Goal: Task Accomplishment & Management: Manage account settings

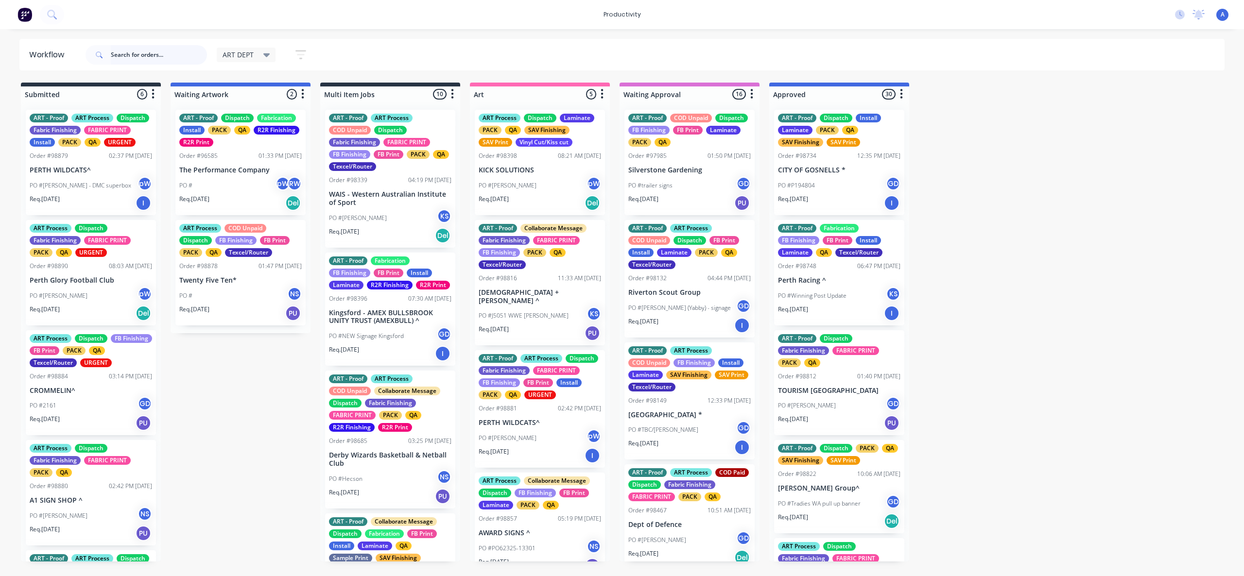
click at [176, 53] on input "text" at bounding box center [159, 54] width 96 height 19
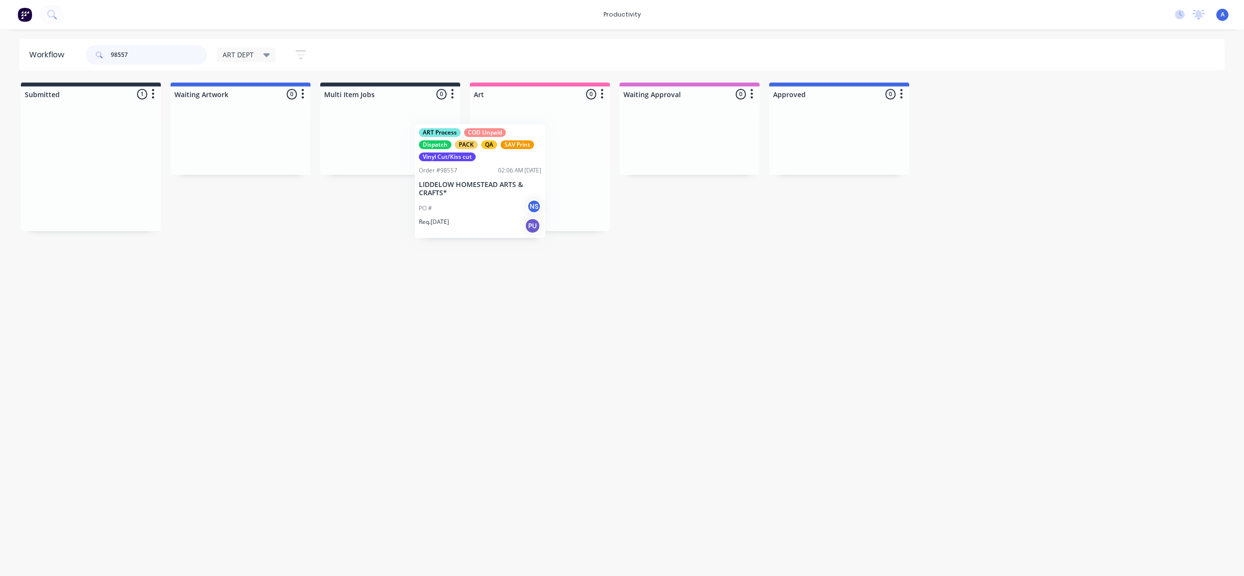
drag, startPoint x: 234, startPoint y: 198, endPoint x: 598, endPoint y: 198, distance: 363.9
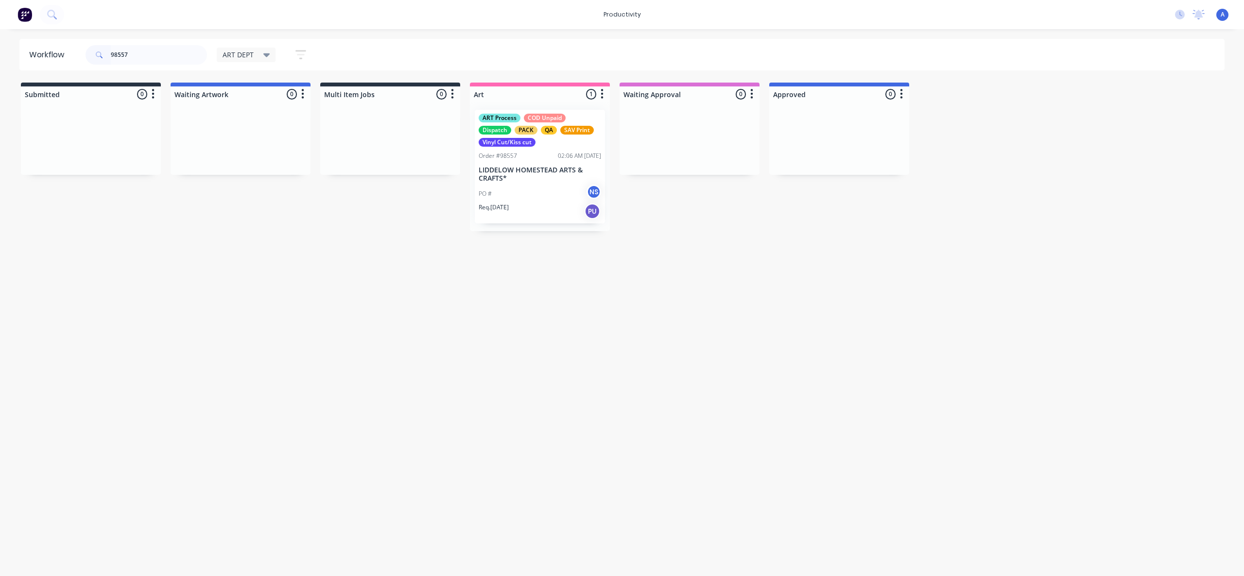
click at [528, 179] on p "LIDDELOW HOMESTEAD ARTS & CRAFTS*" at bounding box center [540, 174] width 122 height 17
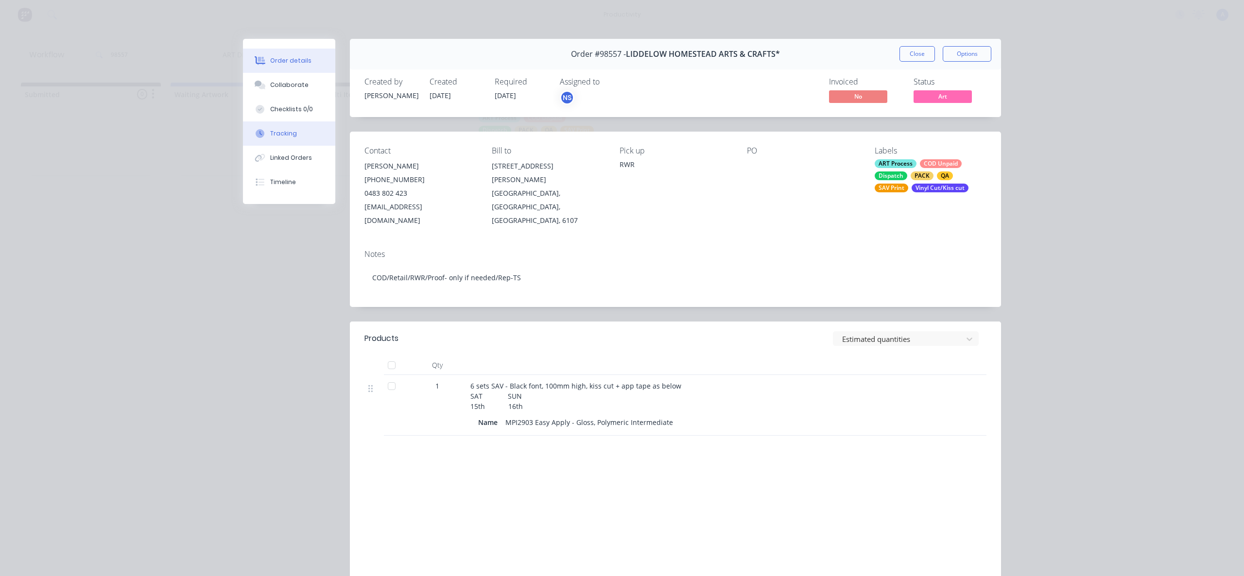
click at [270, 136] on div "Tracking" at bounding box center [283, 133] width 27 height 9
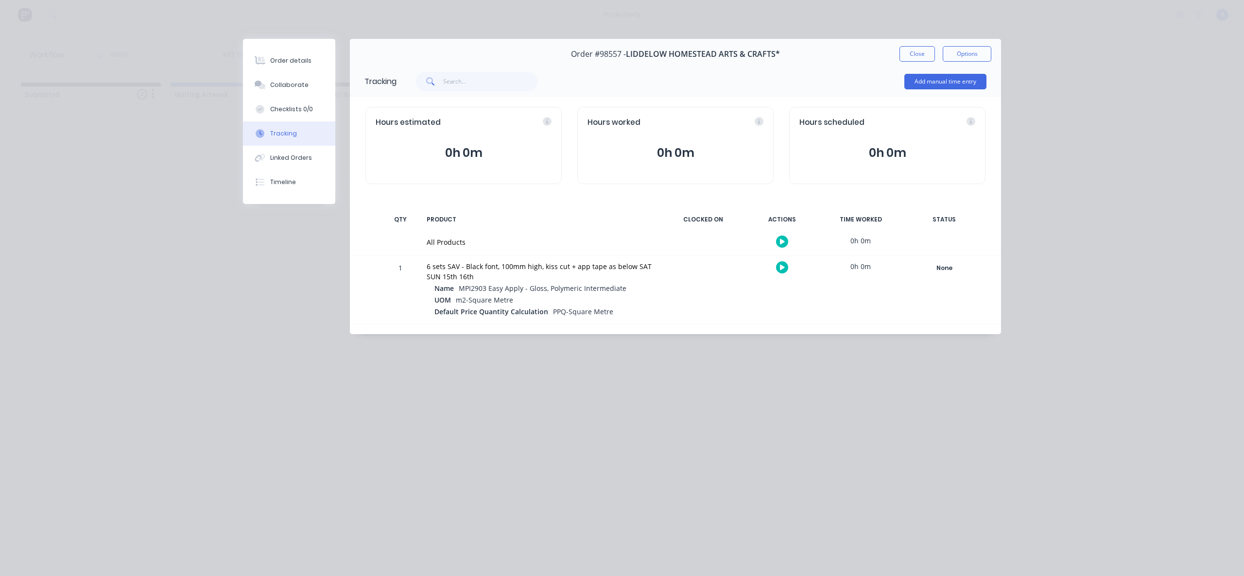
click at [778, 245] on button "button" at bounding box center [782, 242] width 12 height 12
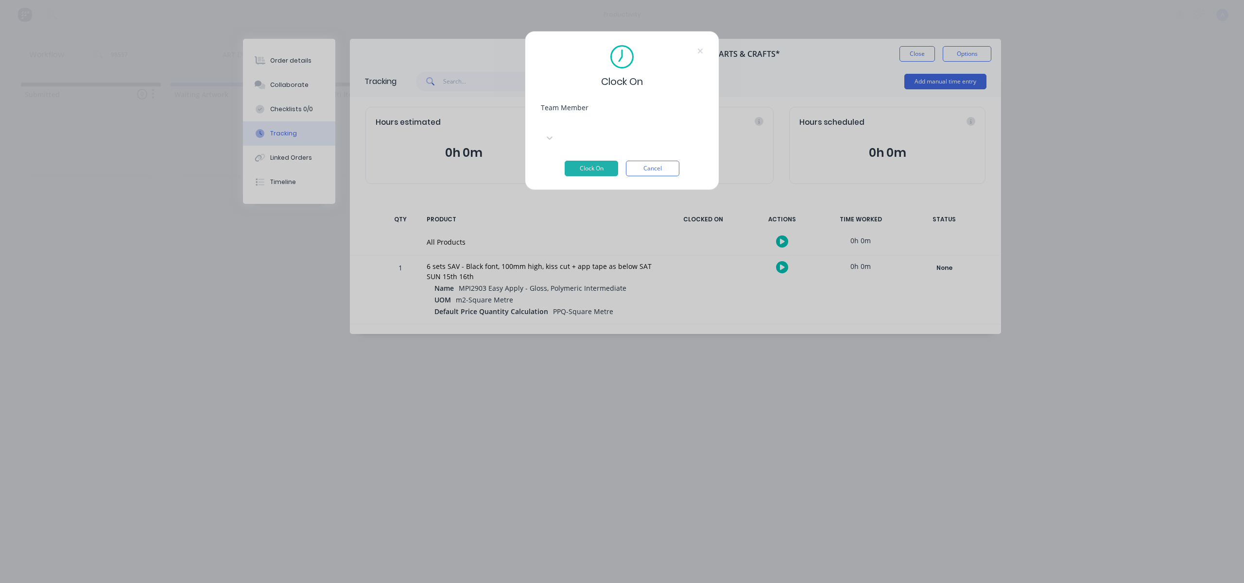
click at [610, 134] on div "Team Member Select..." at bounding box center [622, 132] width 162 height 56
click at [610, 128] on div at bounding box center [614, 122] width 140 height 12
click at [599, 161] on button "Clock On" at bounding box center [591, 169] width 53 height 16
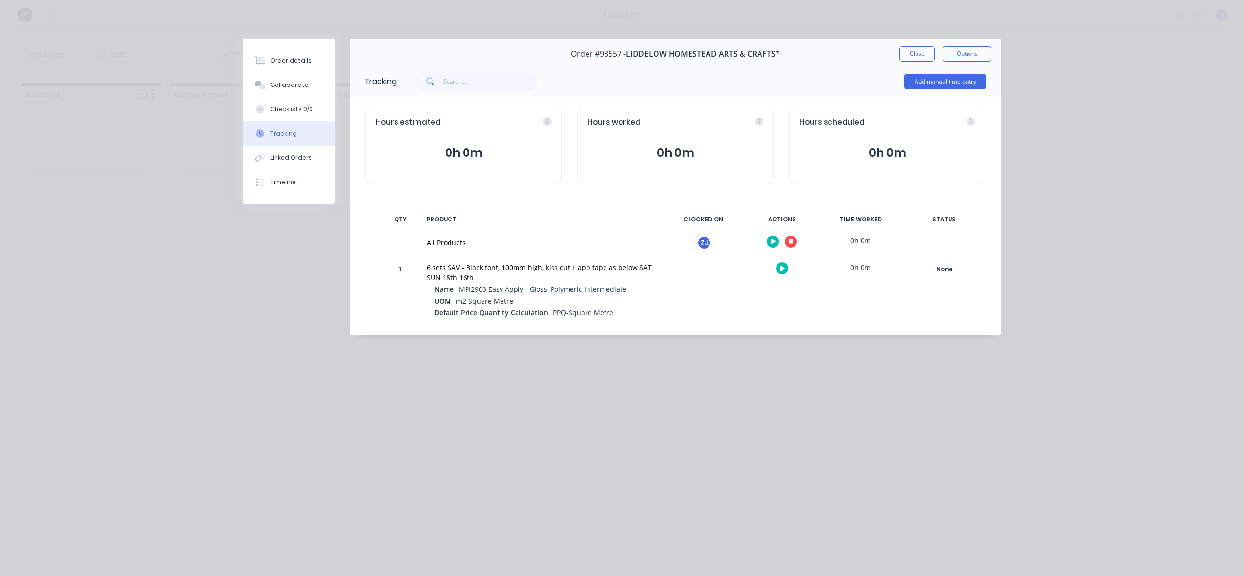
click at [913, 62] on div "Order #98557 - LIDDELOW HOMESTEAD ARTS & CRAFTS* Close Options" at bounding box center [675, 54] width 651 height 31
click at [913, 60] on button "Close" at bounding box center [916, 54] width 35 height 16
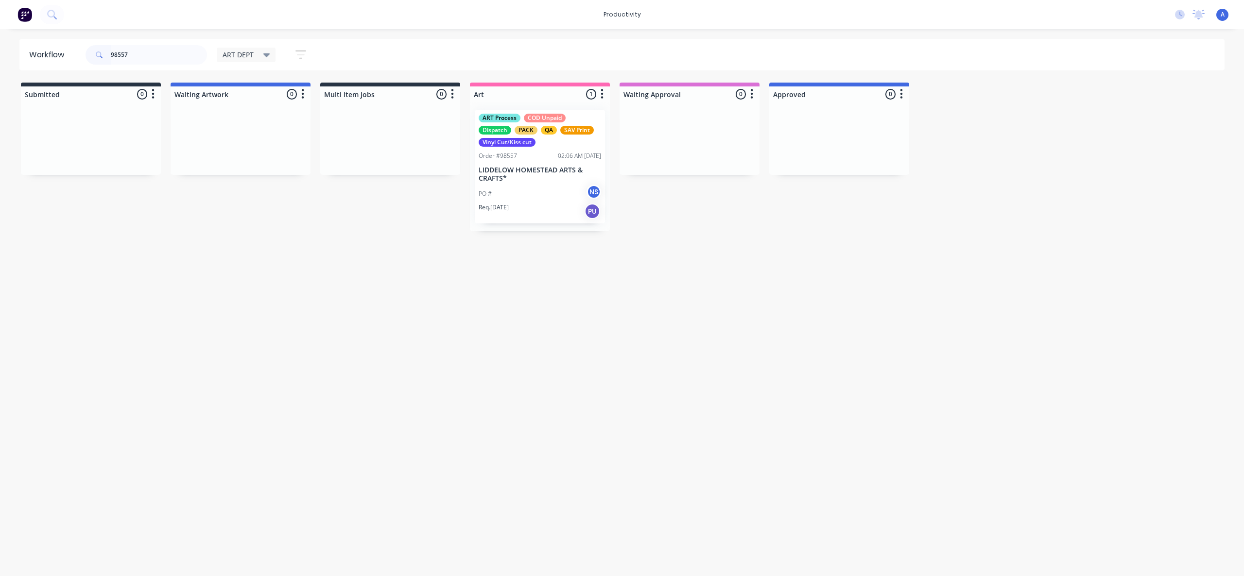
click at [514, 176] on p "LIDDELOW HOMESTEAD ARTS & CRAFTS*" at bounding box center [540, 174] width 122 height 17
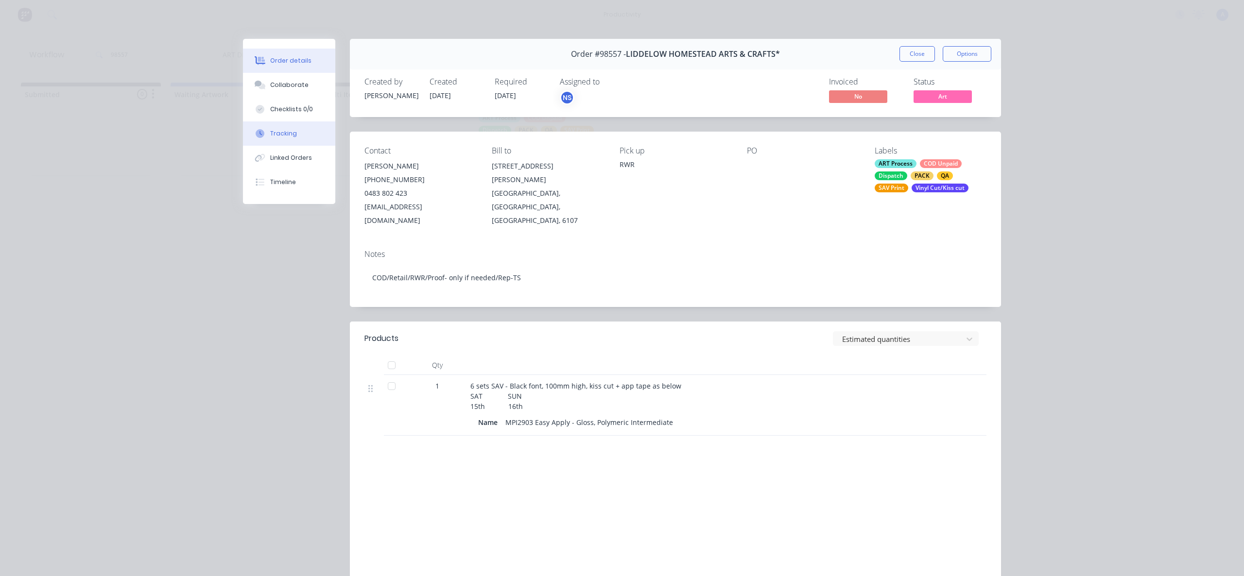
click at [281, 134] on div "Tracking" at bounding box center [283, 133] width 27 height 9
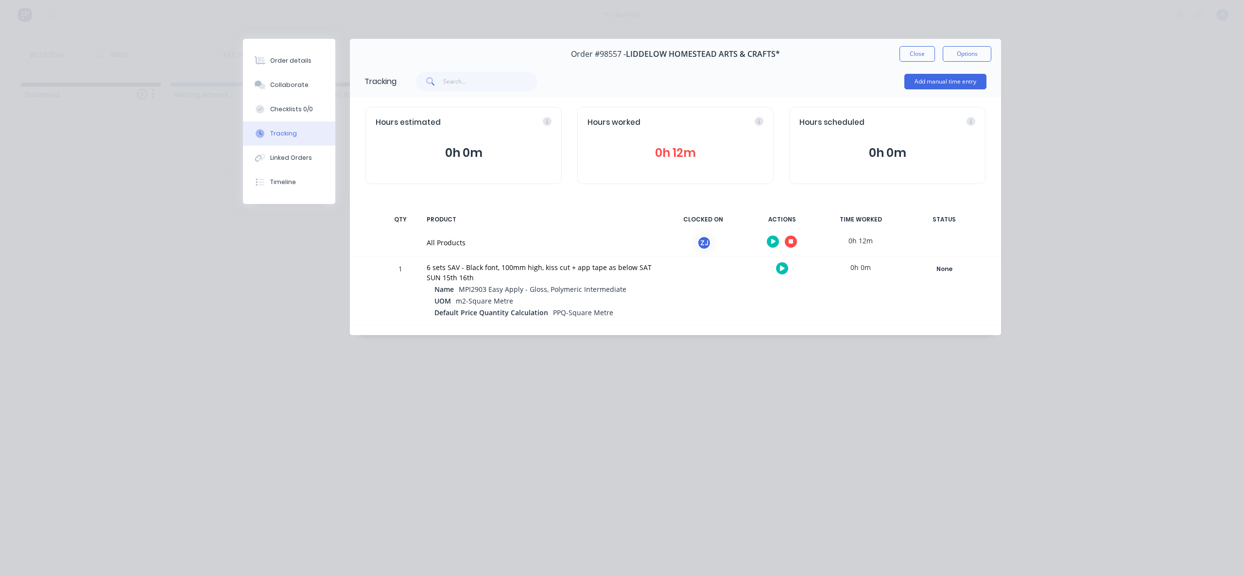
click at [791, 242] on icon "button" at bounding box center [791, 242] width 5 height 5
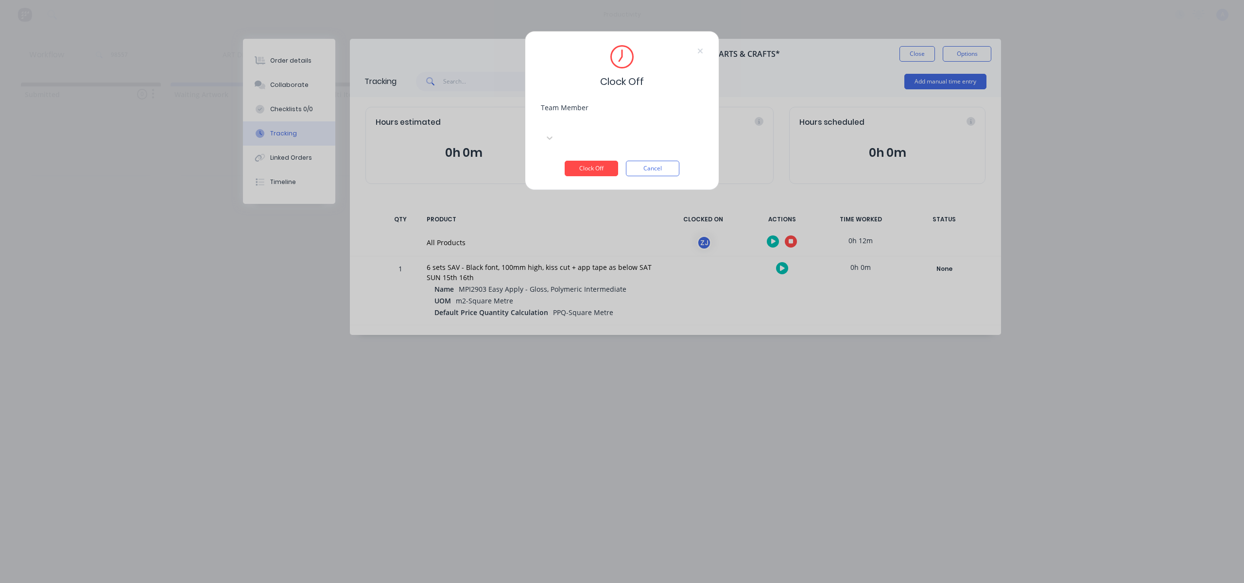
click at [652, 124] on div at bounding box center [614, 122] width 140 height 12
click at [614, 525] on div "[PERSON_NAME]" at bounding box center [622, 530] width 1244 height 10
click at [590, 161] on button "Clock Off" at bounding box center [591, 169] width 53 height 16
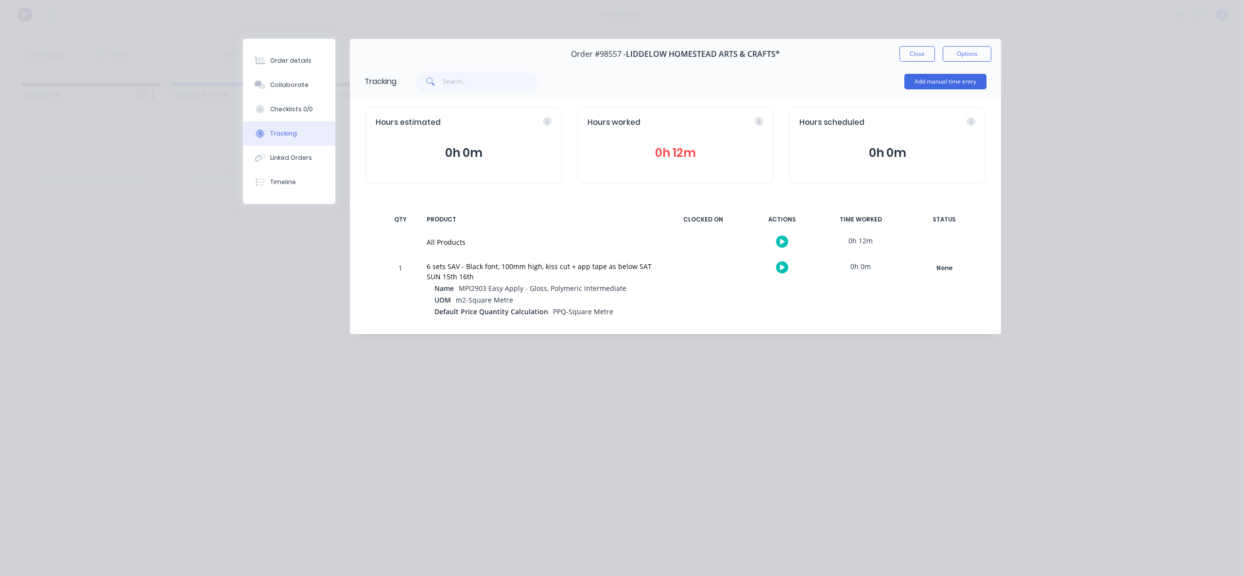
click at [899, 53] on div "Order #98557 - LIDDELOW HOMESTEAD ARTS & CRAFTS* Close Options" at bounding box center [675, 54] width 651 height 31
click at [908, 46] on button "Close" at bounding box center [916, 54] width 35 height 16
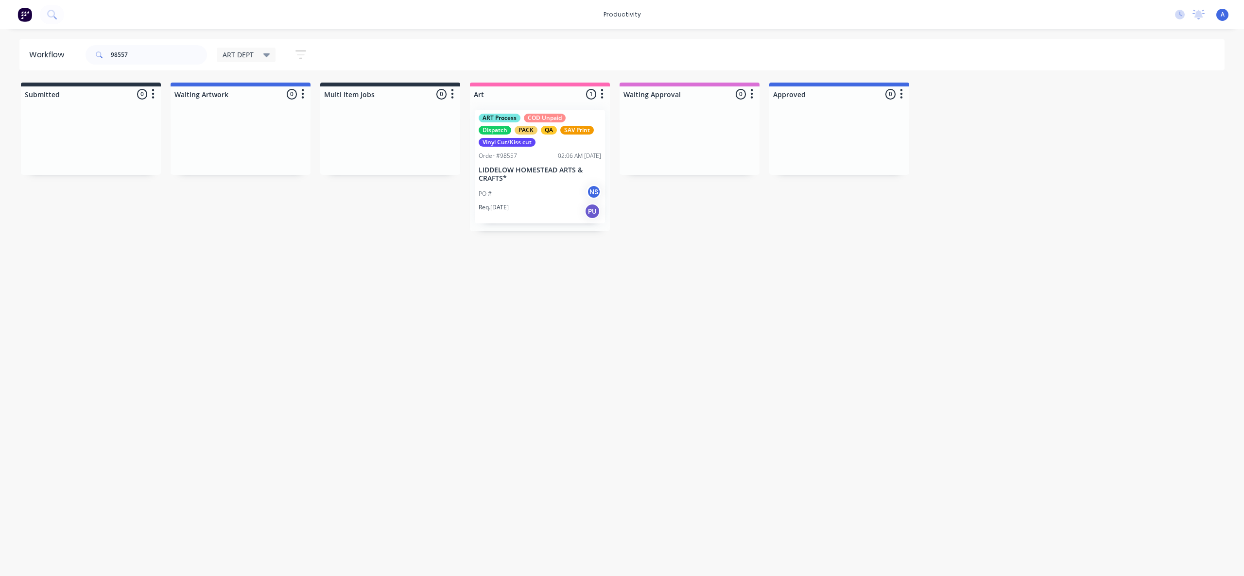
click at [930, 235] on div "Workflow 98557 ART DEPT Save new view None edit ART DEPT (Default) edit Banner …" at bounding box center [622, 298] width 1244 height 518
click at [510, 167] on p "LIDDELOW HOMESTEAD ARTS & CRAFTS*" at bounding box center [540, 174] width 122 height 17
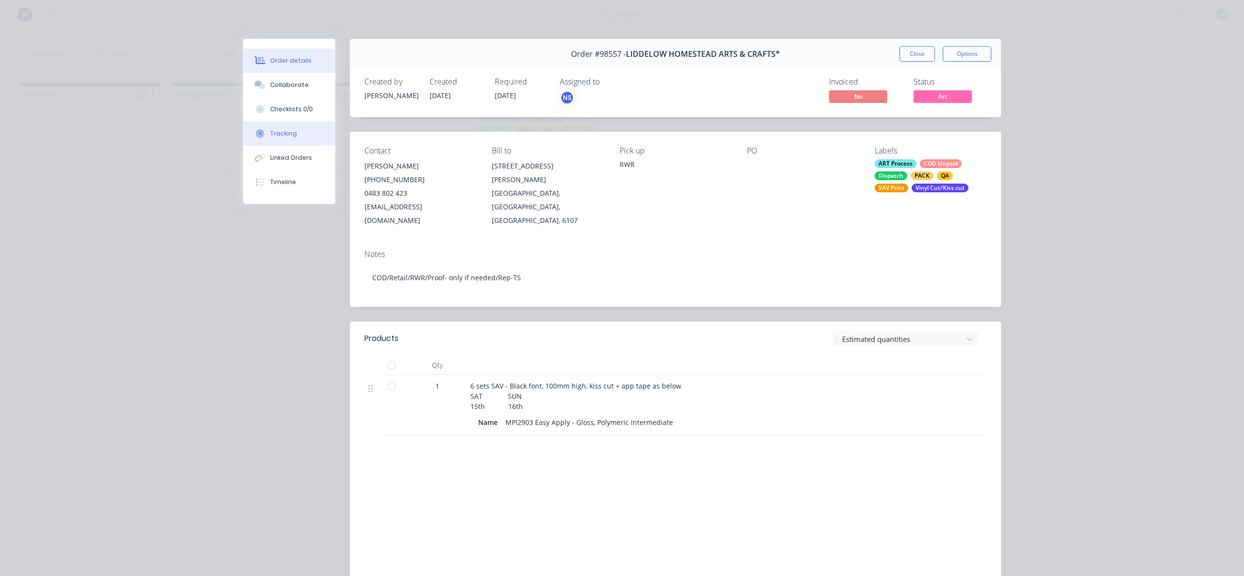
click at [265, 133] on button "Tracking" at bounding box center [289, 133] width 92 height 24
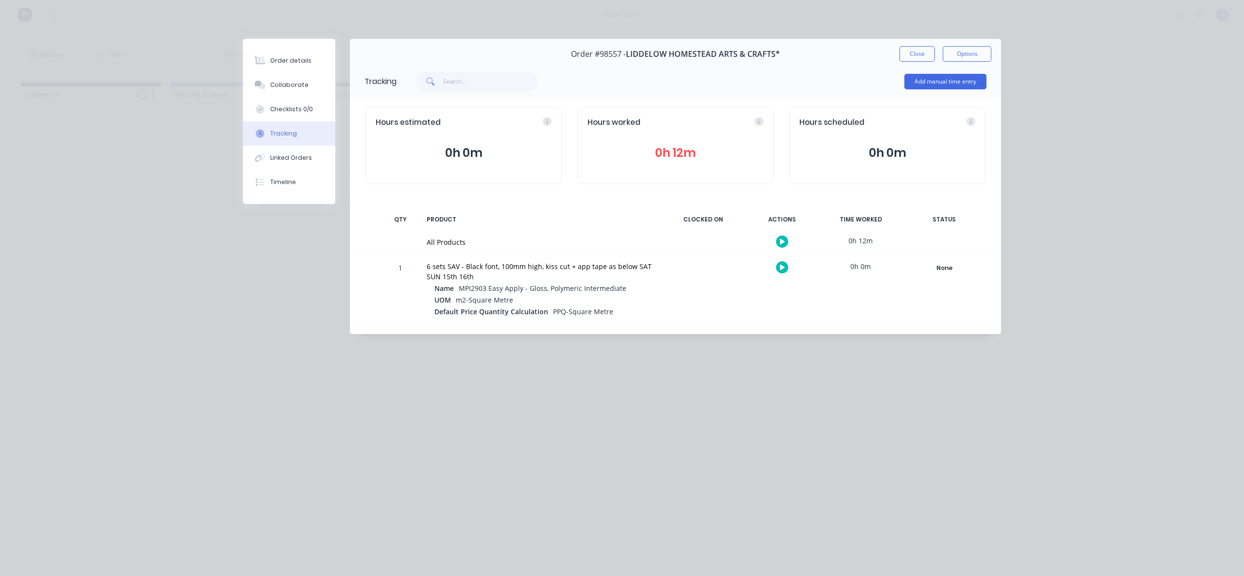
click at [777, 246] on button "button" at bounding box center [782, 242] width 12 height 12
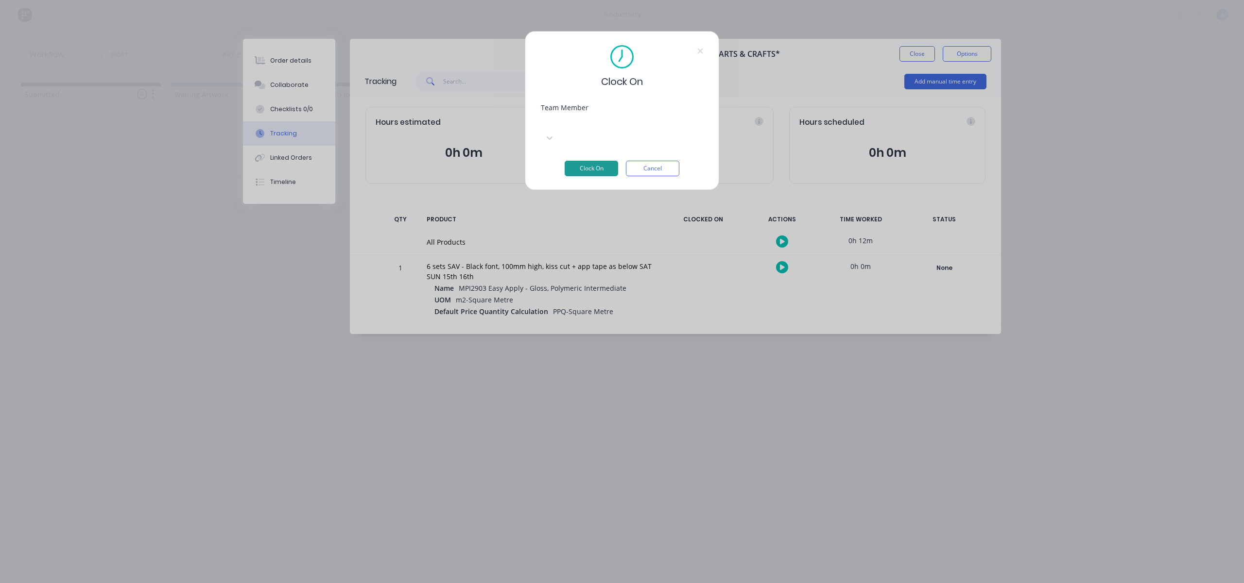
click at [588, 161] on button "Clock On" at bounding box center [591, 169] width 53 height 16
click at [590, 121] on div at bounding box center [614, 123] width 140 height 12
click at [593, 169] on button "Clock On" at bounding box center [591, 177] width 53 height 16
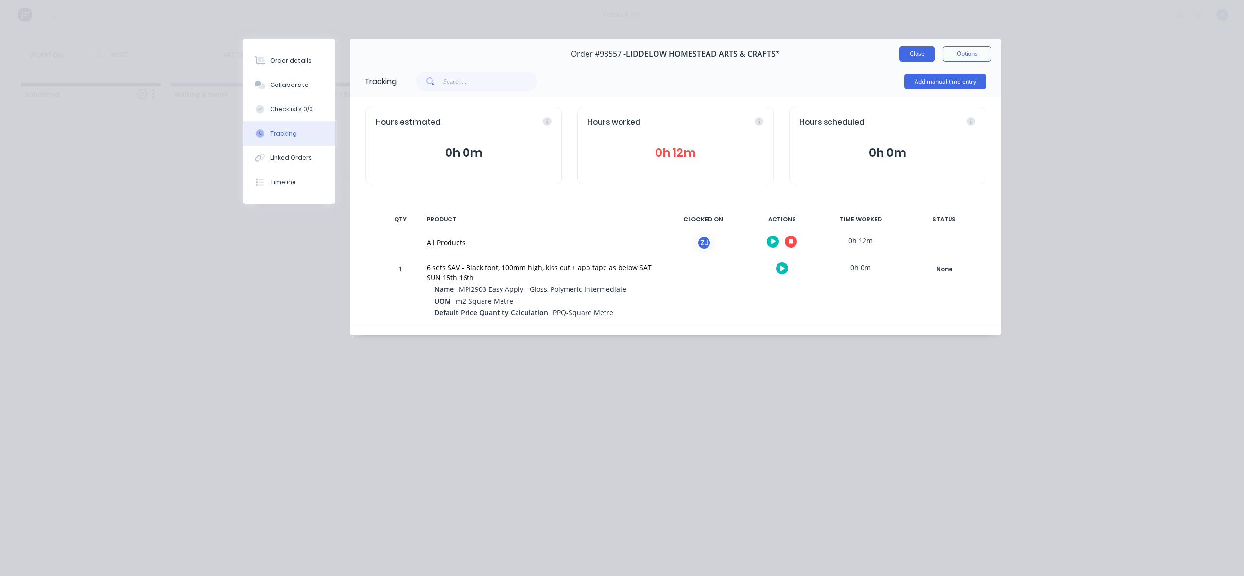
click at [921, 51] on button "Close" at bounding box center [916, 54] width 35 height 16
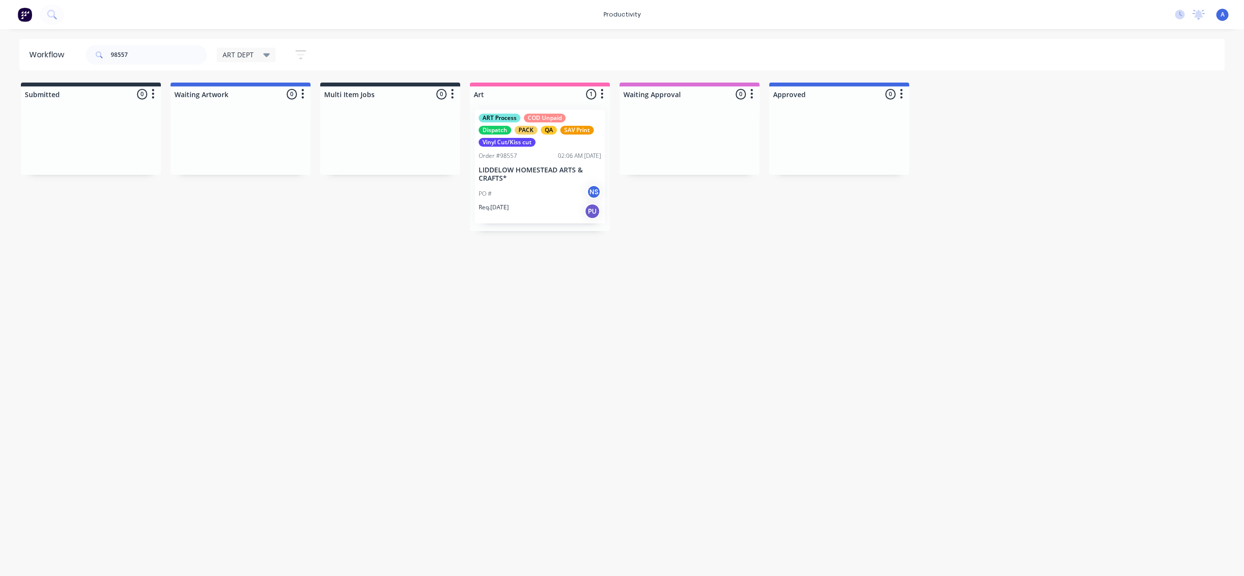
drag, startPoint x: 699, startPoint y: 359, endPoint x: 663, endPoint y: 410, distance: 62.4
click at [698, 360] on div "Workflow 98557 ART DEPT Save new view None edit ART DEPT (Default) edit Banner …" at bounding box center [622, 298] width 1244 height 518
click at [527, 194] on div "PO # NS" at bounding box center [540, 194] width 122 height 18
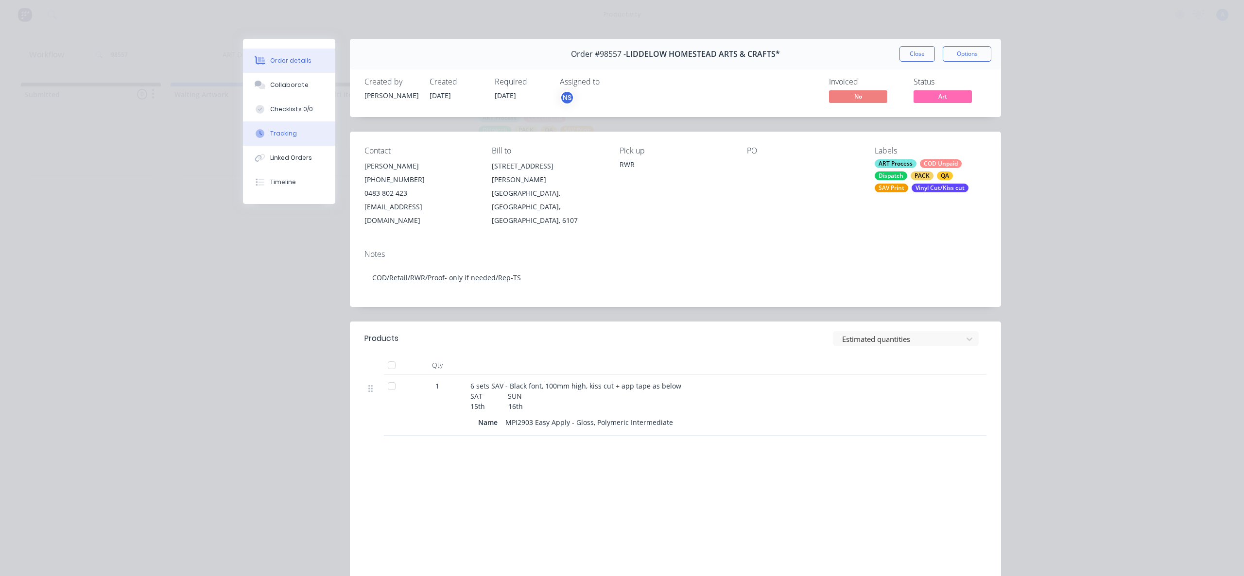
click at [299, 133] on button "Tracking" at bounding box center [289, 133] width 92 height 24
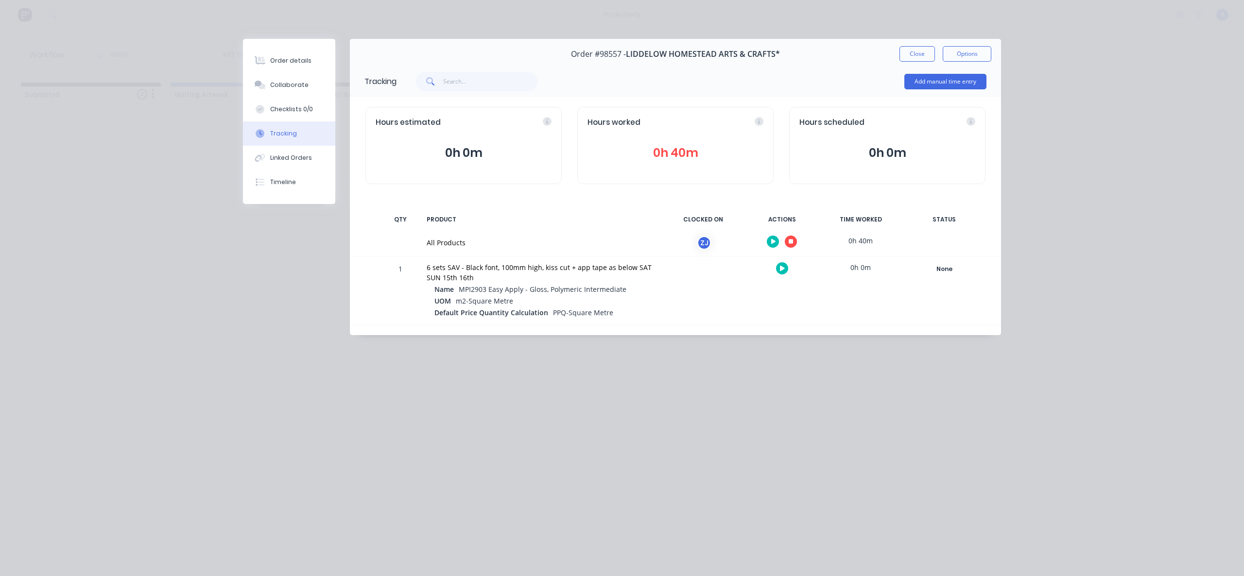
click at [793, 240] on button "button" at bounding box center [791, 242] width 12 height 12
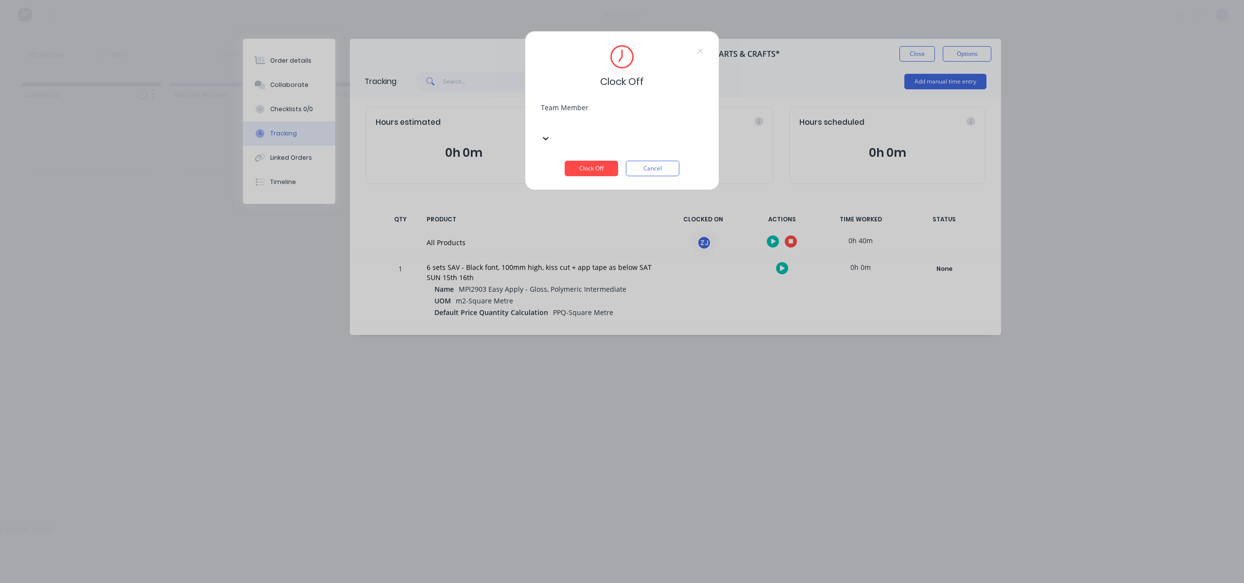
click at [630, 125] on div at bounding box center [614, 122] width 140 height 12
click at [617, 525] on div "[PERSON_NAME]" at bounding box center [622, 530] width 1244 height 10
click at [612, 161] on button "Clock Off" at bounding box center [591, 169] width 53 height 16
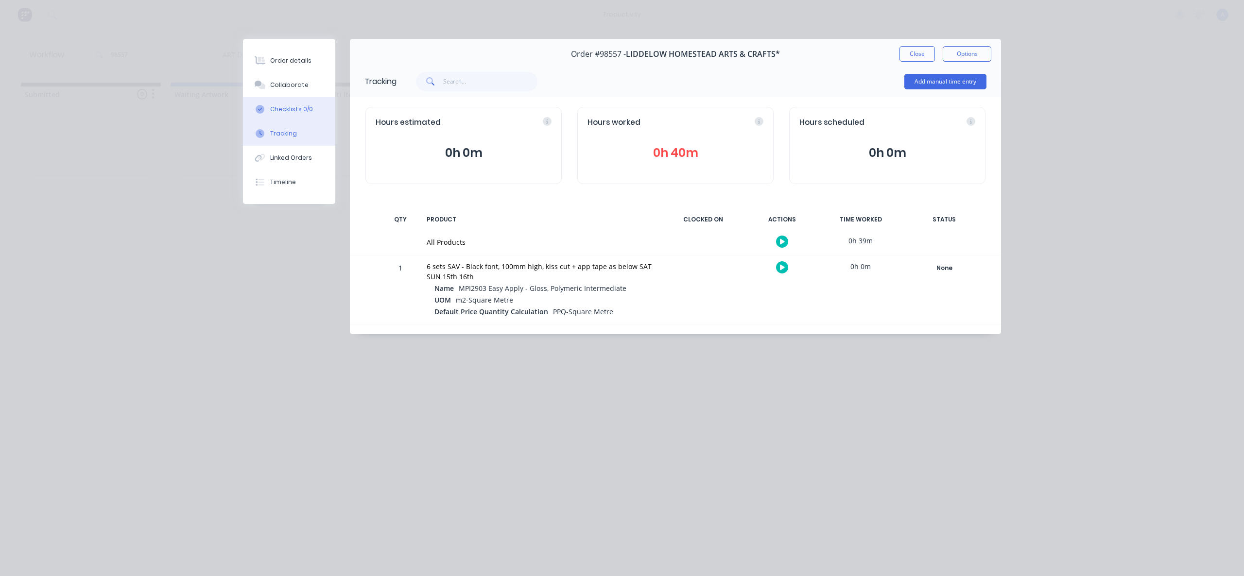
click at [299, 102] on button "Checklists 0/0" at bounding box center [289, 109] width 92 height 24
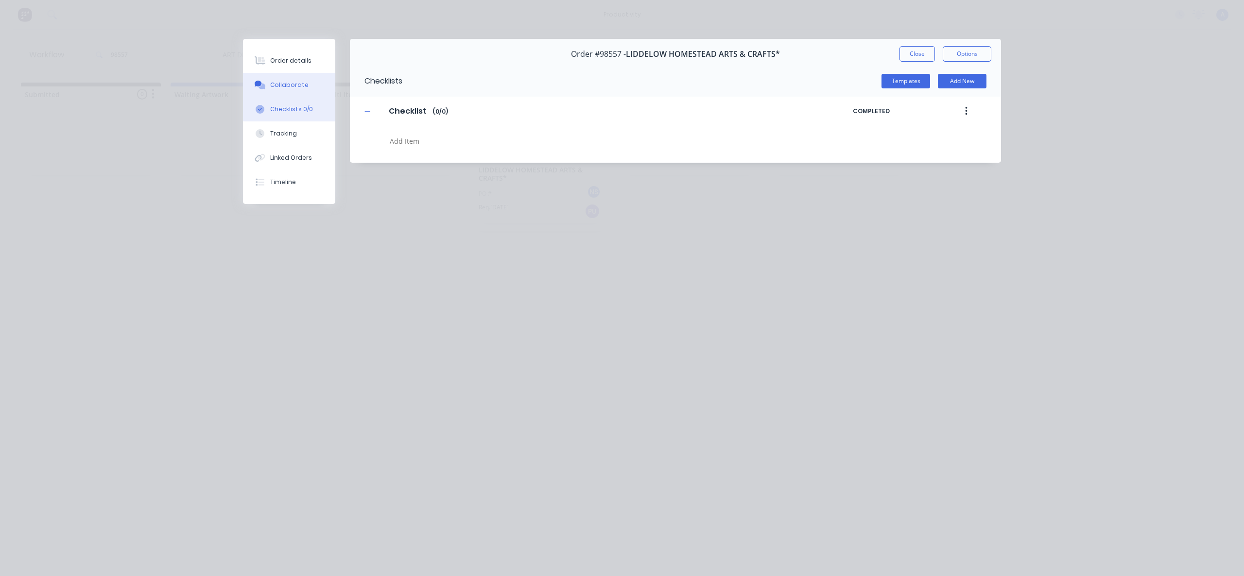
click at [299, 86] on div "Collaborate" at bounding box center [289, 85] width 38 height 9
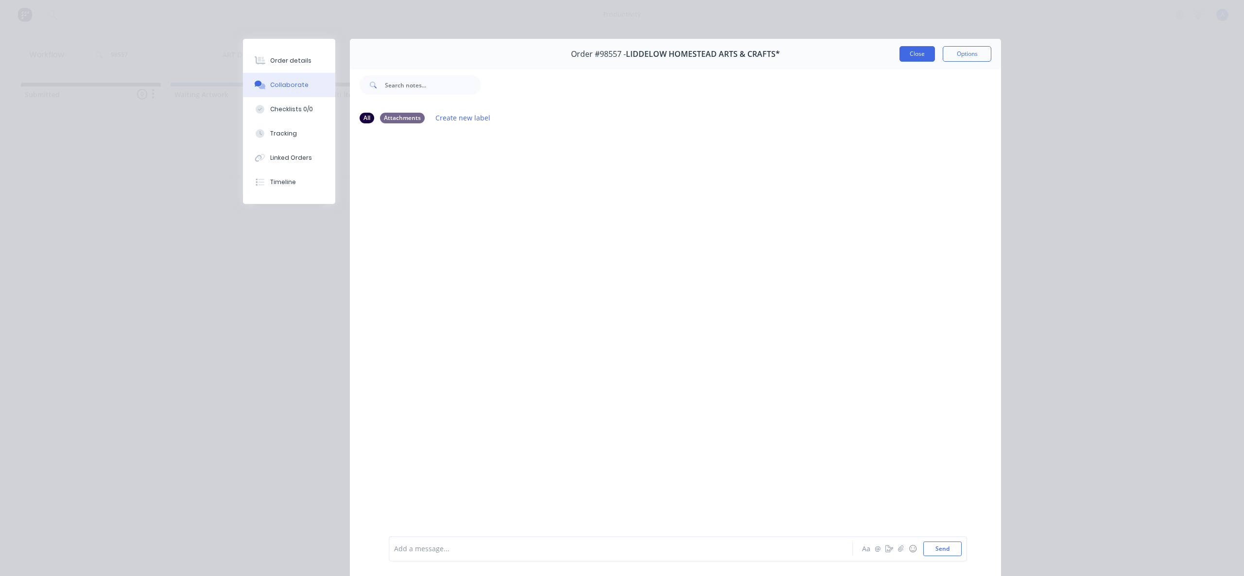
click at [909, 53] on button "Close" at bounding box center [916, 54] width 35 height 16
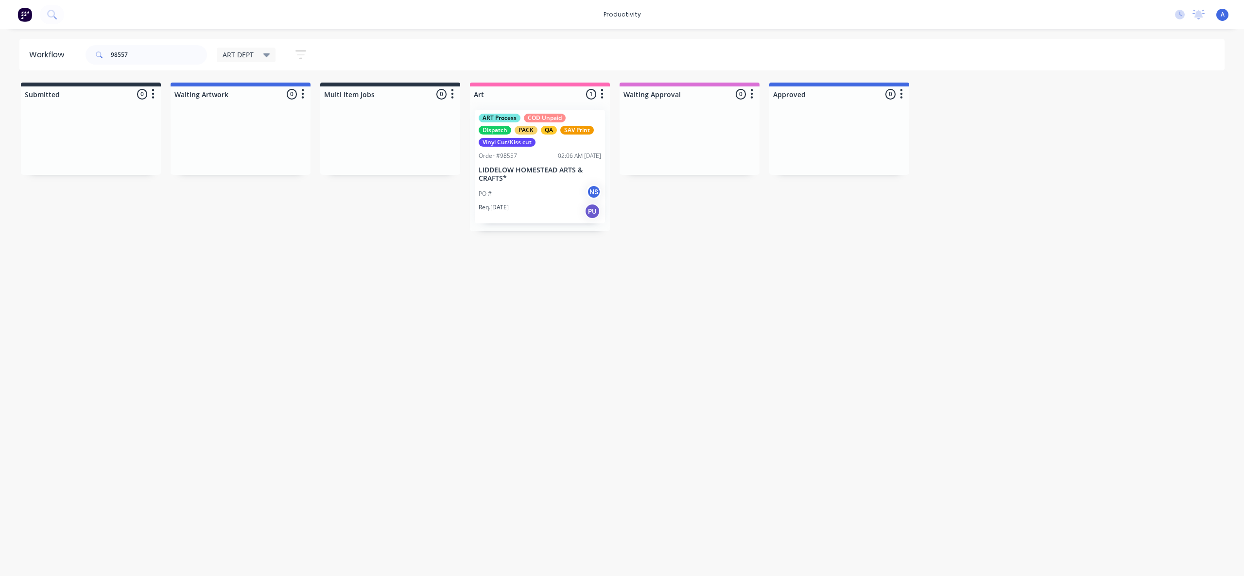
click at [527, 189] on div "PO # NS" at bounding box center [540, 194] width 122 height 18
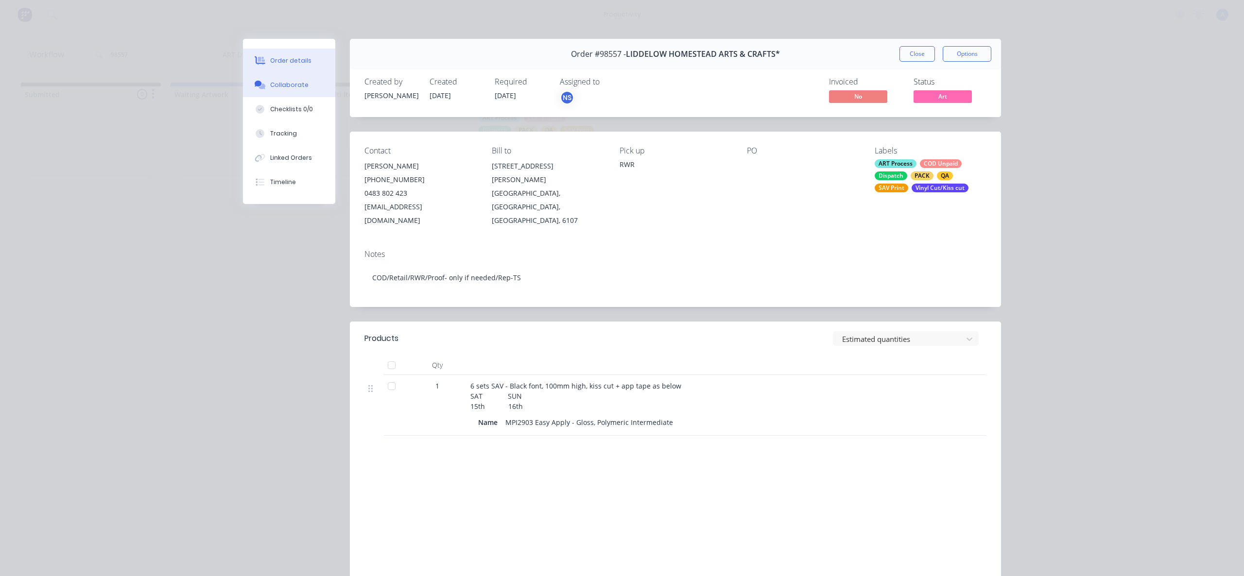
click at [271, 87] on div "Collaborate" at bounding box center [289, 85] width 38 height 9
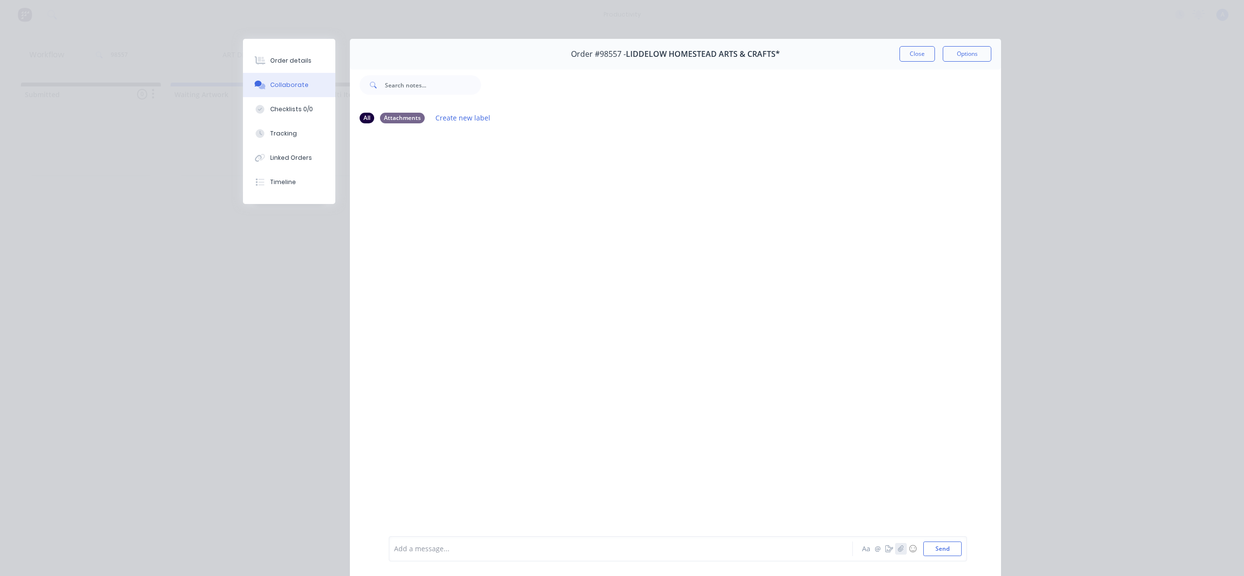
click at [899, 546] on icon "button" at bounding box center [901, 549] width 6 height 7
click at [936, 544] on button "Send" at bounding box center [942, 549] width 38 height 15
click at [268, 127] on button "Tracking" at bounding box center [289, 133] width 92 height 24
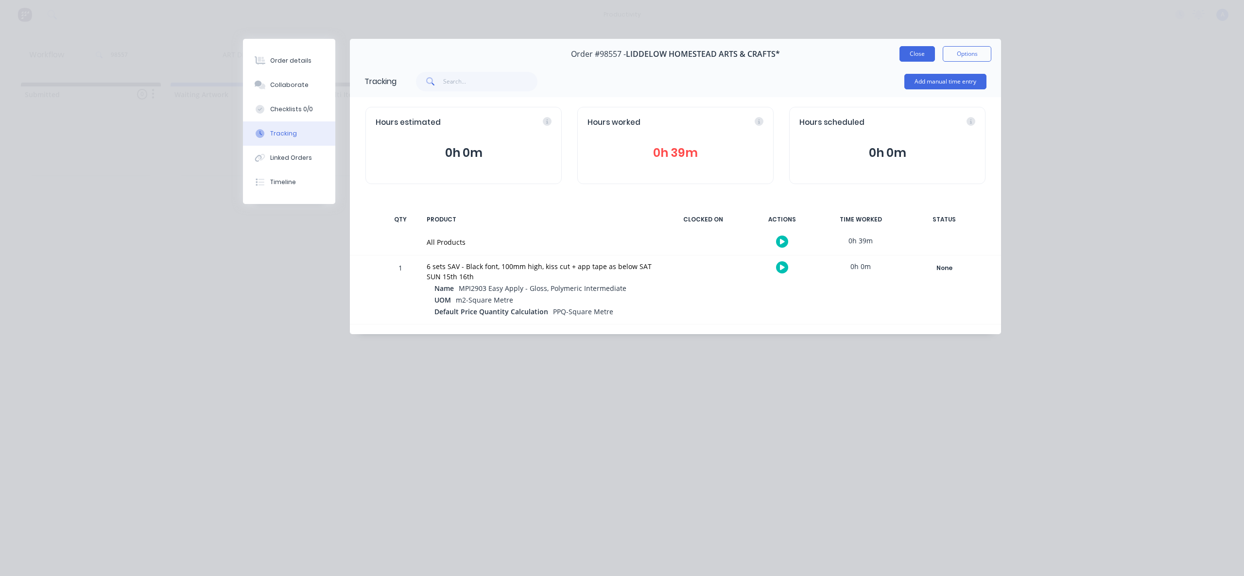
click at [926, 59] on button "Close" at bounding box center [916, 54] width 35 height 16
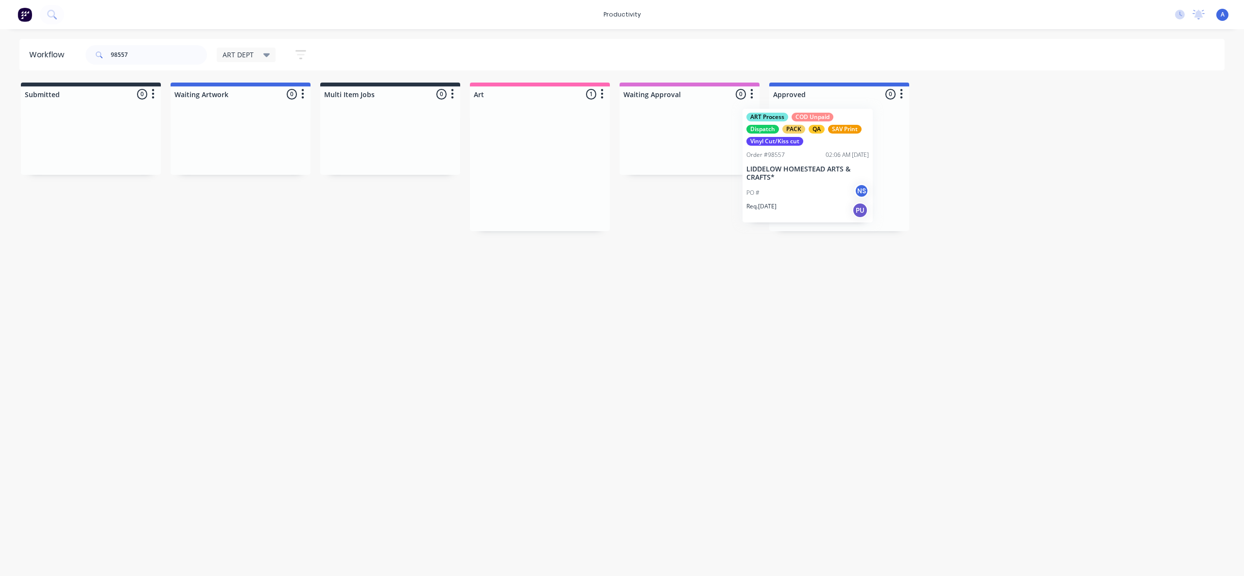
drag, startPoint x: 539, startPoint y: 203, endPoint x: 855, endPoint y: 194, distance: 315.9
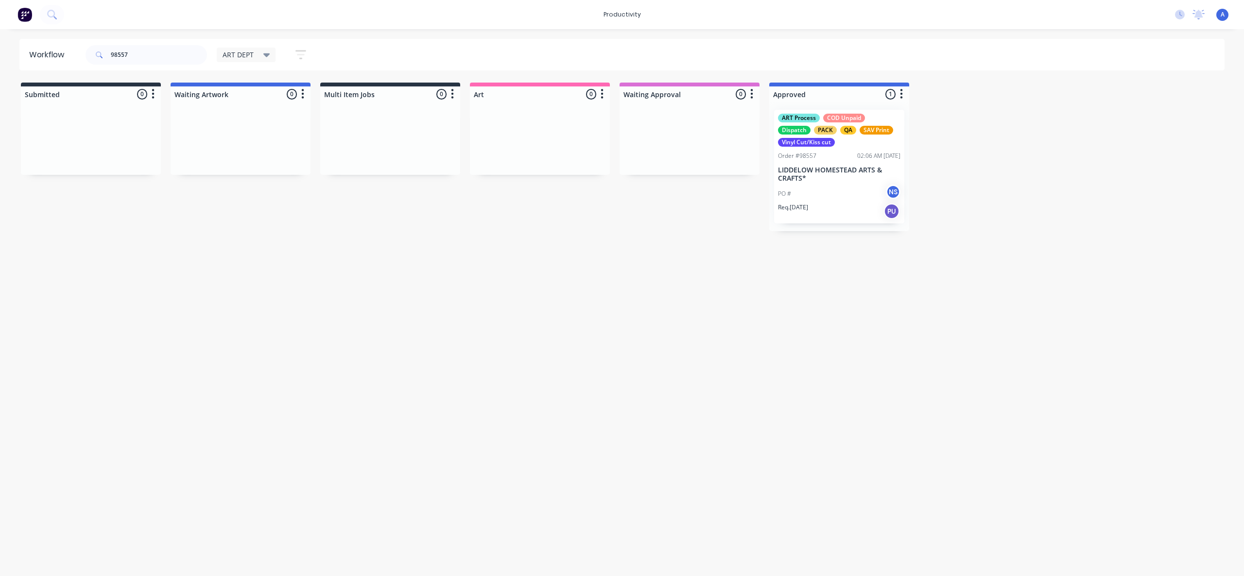
click at [908, 372] on div "Workflow 98557 ART DEPT Save new view None edit ART DEPT (Default) edit Banner …" at bounding box center [622, 298] width 1244 height 518
click at [841, 173] on p "LIDDELOW HOMESTEAD ARTS & CRAFTS*" at bounding box center [839, 174] width 122 height 17
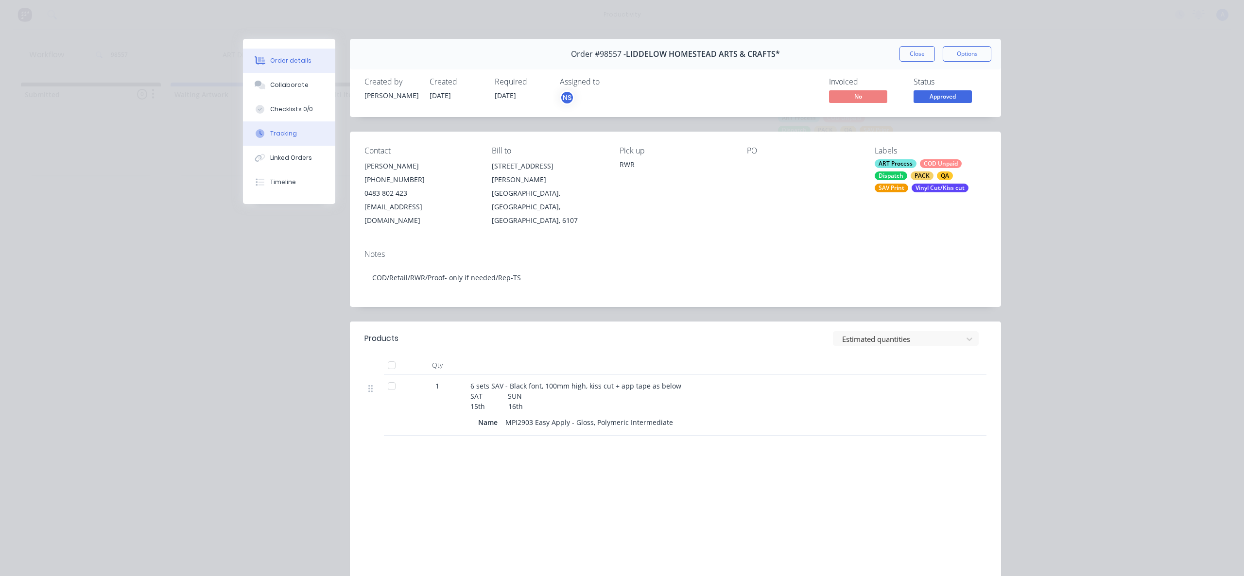
click at [284, 141] on button "Tracking" at bounding box center [289, 133] width 92 height 24
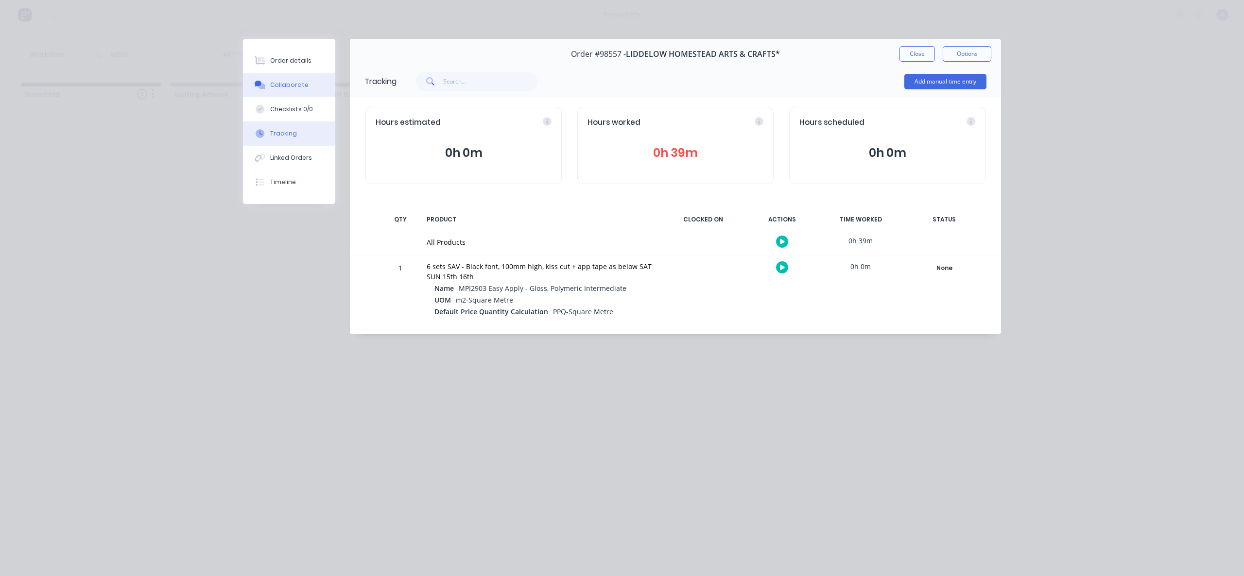
click at [286, 90] on button "Collaborate" at bounding box center [289, 85] width 92 height 24
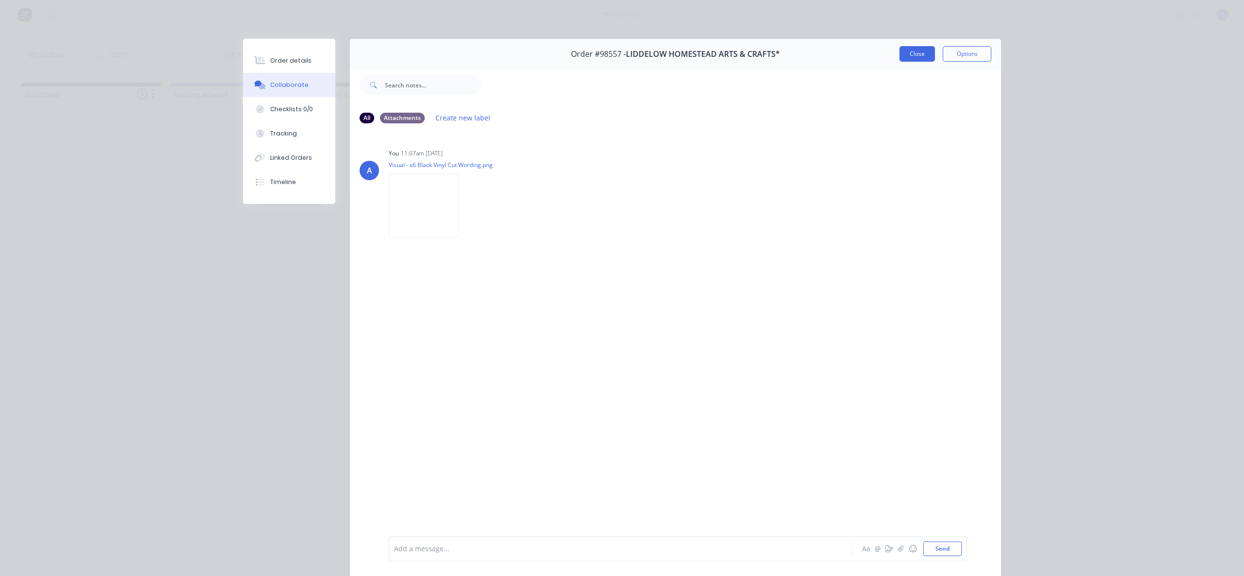
click at [915, 51] on button "Close" at bounding box center [916, 54] width 35 height 16
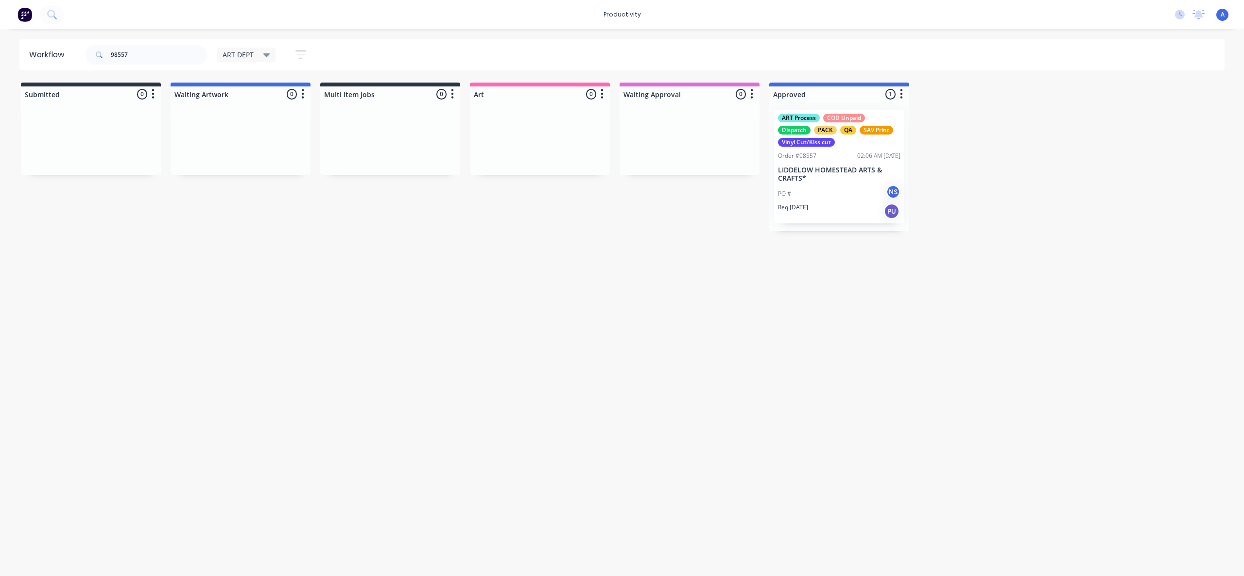
click at [761, 291] on div "Workflow 98557 ART DEPT Save new view None edit ART DEPT (Default) edit Banner …" at bounding box center [622, 298] width 1244 height 518
click at [844, 189] on div "PO # NS" at bounding box center [839, 194] width 122 height 18
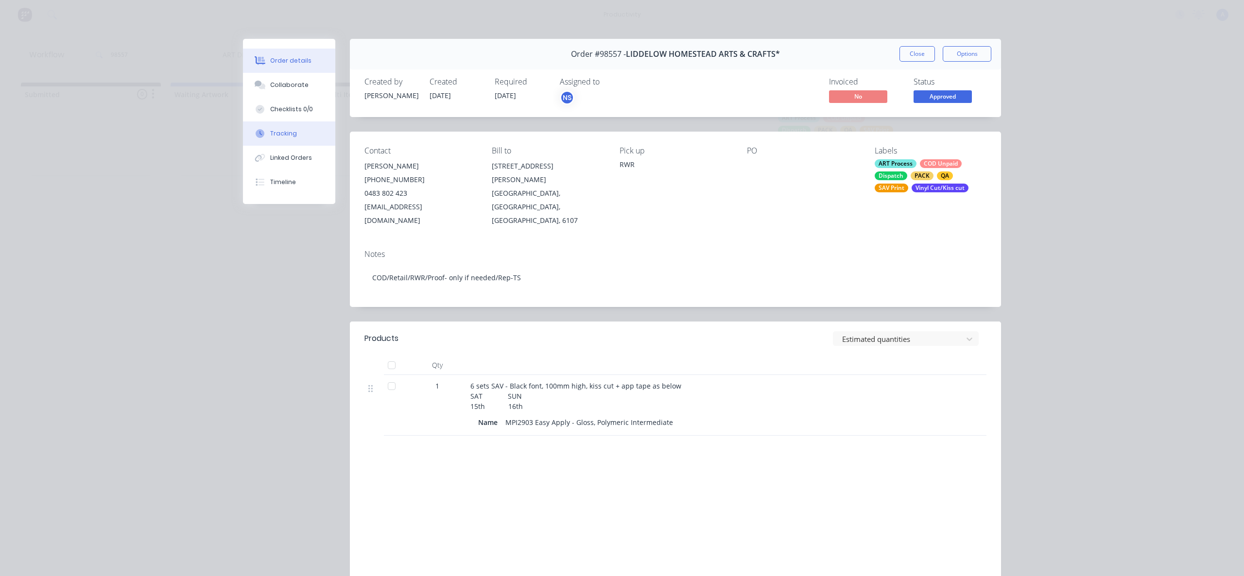
click at [292, 129] on button "Tracking" at bounding box center [289, 133] width 92 height 24
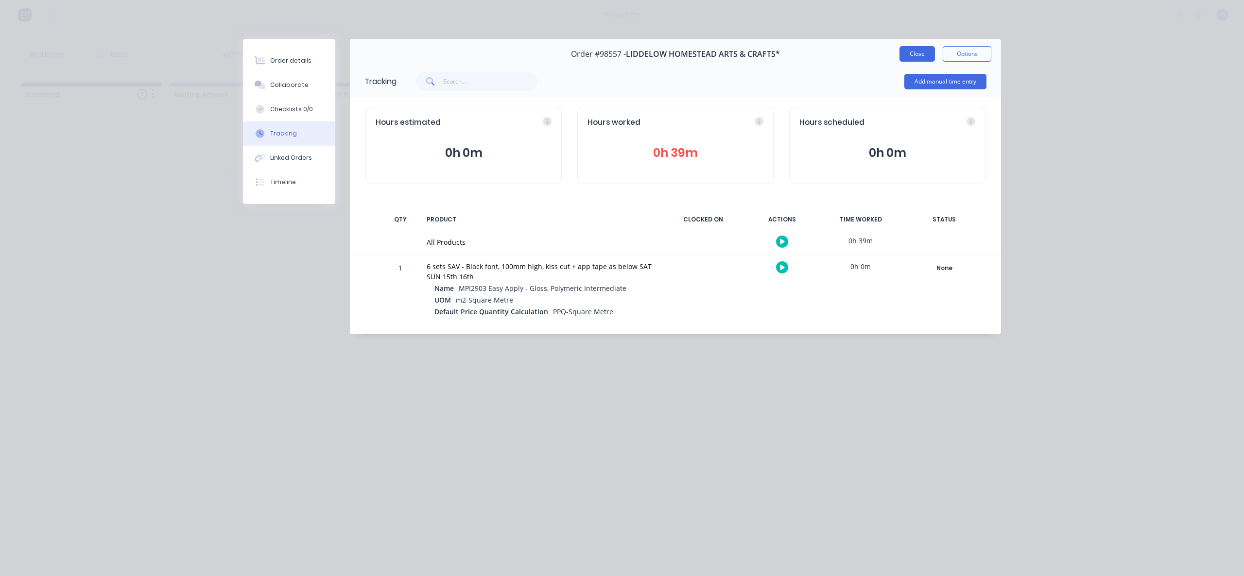
click at [901, 55] on button "Close" at bounding box center [916, 54] width 35 height 16
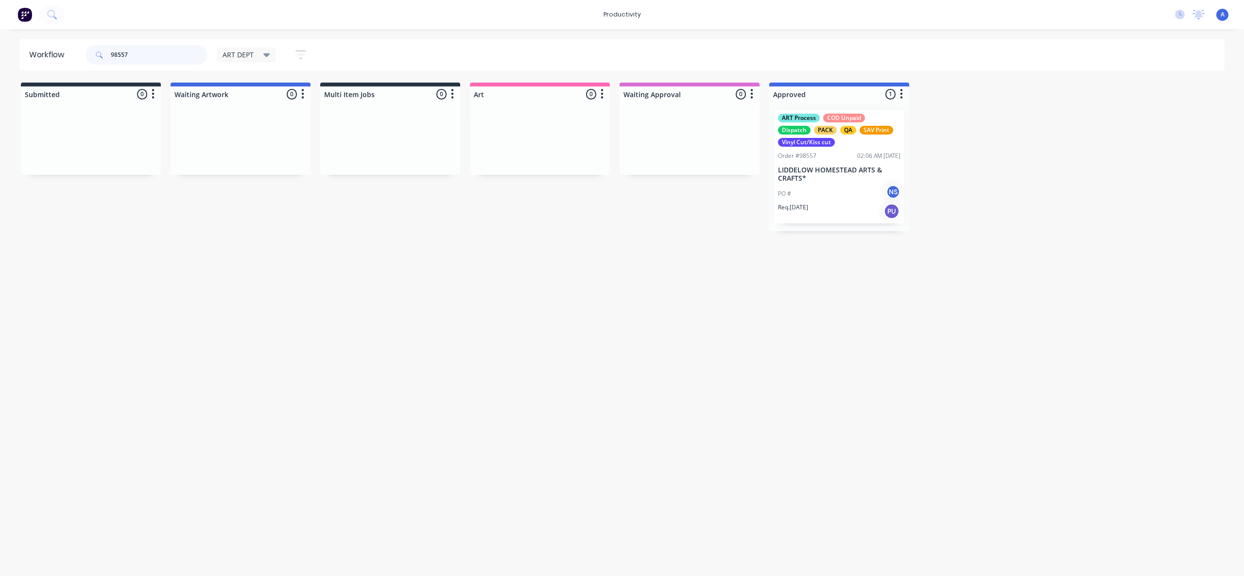
click at [157, 58] on input "98557" at bounding box center [159, 54] width 96 height 19
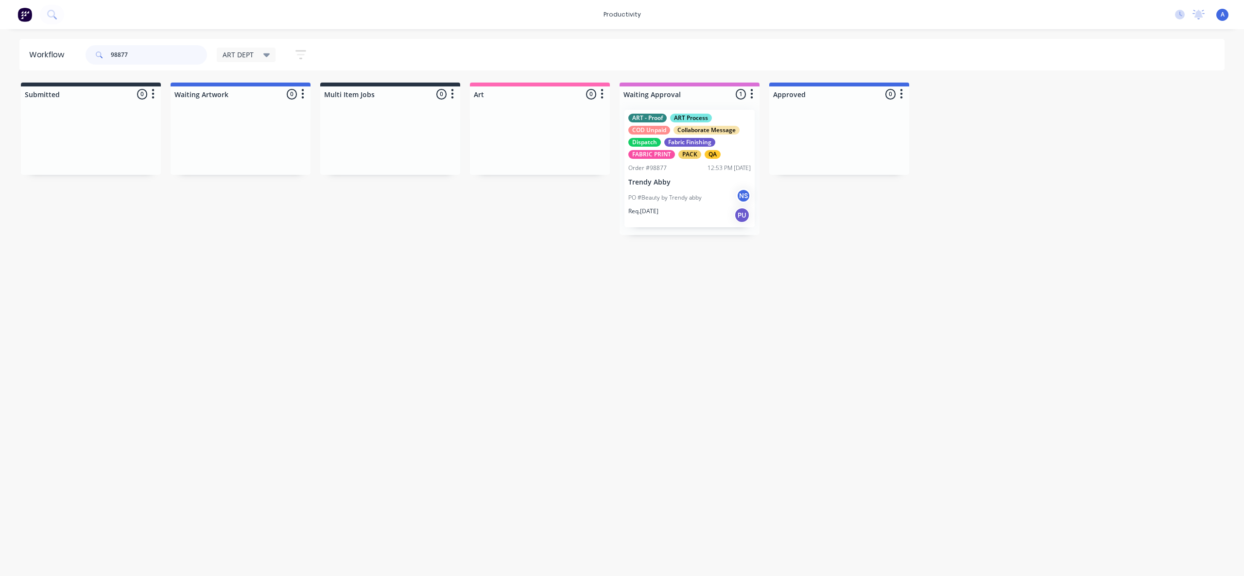
type input "98877"
click at [672, 207] on div "Req. [DATE] PU" at bounding box center [689, 215] width 122 height 17
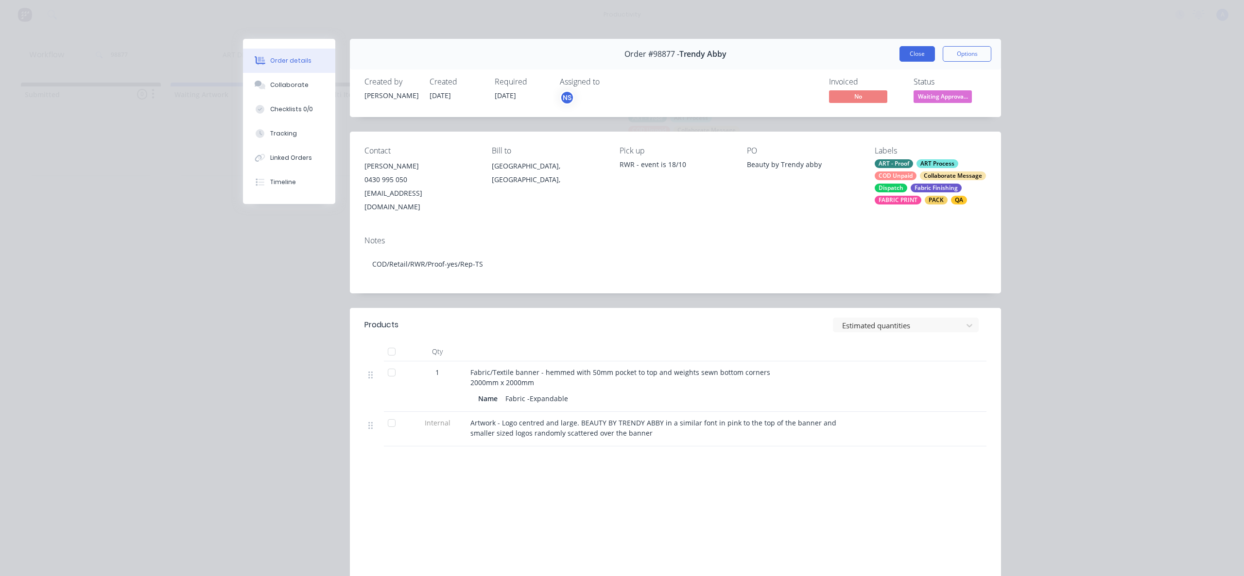
click at [905, 51] on button "Close" at bounding box center [916, 54] width 35 height 16
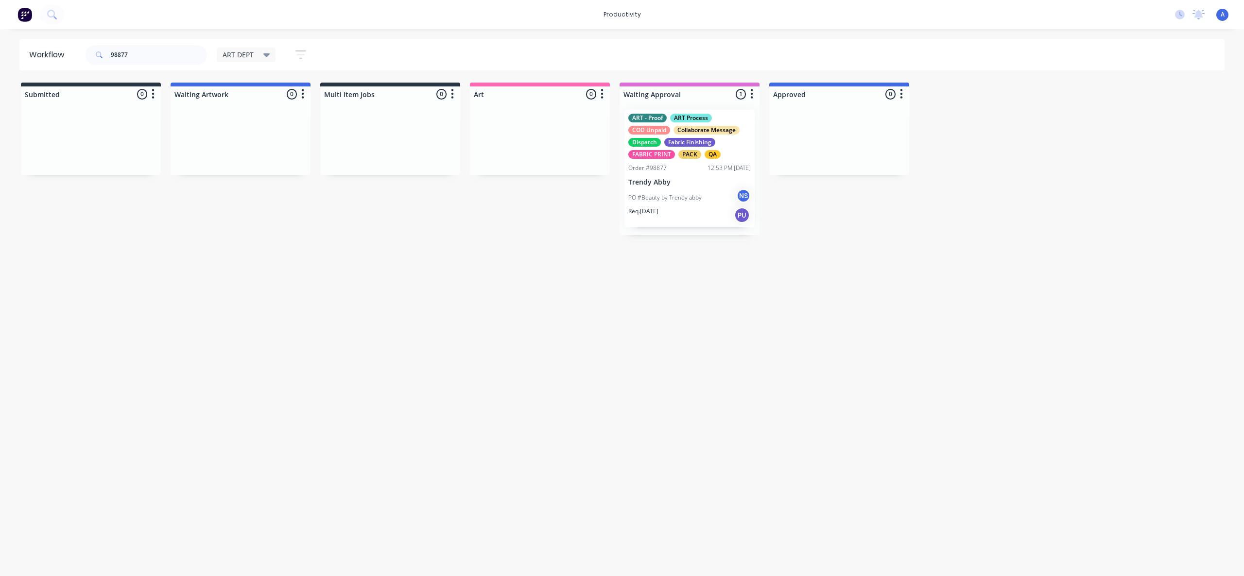
click at [918, 287] on div "Workflow 98877 ART DEPT Save new view None edit ART DEPT (Default) edit Banner …" at bounding box center [622, 298] width 1244 height 518
click at [557, 334] on div "Workflow 98877 ART DEPT Save new view None edit ART DEPT (Default) edit Banner …" at bounding box center [622, 298] width 1244 height 518
click at [148, 55] on input "98877" at bounding box center [159, 54] width 96 height 19
click at [241, 59] on span "ART DEPT" at bounding box center [238, 55] width 31 height 10
click at [243, 134] on div "None edit" at bounding box center [284, 126] width 121 height 19
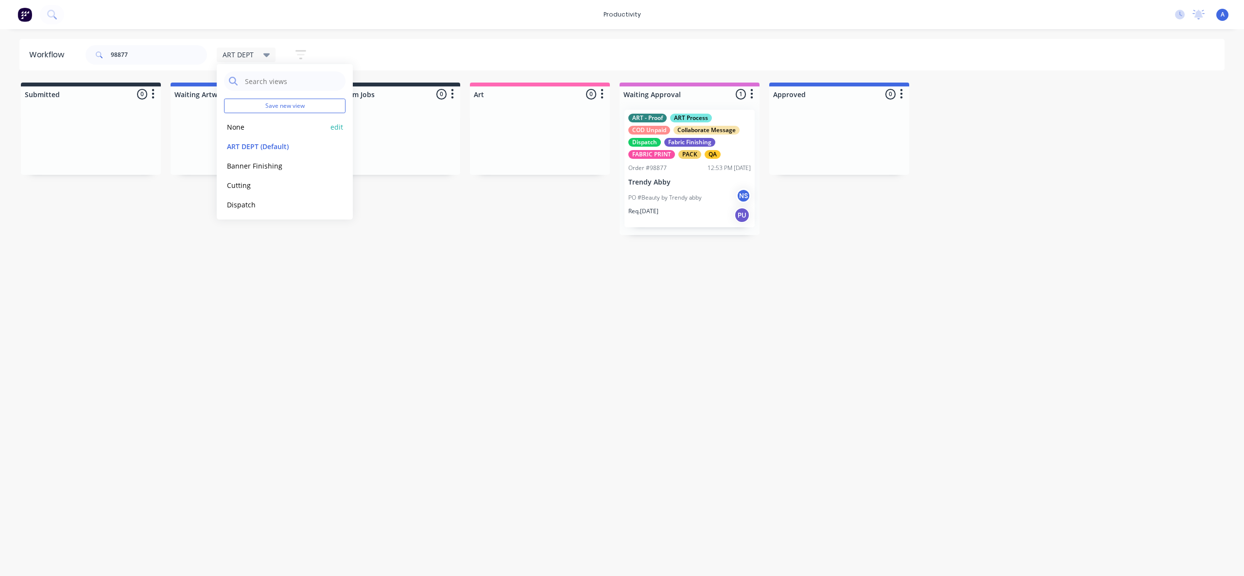
click at [228, 126] on button "None" at bounding box center [275, 126] width 103 height 11
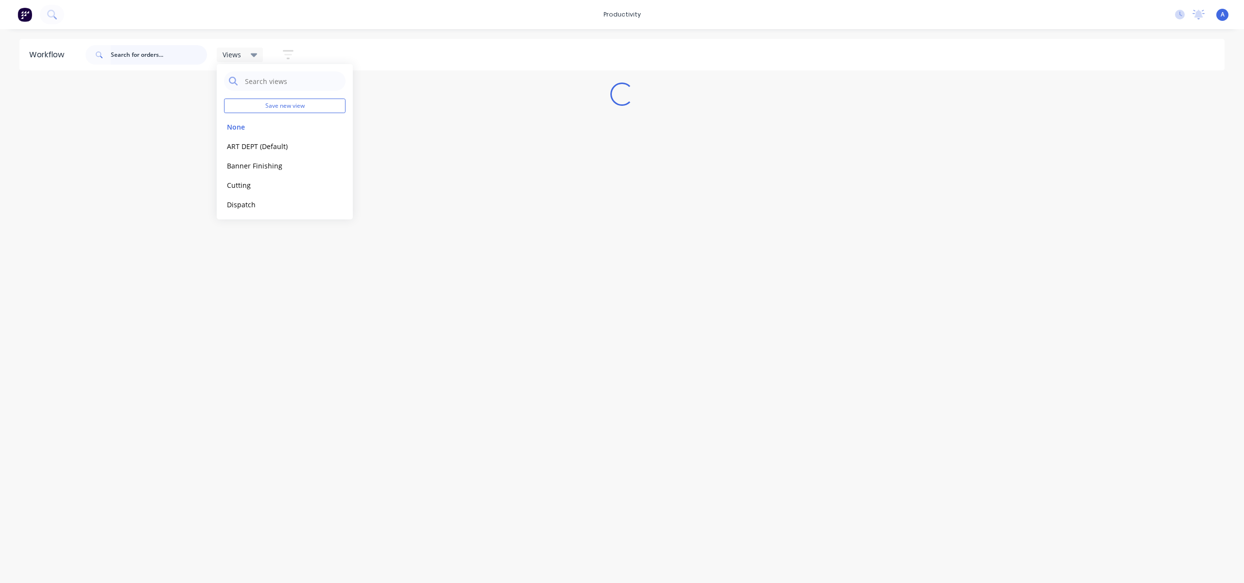
click at [168, 54] on input "text" at bounding box center [159, 54] width 96 height 19
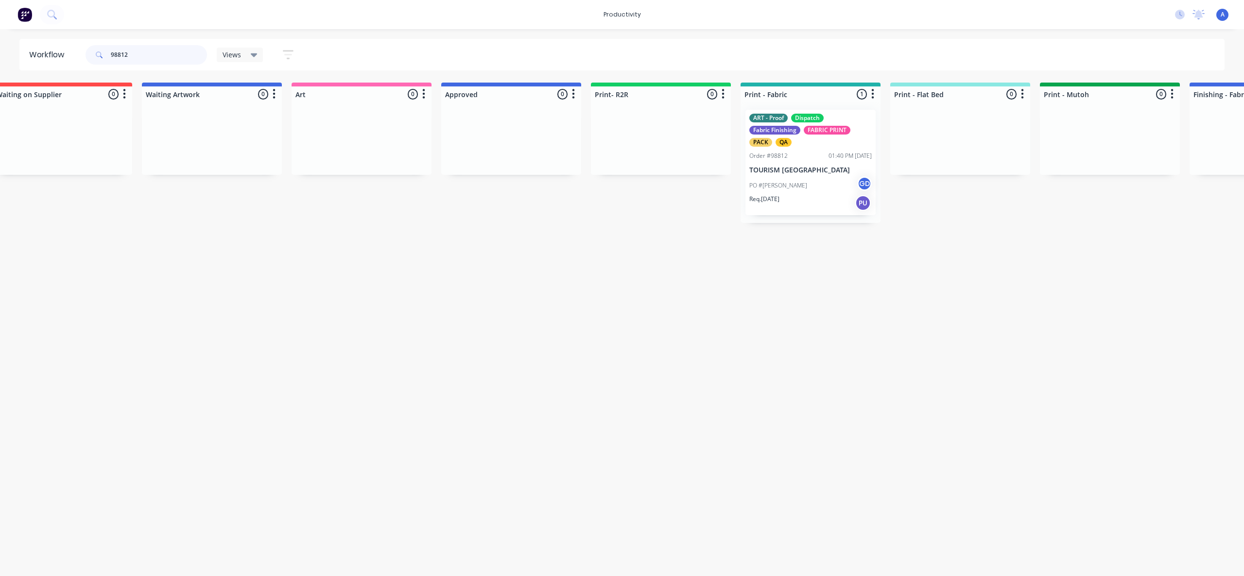
scroll to position [0, 630]
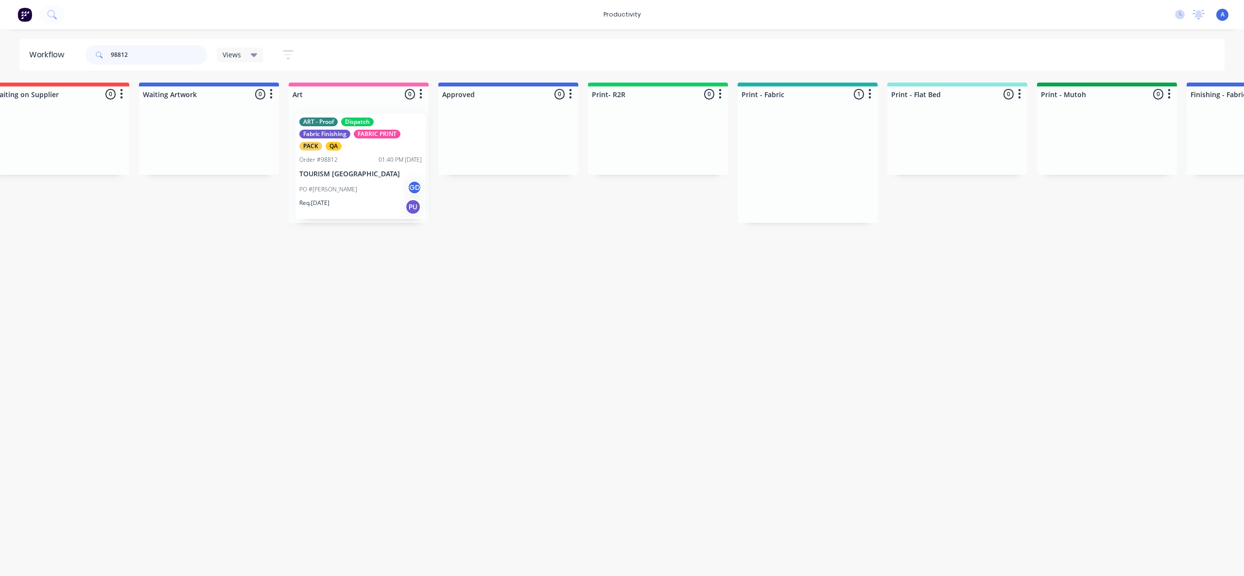
drag, startPoint x: 779, startPoint y: 187, endPoint x: 341, endPoint y: 190, distance: 438.2
click at [341, 190] on div "Submitted 0 Sort By Created date Required date Order number Customer name Most …" at bounding box center [1230, 153] width 3734 height 140
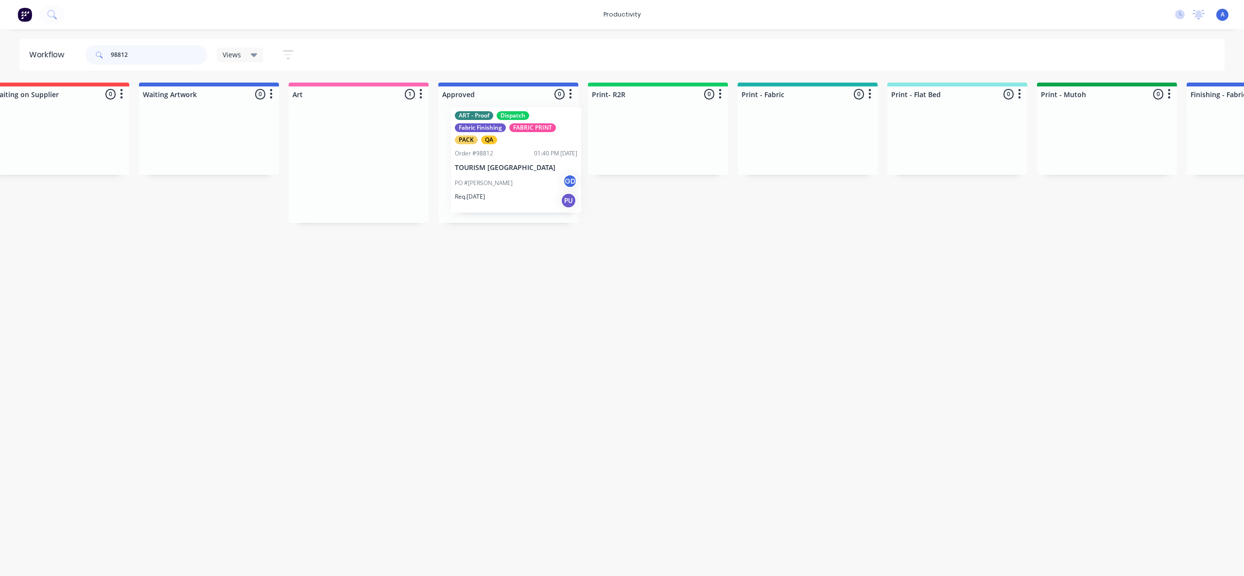
drag, startPoint x: 361, startPoint y: 186, endPoint x: 504, endPoint y: 185, distance: 142.8
click at [504, 185] on div "Submitted 0 Sort By Created date Required date Order number Customer name Most …" at bounding box center [1230, 153] width 3734 height 140
type input "98812"
click at [504, 185] on div "PO #[PERSON_NAME] GD" at bounding box center [508, 185] width 122 height 18
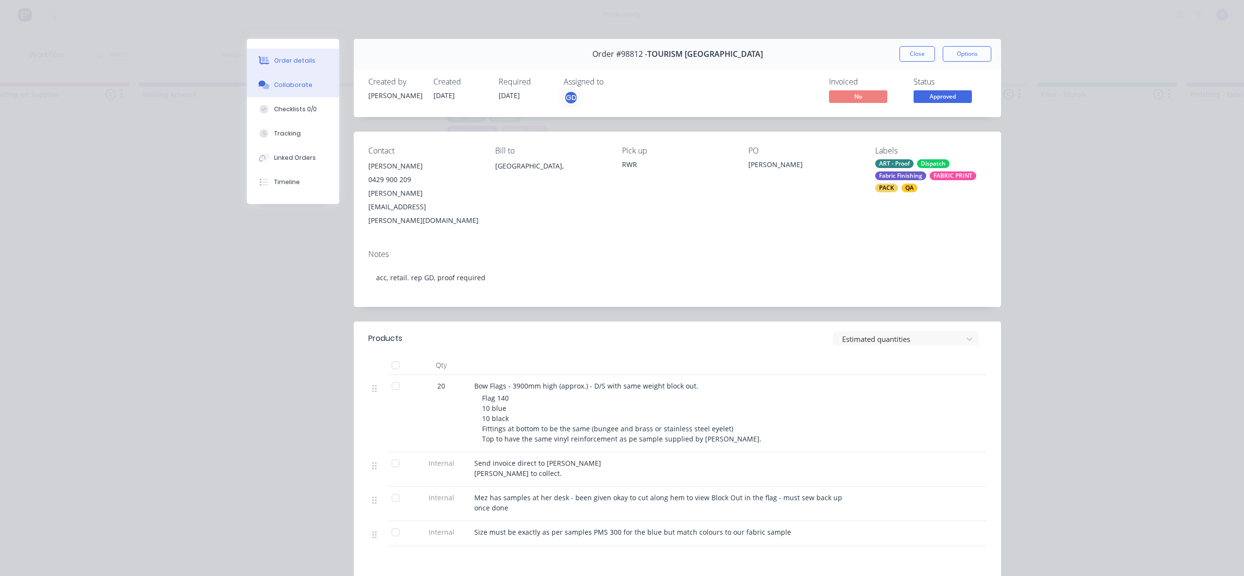
click at [287, 86] on div "Collaborate" at bounding box center [293, 85] width 38 height 9
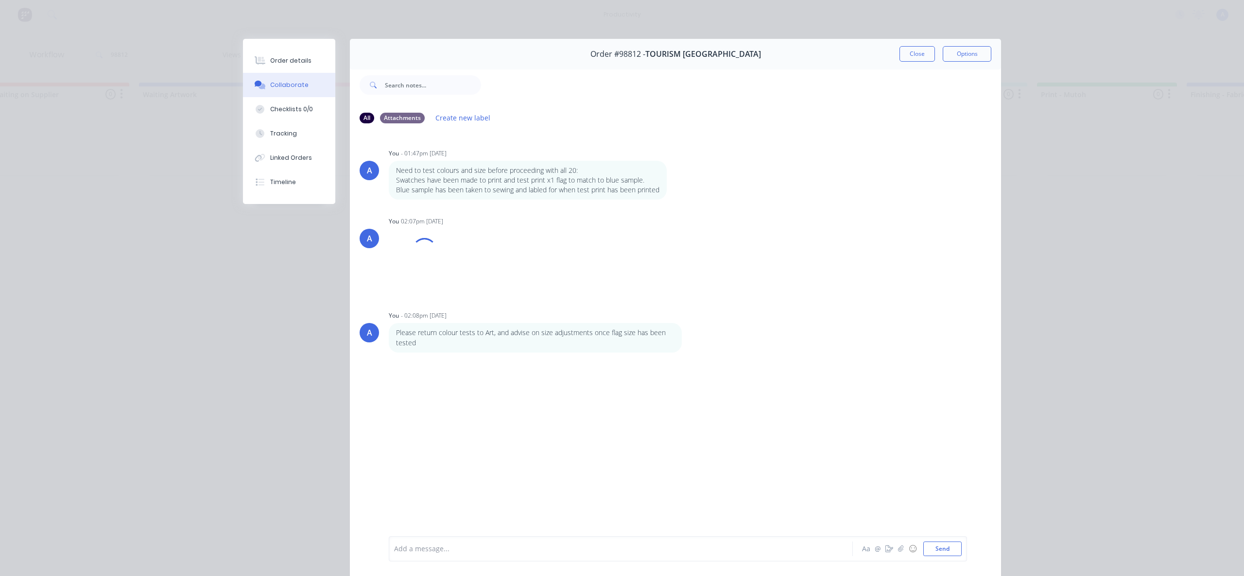
click at [636, 551] on div at bounding box center [606, 549] width 425 height 10
click at [939, 542] on button "Send" at bounding box center [942, 549] width 38 height 15
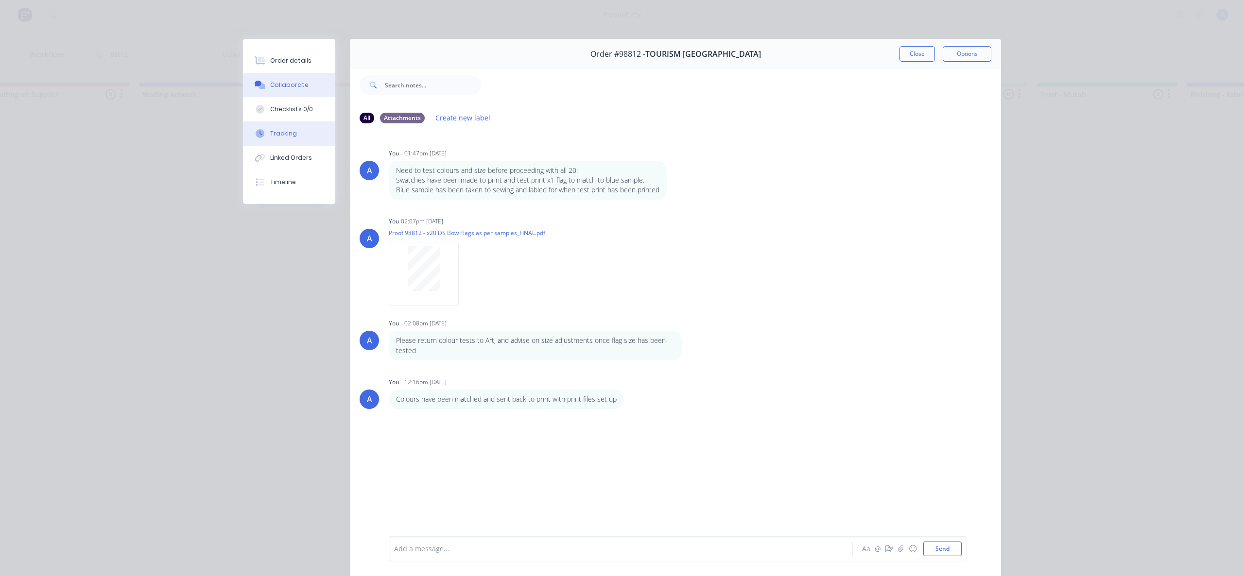
click at [293, 132] on button "Tracking" at bounding box center [289, 133] width 92 height 24
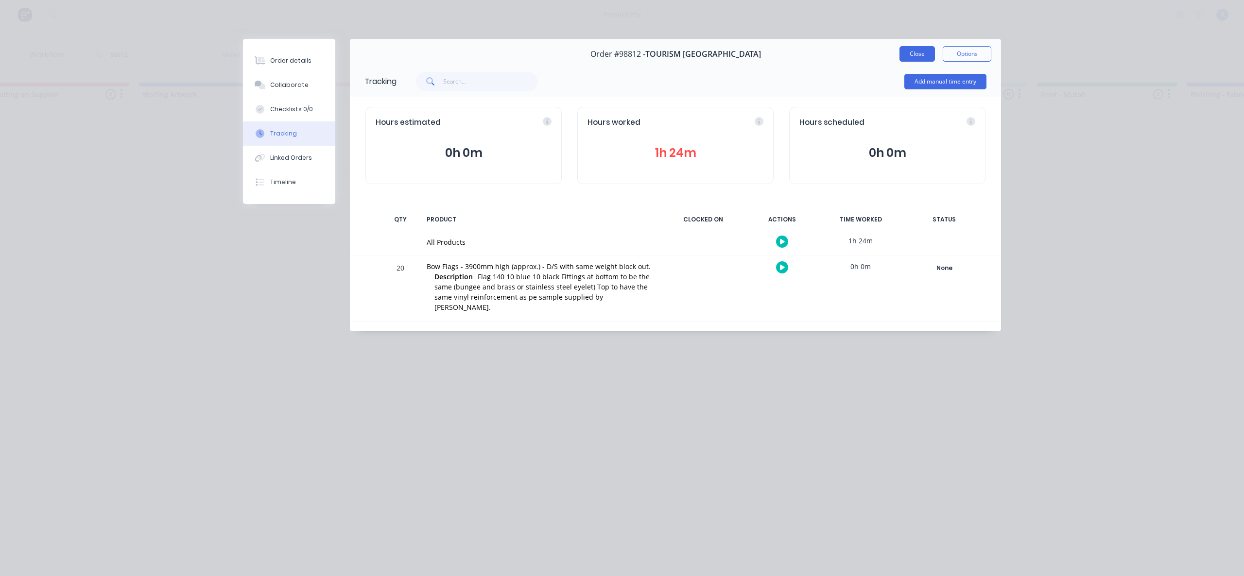
click at [902, 56] on button "Close" at bounding box center [916, 54] width 35 height 16
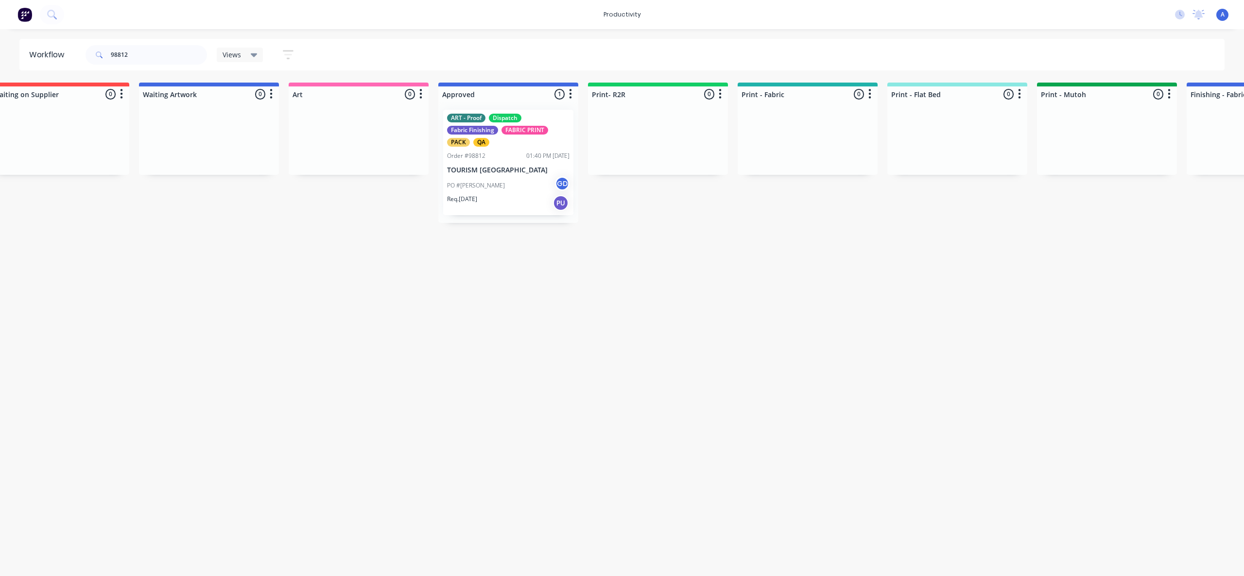
drag, startPoint x: 772, startPoint y: 318, endPoint x: 534, endPoint y: 205, distance: 263.6
click at [233, 50] on span "Views" at bounding box center [232, 55] width 18 height 10
click at [257, 148] on button "ART DEPT (Default)" at bounding box center [275, 146] width 103 height 11
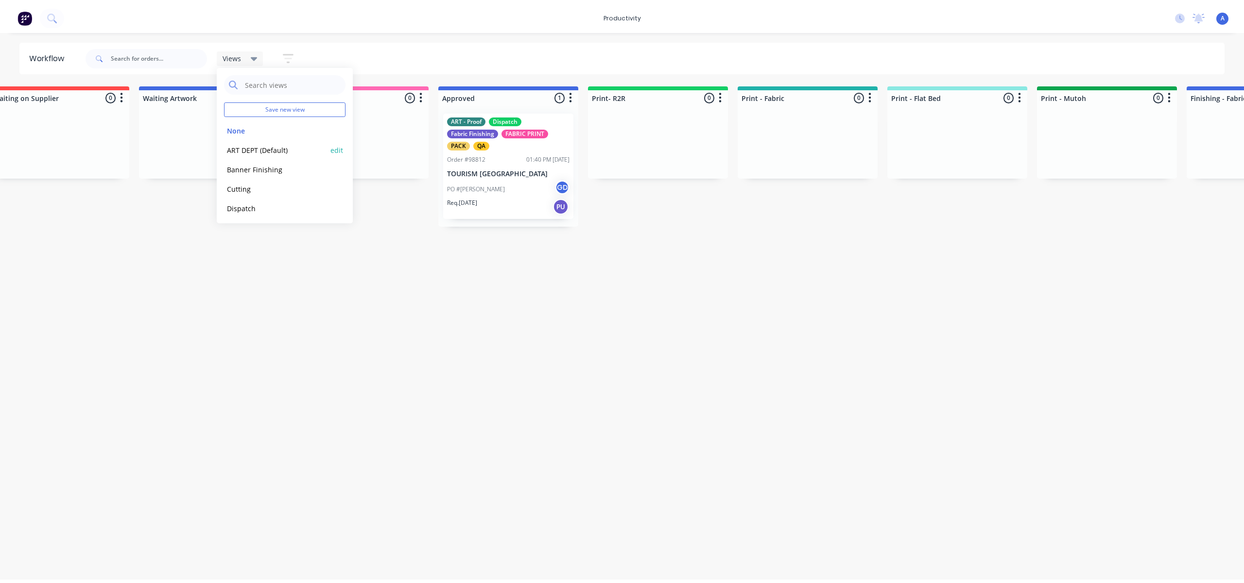
scroll to position [0, 0]
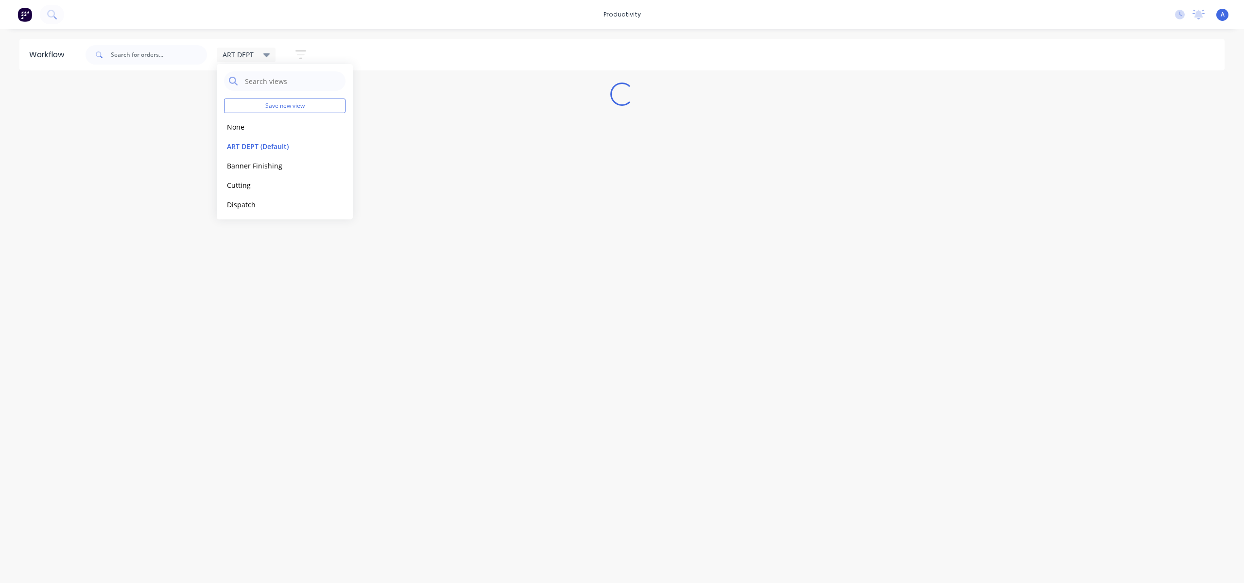
click at [345, 50] on div "ART DEPT Save new view None edit ART DEPT (Default) edit Banner Finishing edit …" at bounding box center [654, 54] width 1141 height 29
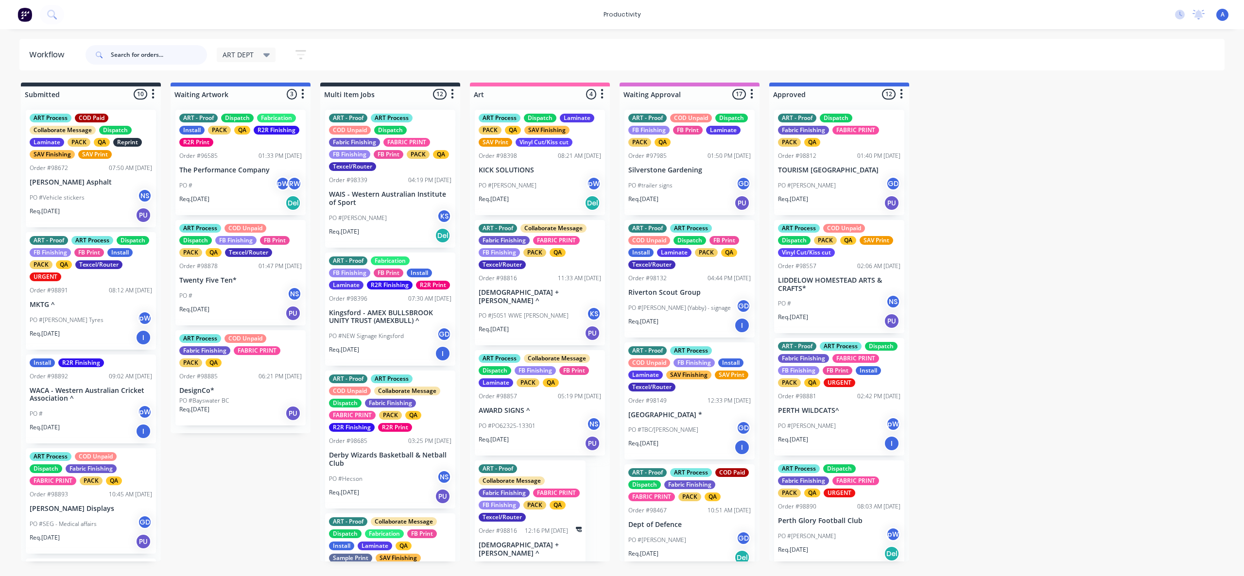
click at [171, 55] on input "text" at bounding box center [159, 54] width 96 height 19
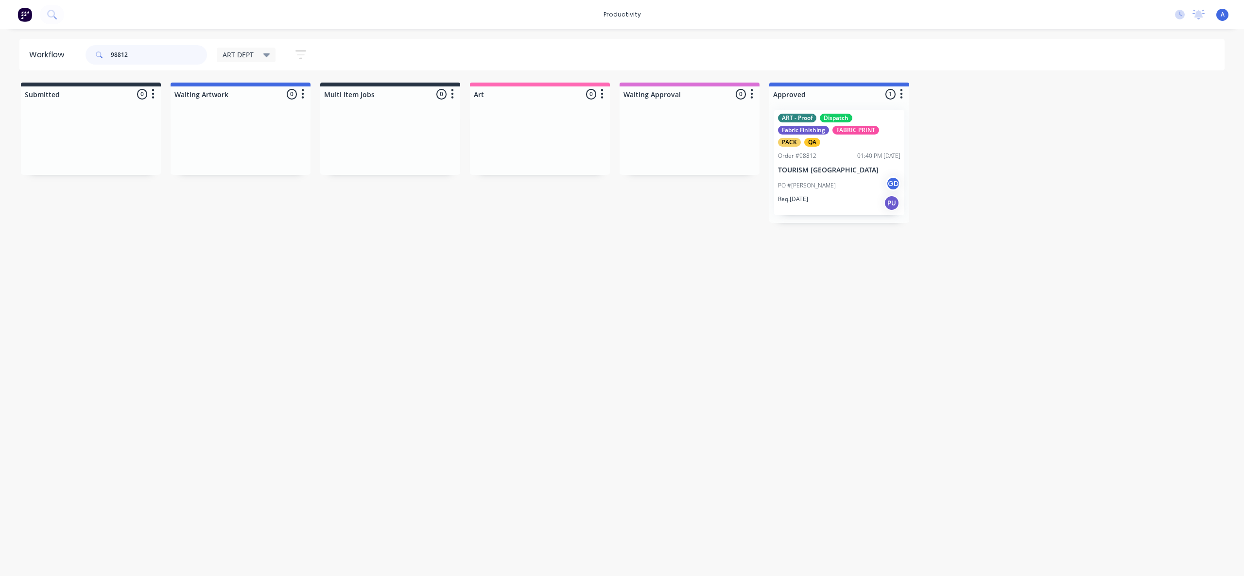
click at [158, 52] on input "98812" at bounding box center [159, 54] width 96 height 19
type input "9"
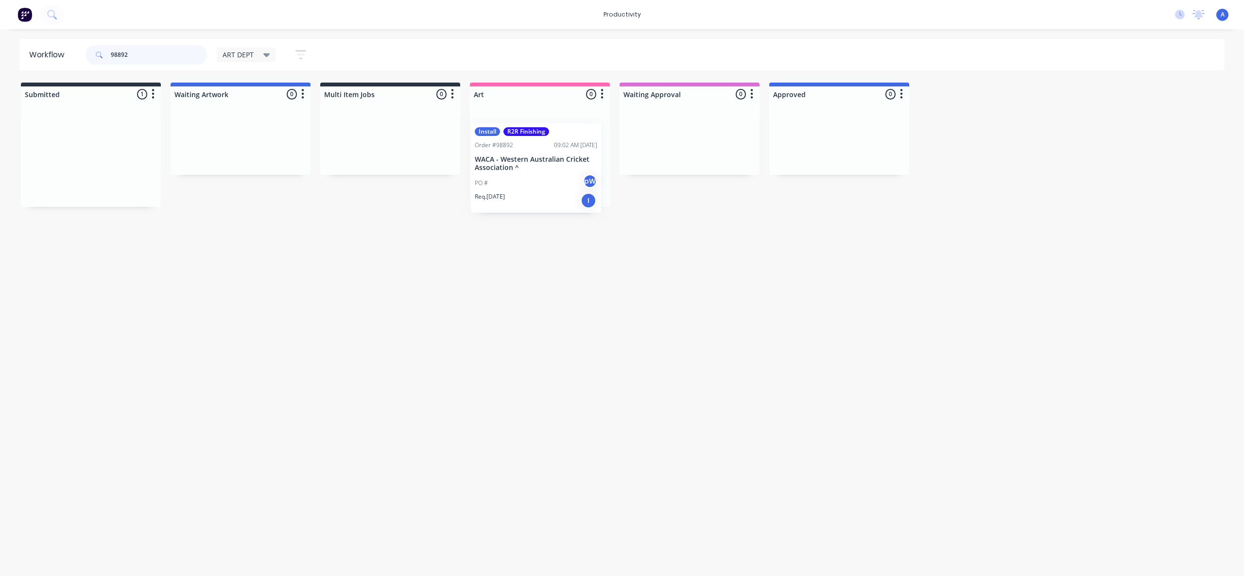
drag, startPoint x: 79, startPoint y: 160, endPoint x: 549, endPoint y: 169, distance: 470.4
click at [531, 142] on p "WACA - Western Australian Cricket Association ^" at bounding box center [540, 150] width 122 height 17
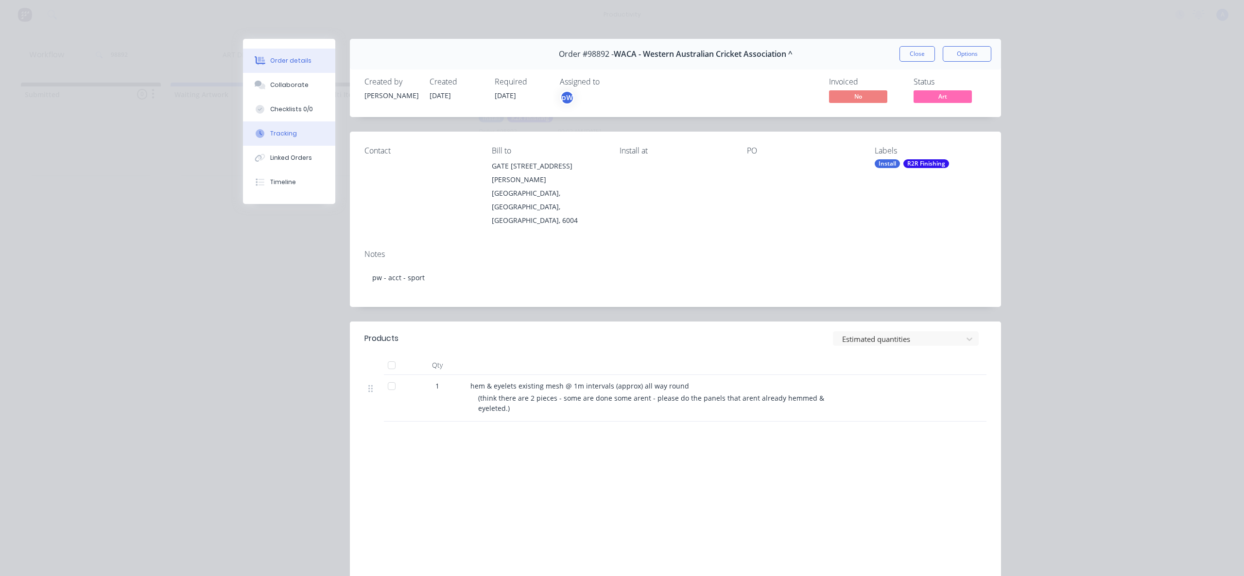
click at [281, 136] on div "Tracking" at bounding box center [283, 133] width 27 height 9
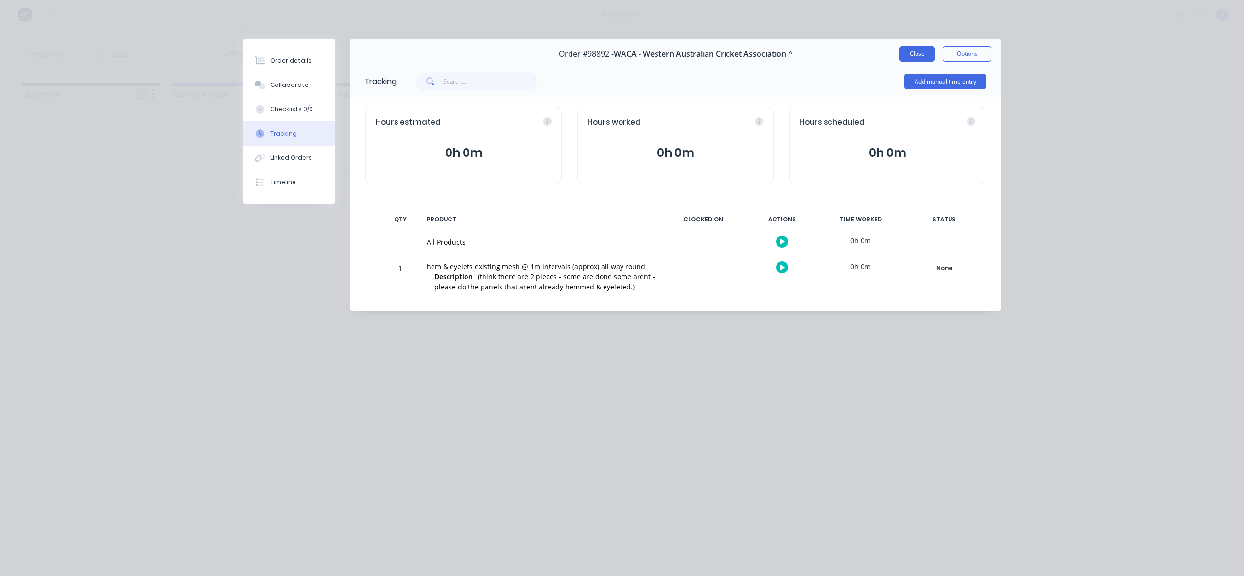
click at [912, 49] on button "Close" at bounding box center [916, 54] width 35 height 16
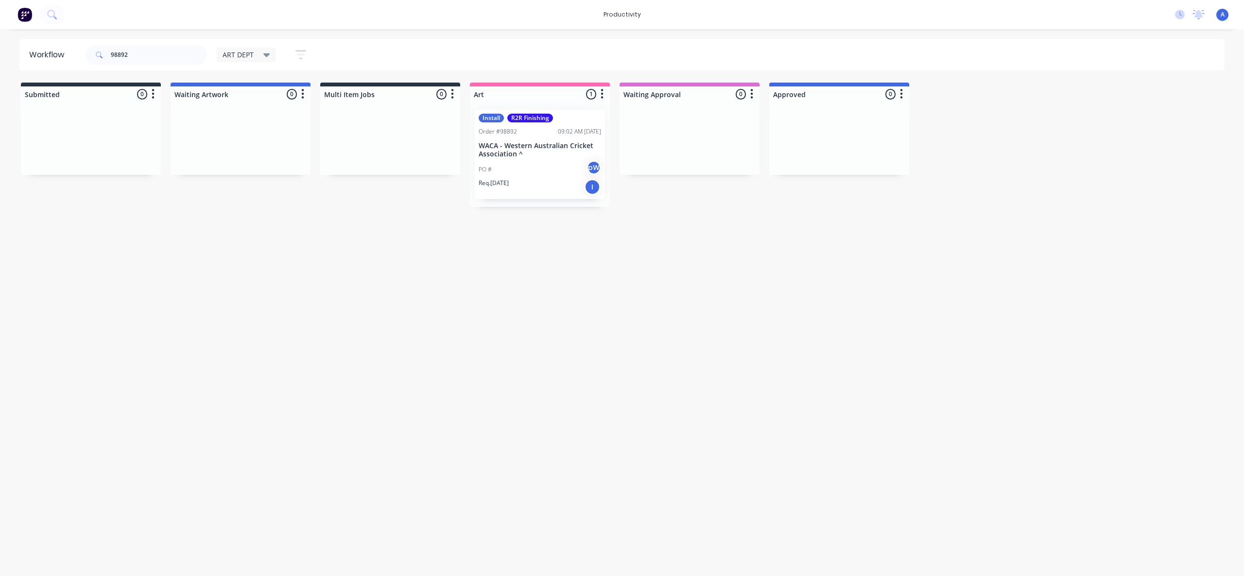
drag, startPoint x: 701, startPoint y: 269, endPoint x: 417, endPoint y: 205, distance: 291.4
click at [701, 269] on div "Workflow 98892 ART DEPT Save new view None edit ART DEPT (Default) edit Banner …" at bounding box center [622, 298] width 1244 height 518
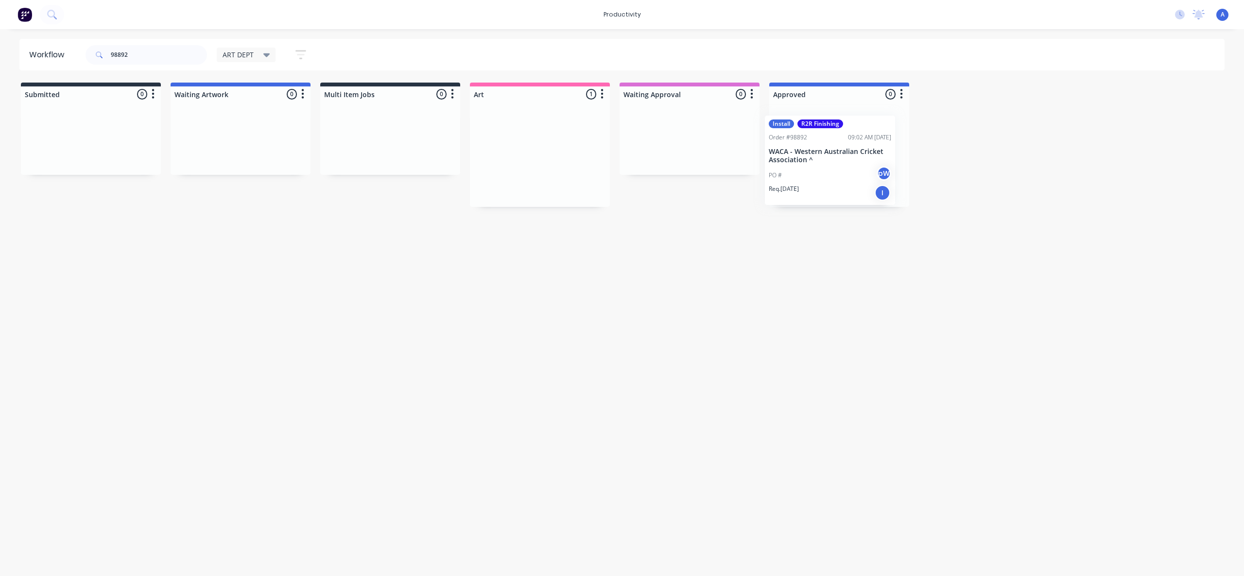
drag, startPoint x: 521, startPoint y: 171, endPoint x: 820, endPoint y: 180, distance: 298.4
click at [523, 333] on div "Workflow 98892 ART DEPT Save new view None edit ART DEPT (Default) edit Banner …" at bounding box center [622, 298] width 1244 height 518
click at [142, 51] on input "98892" at bounding box center [159, 54] width 96 height 19
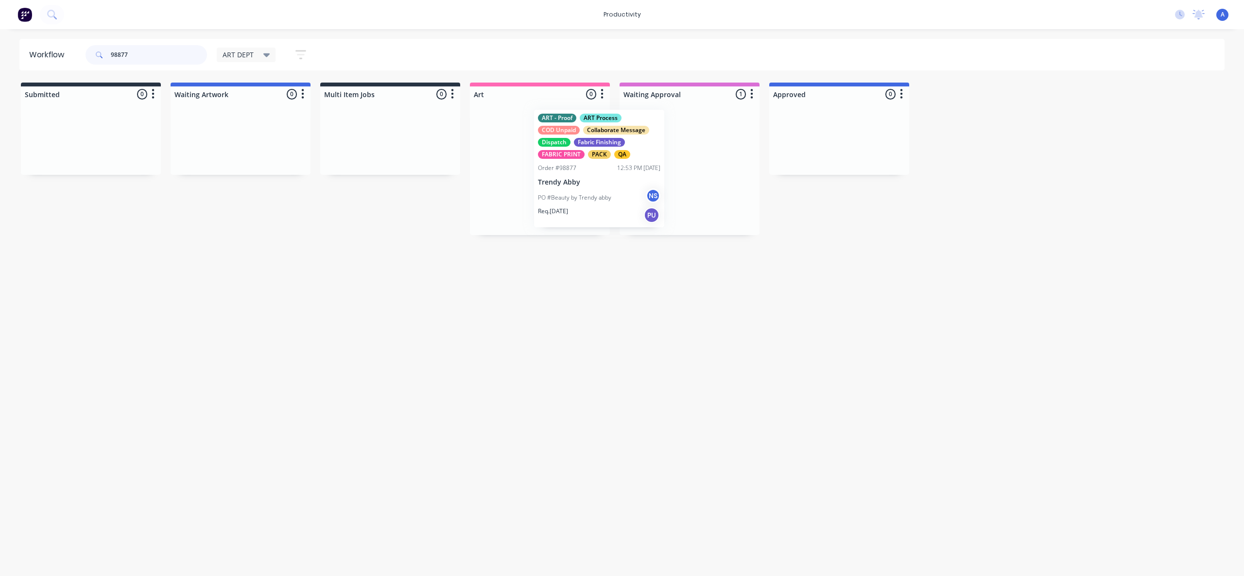
drag, startPoint x: 640, startPoint y: 186, endPoint x: 533, endPoint y: 186, distance: 107.4
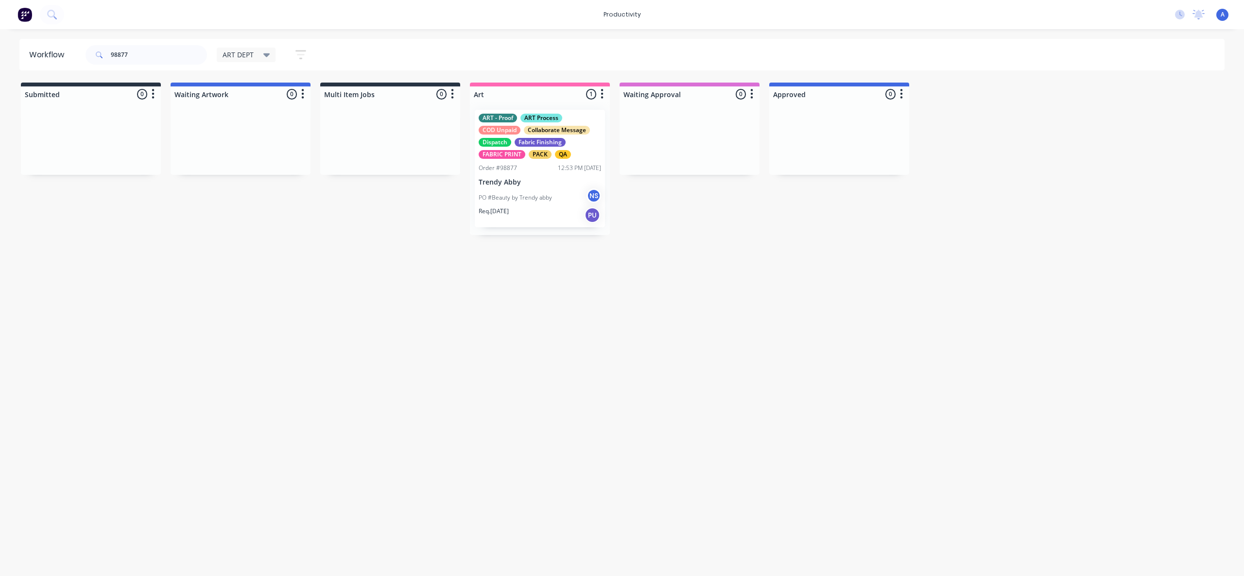
click at [533, 186] on div "ART - Proof ART Process COD Unpaid Collaborate Message Dispatch Fabric Finishin…" at bounding box center [540, 168] width 140 height 133
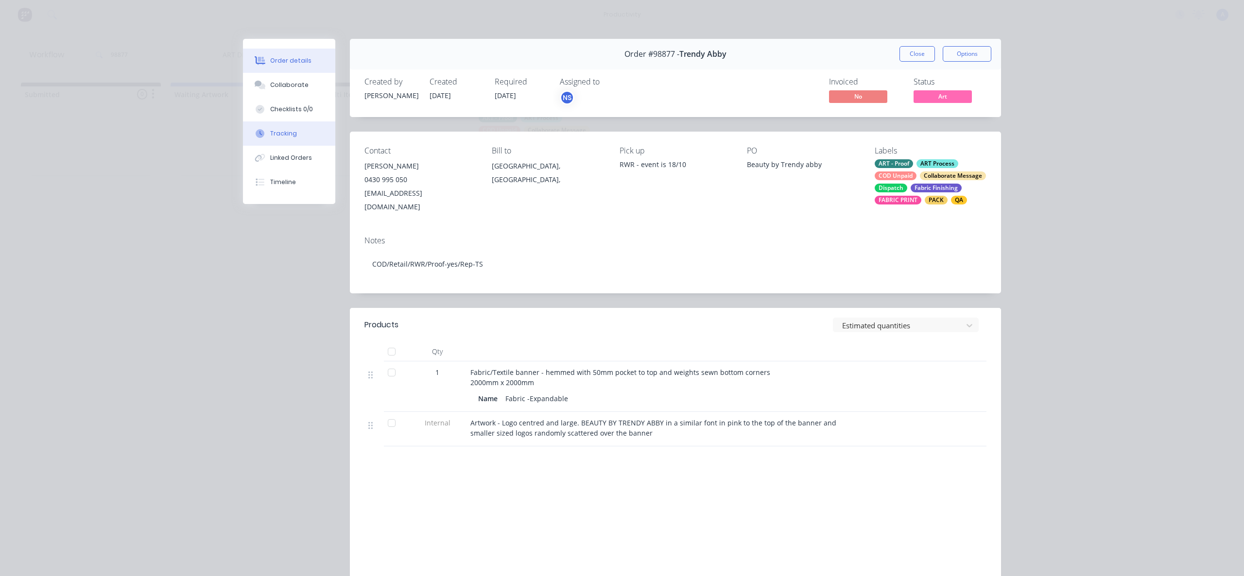
click at [302, 142] on button "Tracking" at bounding box center [289, 133] width 92 height 24
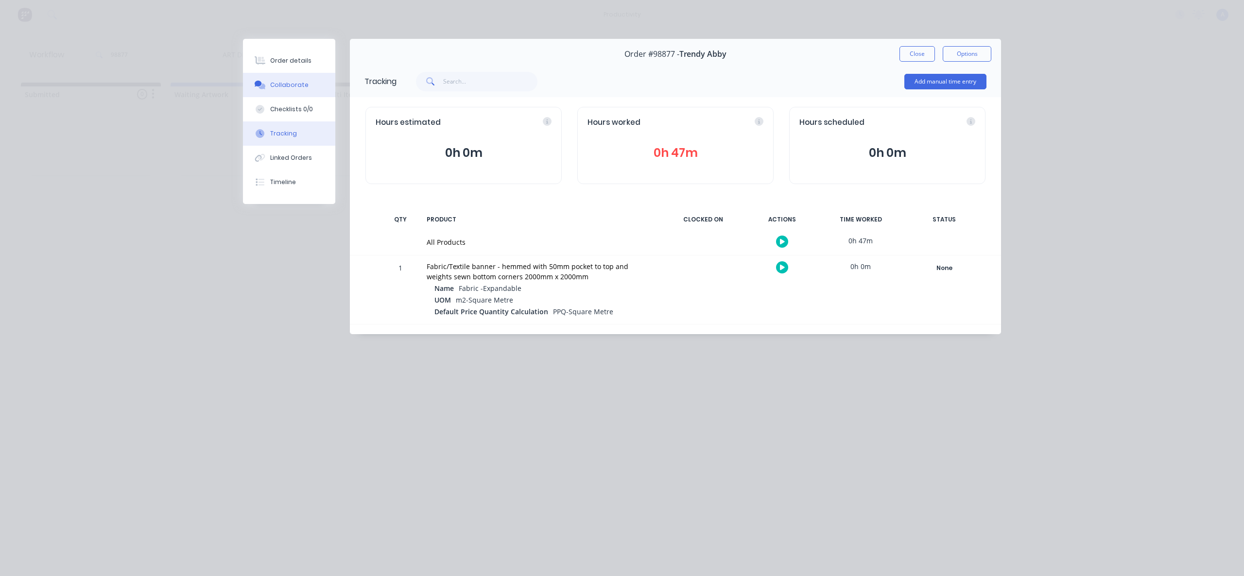
click at [307, 90] on button "Collaborate" at bounding box center [289, 85] width 92 height 24
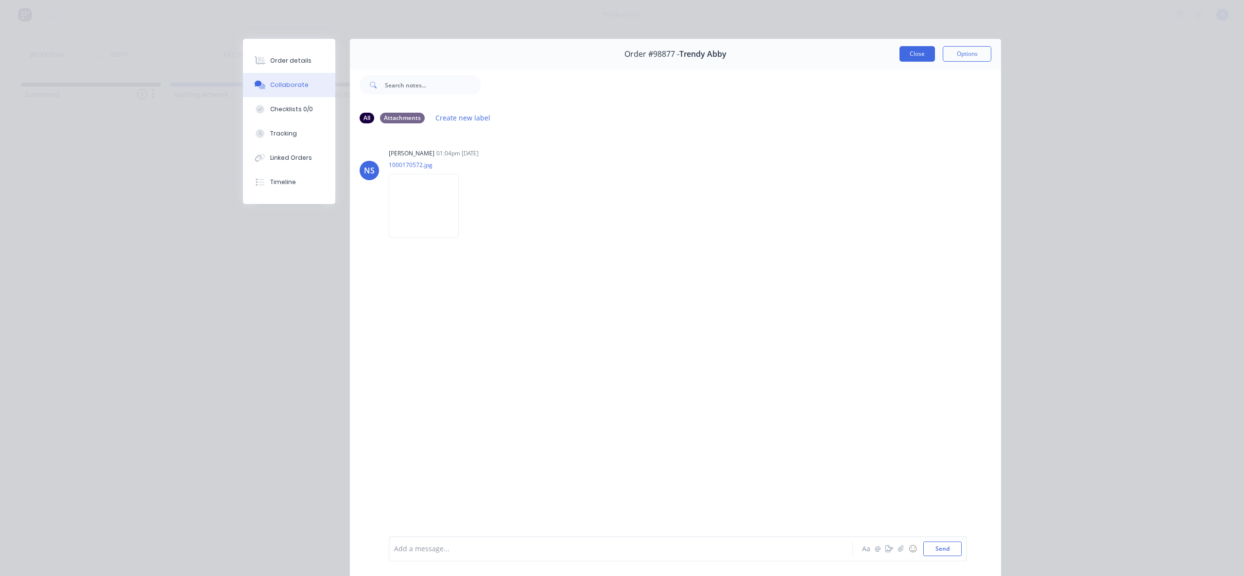
click at [924, 50] on button "Close" at bounding box center [916, 54] width 35 height 16
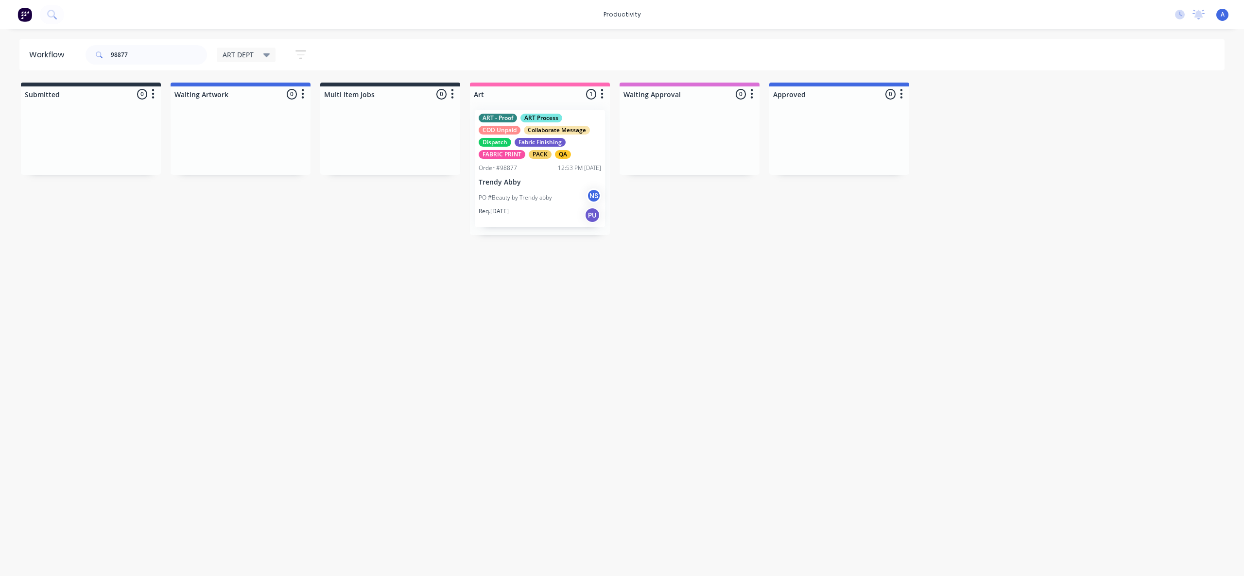
click at [767, 394] on div "Workflow 98877 ART DEPT Save new view None edit ART DEPT (Default) edit Banner …" at bounding box center [622, 298] width 1244 height 518
click at [542, 301] on div "Workflow 98877 ART DEPT Save new view None edit ART DEPT (Default) edit Banner …" at bounding box center [622, 298] width 1244 height 518
click at [666, 295] on div "Workflow 98877 ART DEPT Save new view None edit ART DEPT (Default) edit Banner …" at bounding box center [622, 298] width 1244 height 518
click at [526, 212] on div "Req. [DATE] PU" at bounding box center [540, 215] width 122 height 17
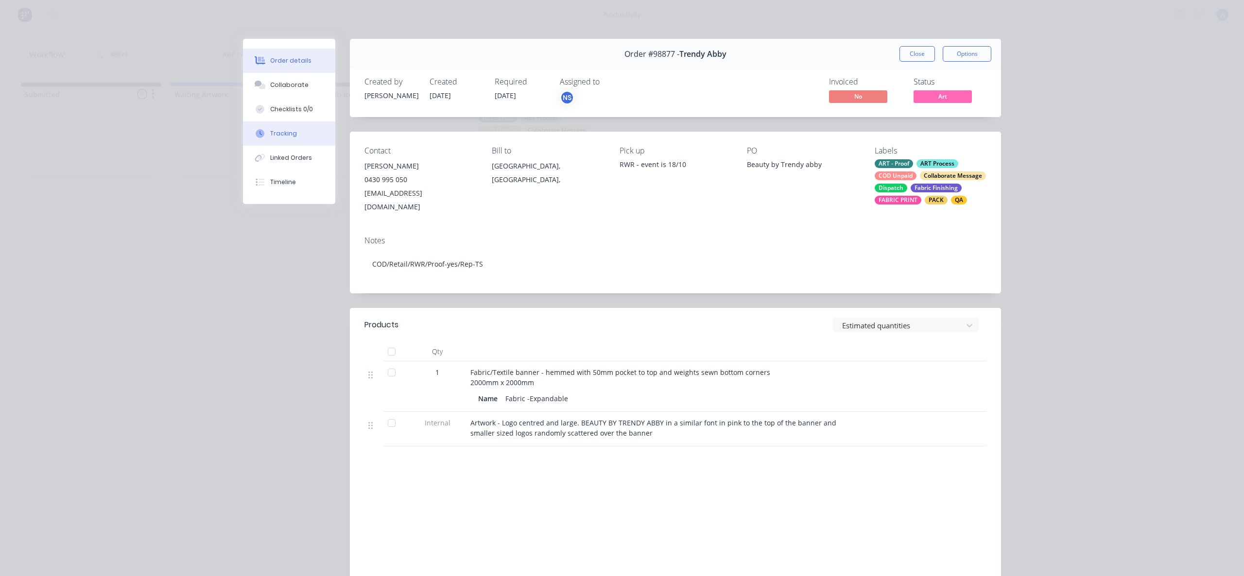
click at [253, 136] on div at bounding box center [260, 133] width 15 height 9
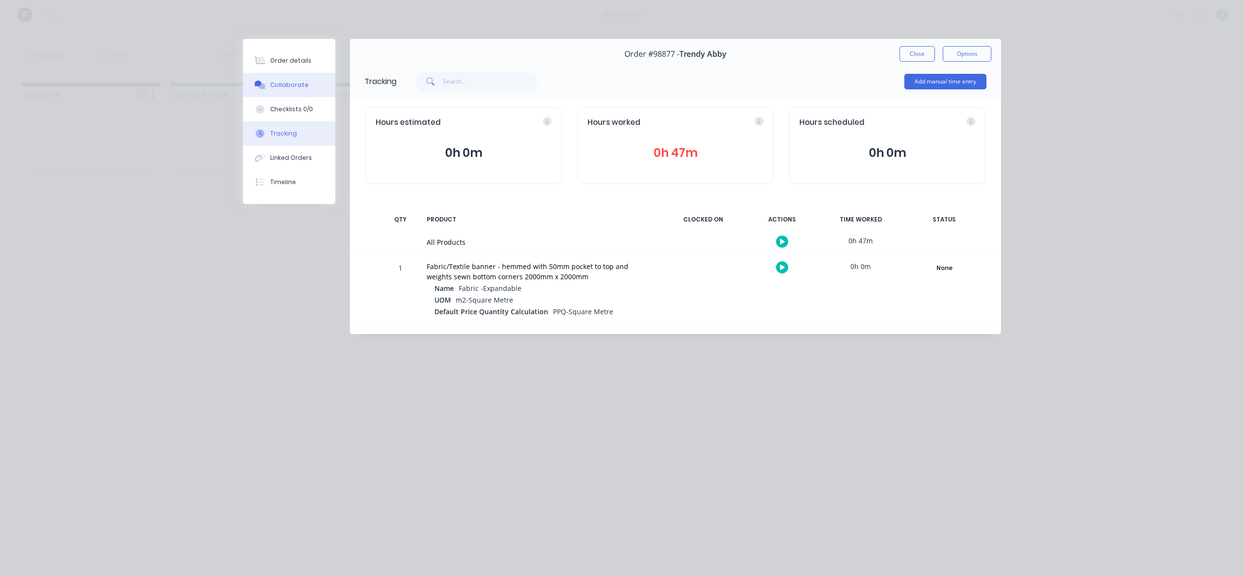
click at [267, 81] on div at bounding box center [260, 85] width 15 height 9
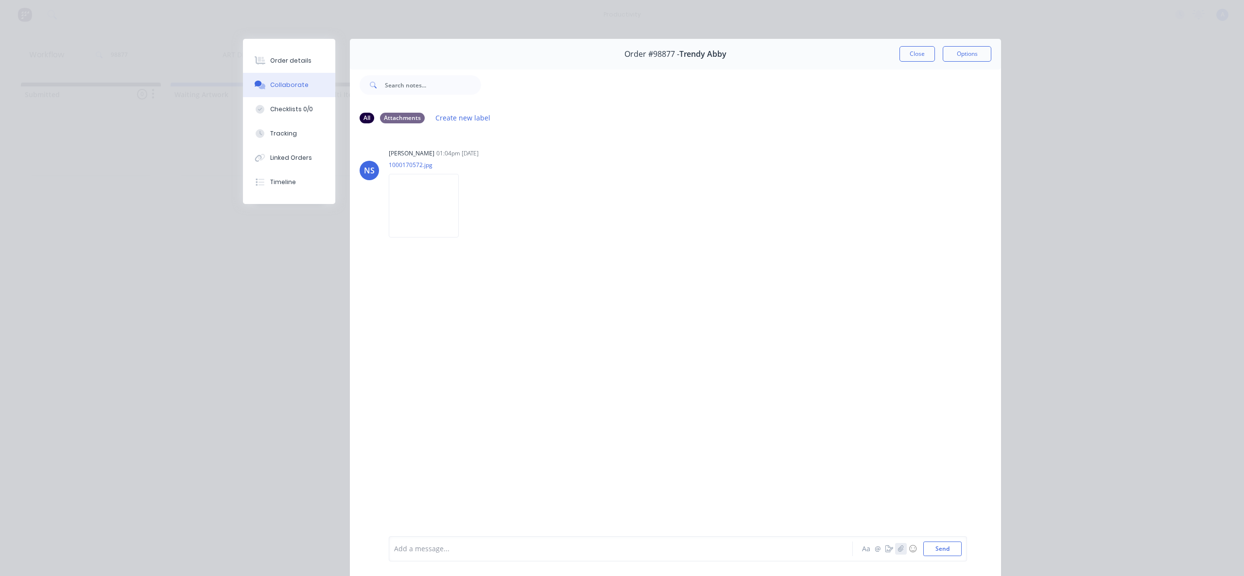
click at [898, 552] on icon "button" at bounding box center [901, 549] width 6 height 7
click at [948, 550] on button "Send" at bounding box center [942, 549] width 38 height 15
click at [303, 134] on button "Tracking" at bounding box center [289, 133] width 92 height 24
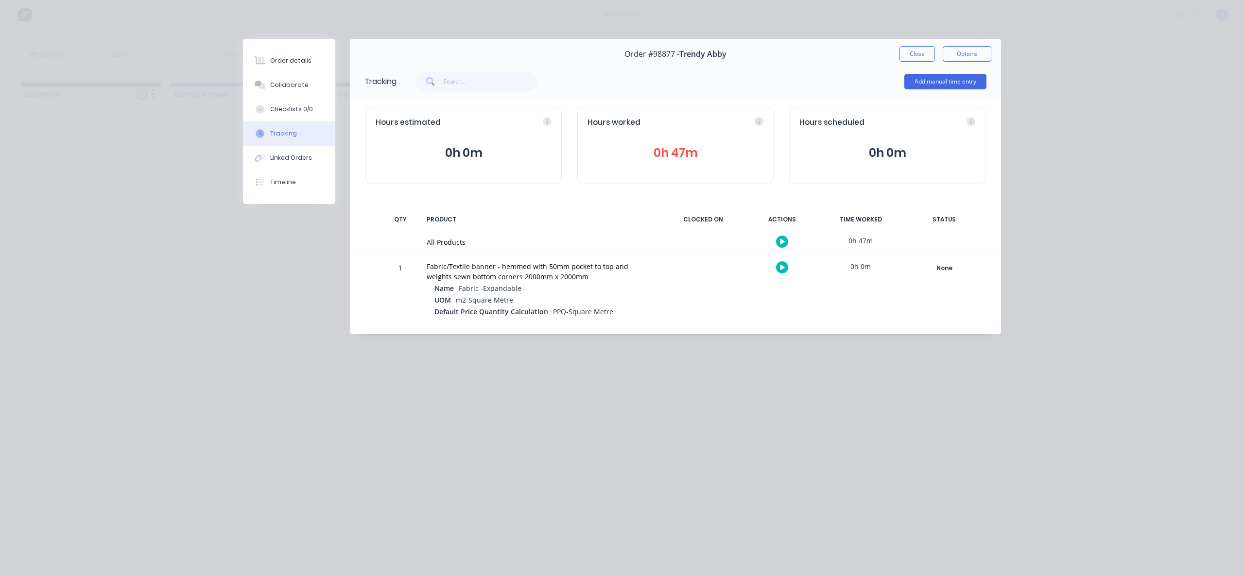
click at [910, 54] on button "Close" at bounding box center [916, 54] width 35 height 16
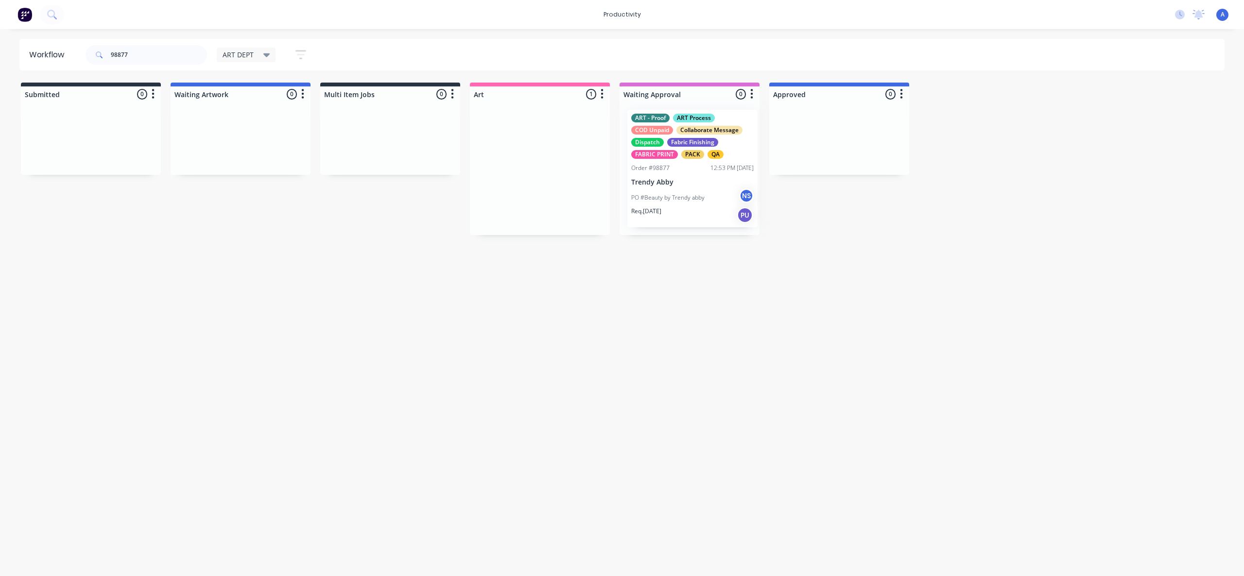
drag, startPoint x: 586, startPoint y: 222, endPoint x: 868, endPoint y: 214, distance: 281.9
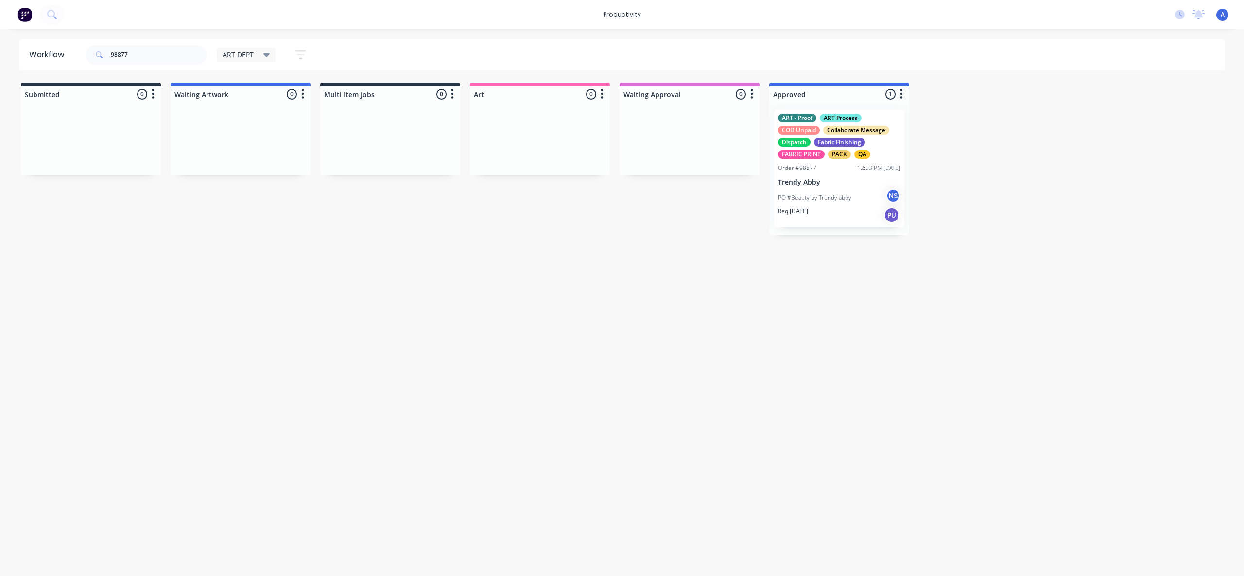
click at [833, 204] on div "PO #Beauty by Trendy abby NS" at bounding box center [839, 198] width 122 height 18
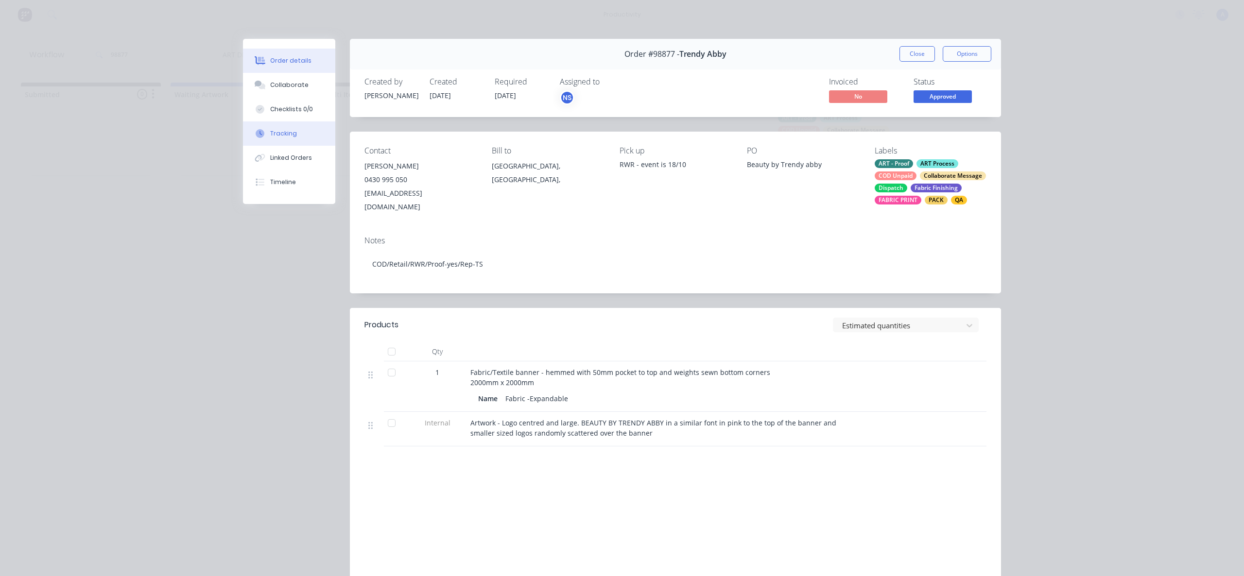
click at [294, 143] on button "Tracking" at bounding box center [289, 133] width 92 height 24
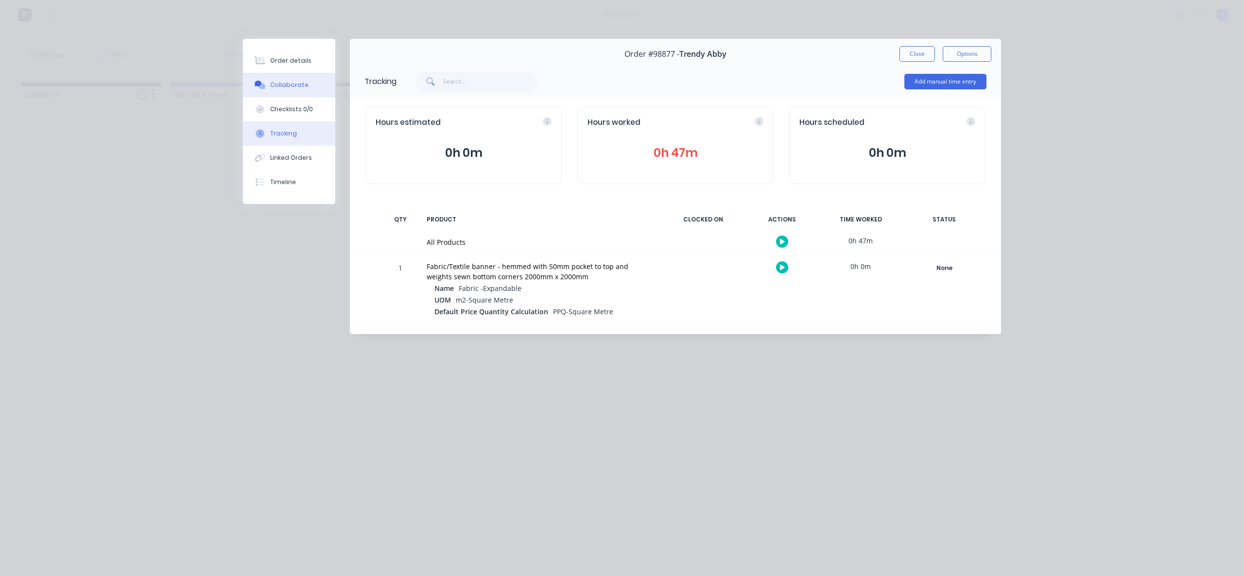
click at [272, 88] on div "Collaborate" at bounding box center [289, 85] width 38 height 9
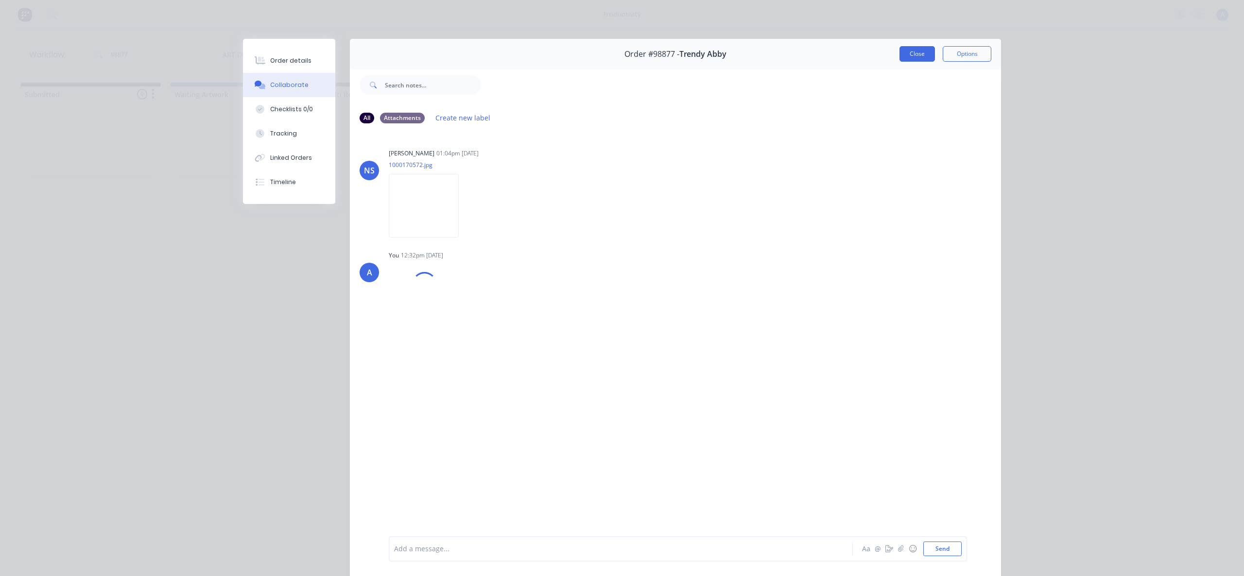
click at [906, 52] on button "Close" at bounding box center [916, 54] width 35 height 16
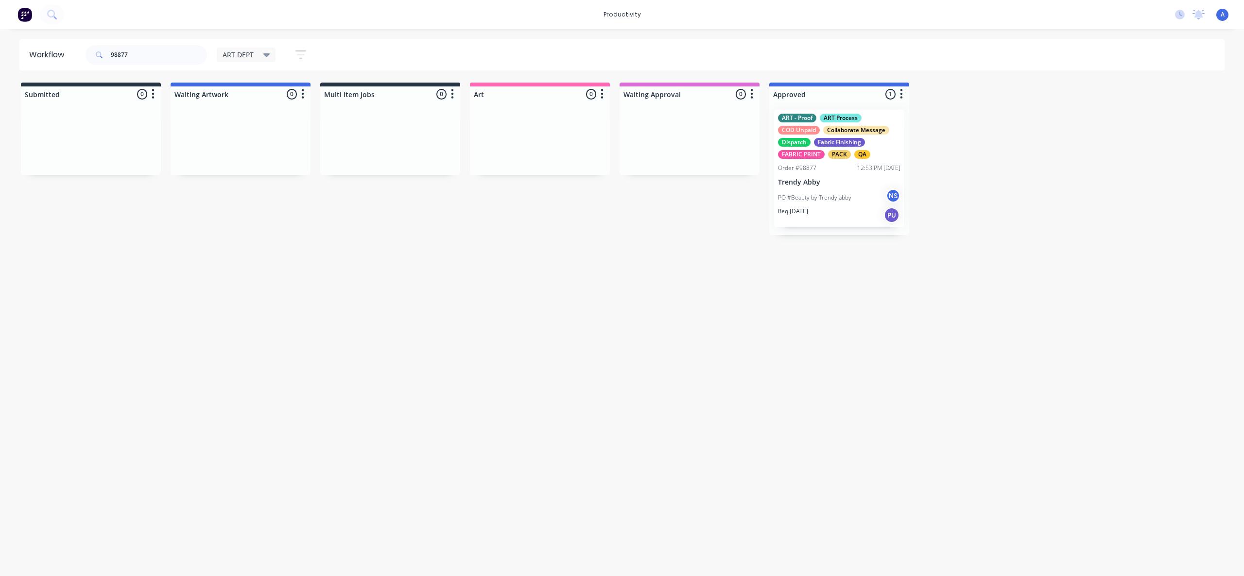
click at [934, 290] on div "Workflow 98877 ART DEPT Save new view None edit ART DEPT (Default) edit Banner …" at bounding box center [622, 298] width 1244 height 518
click at [786, 416] on div "Workflow 98877 ART DEPT Save new view None edit ART DEPT (Default) edit Banner …" at bounding box center [622, 298] width 1244 height 518
click at [799, 188] on div "ART - Proof ART Process COD Unpaid Collaborate Message Dispatch Fabric Finishin…" at bounding box center [839, 169] width 130 height 118
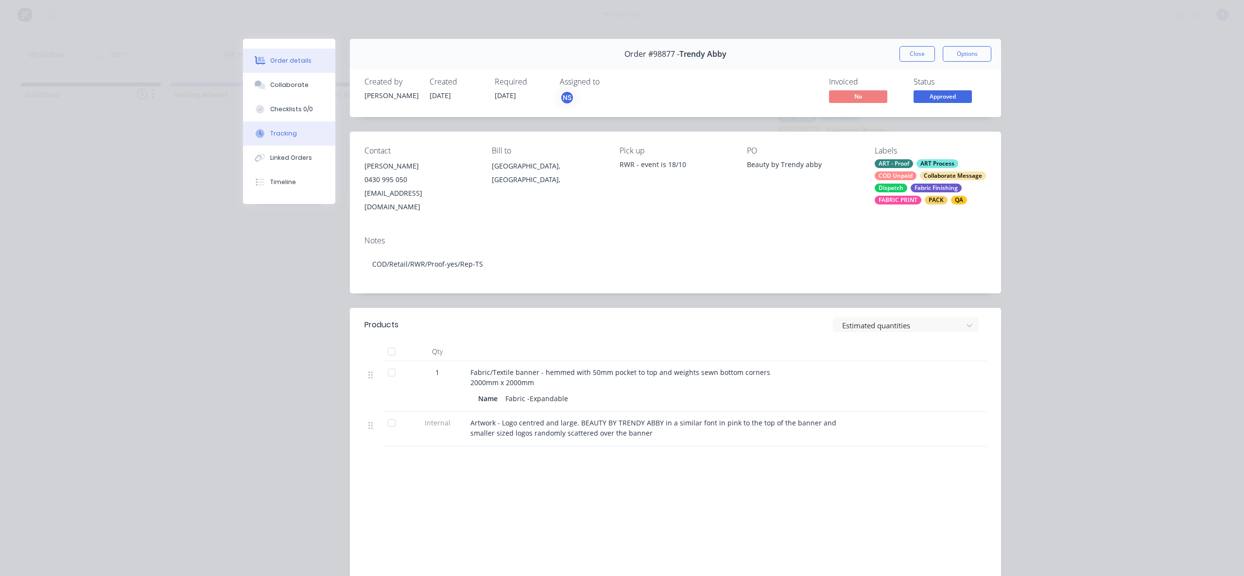
click at [295, 140] on button "Tracking" at bounding box center [289, 133] width 92 height 24
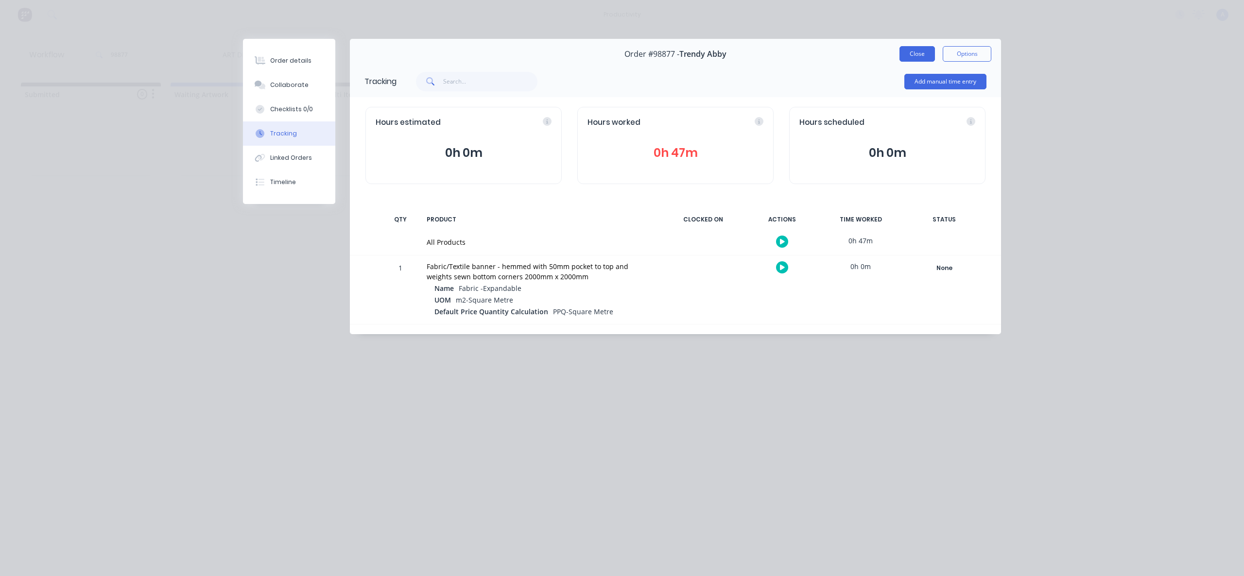
click at [915, 53] on button "Close" at bounding box center [916, 54] width 35 height 16
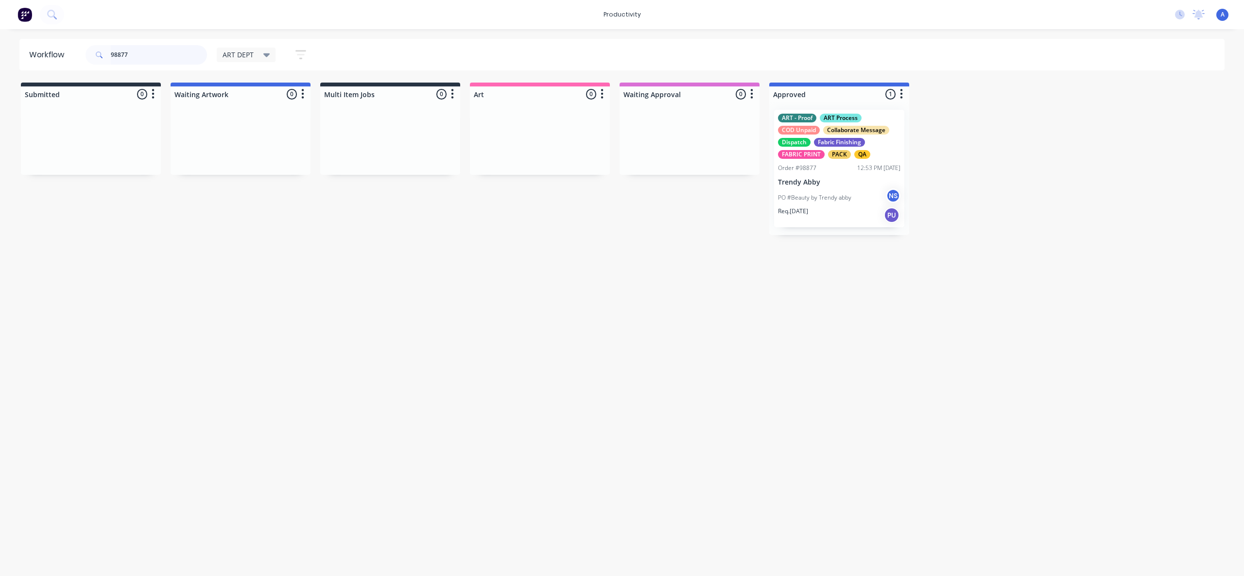
click at [139, 55] on input "98877" at bounding box center [159, 54] width 96 height 19
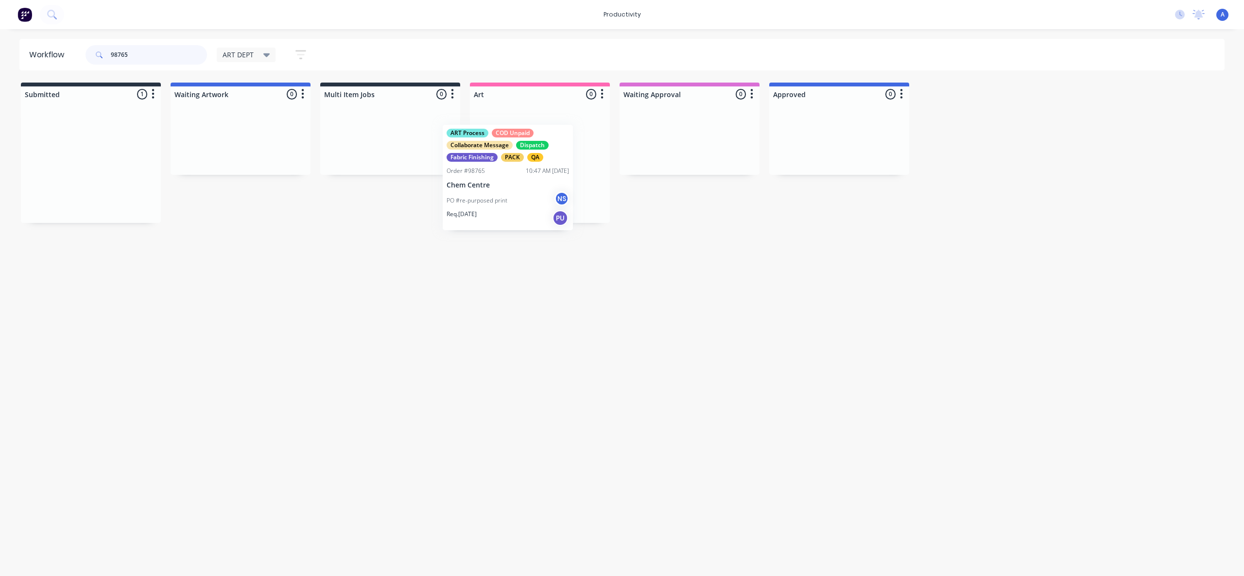
drag, startPoint x: 107, startPoint y: 173, endPoint x: 552, endPoint y: 169, distance: 445.0
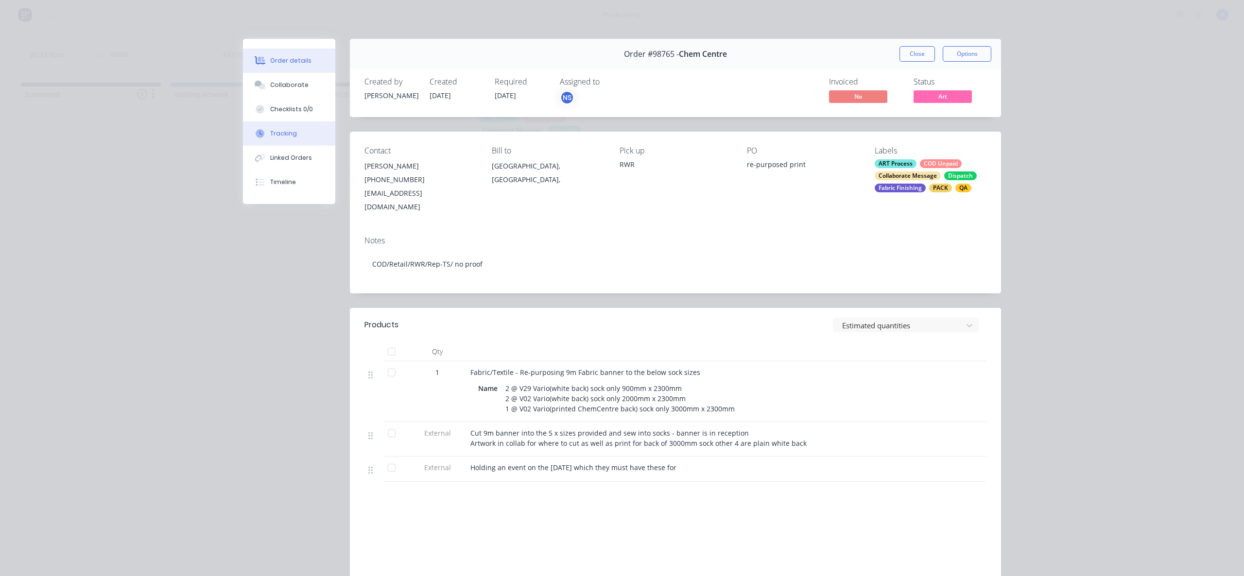
click at [259, 138] on button "Tracking" at bounding box center [289, 133] width 92 height 24
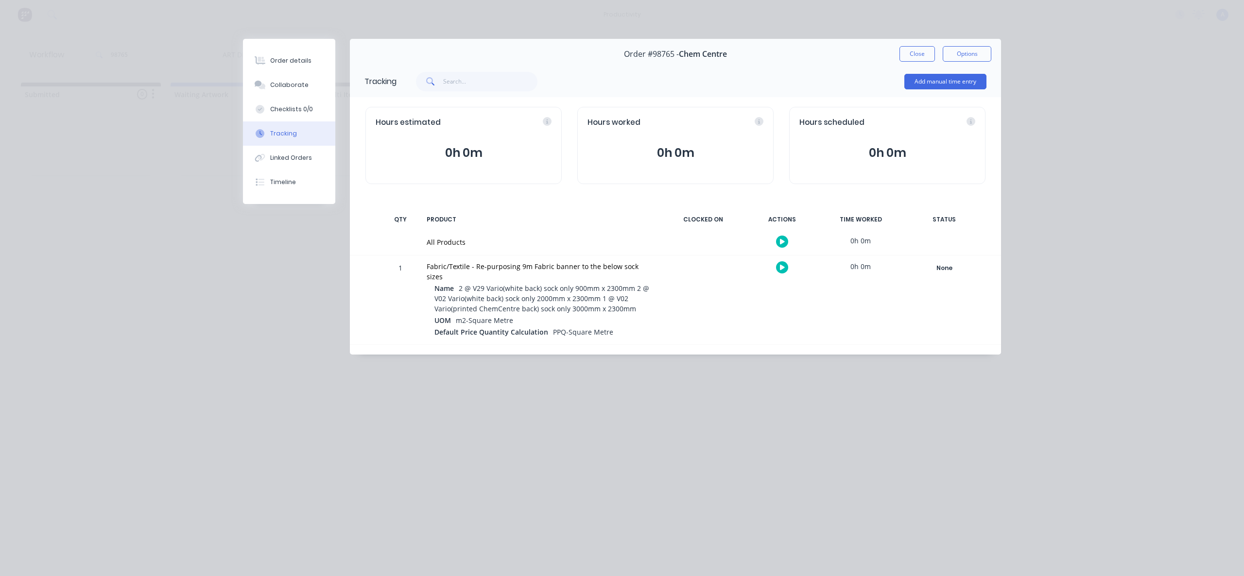
click at [776, 242] on button "button" at bounding box center [782, 242] width 12 height 12
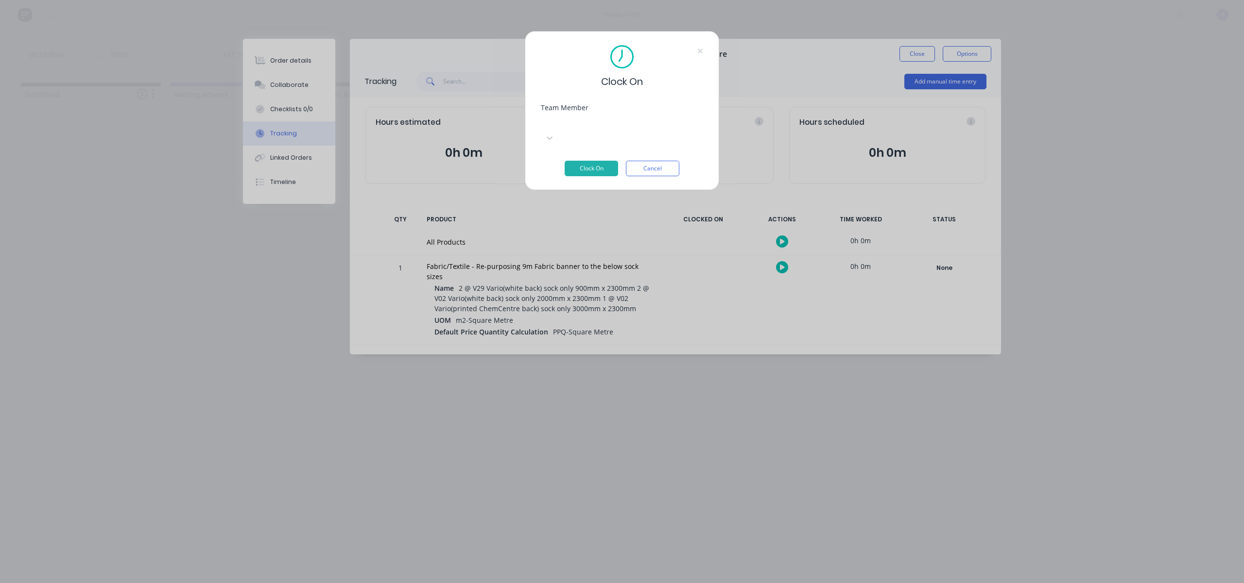
click at [643, 105] on div "Team Member" at bounding box center [622, 107] width 162 height 7
click at [643, 125] on div at bounding box center [614, 122] width 140 height 12
click at [596, 161] on button "Clock On" at bounding box center [591, 169] width 53 height 16
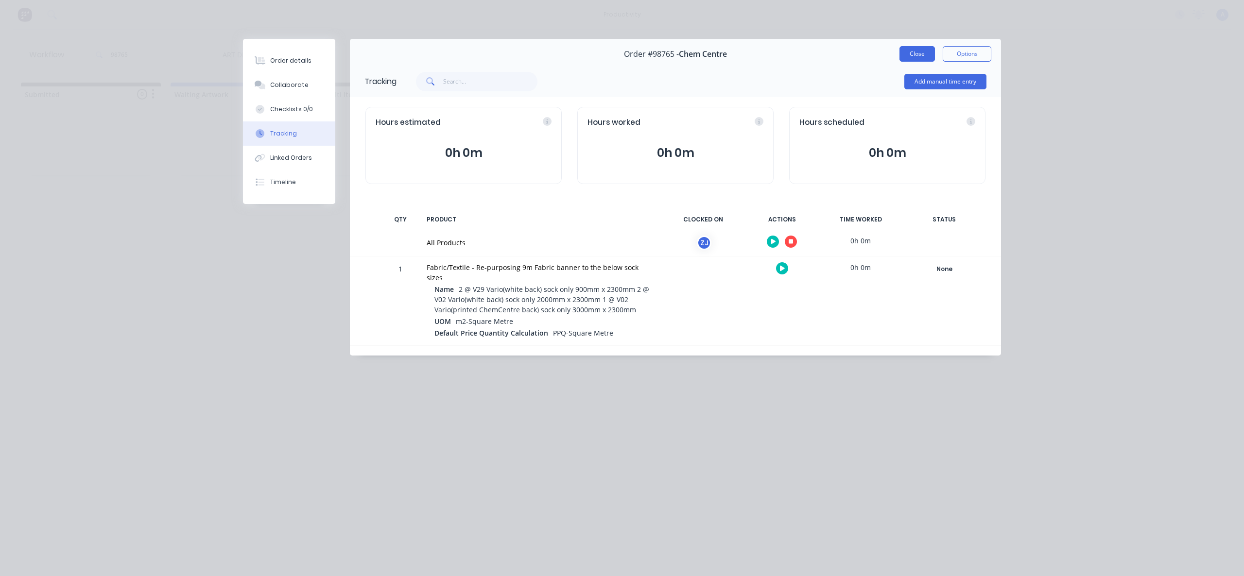
click at [909, 53] on button "Close" at bounding box center [916, 54] width 35 height 16
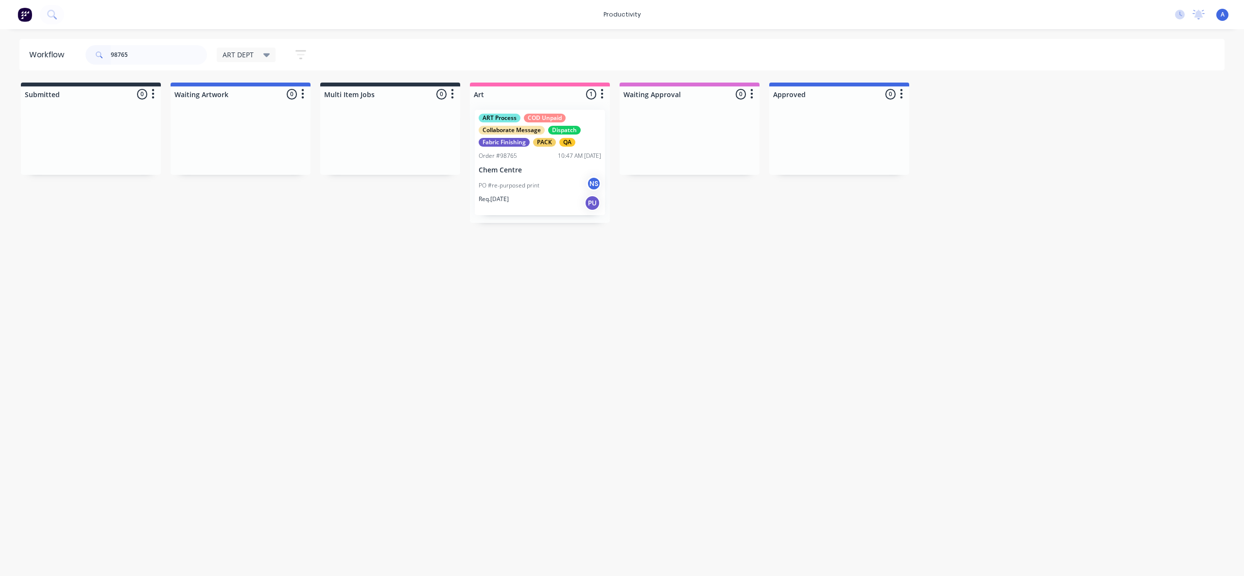
click at [552, 171] on p "Chem Centre" at bounding box center [540, 170] width 122 height 8
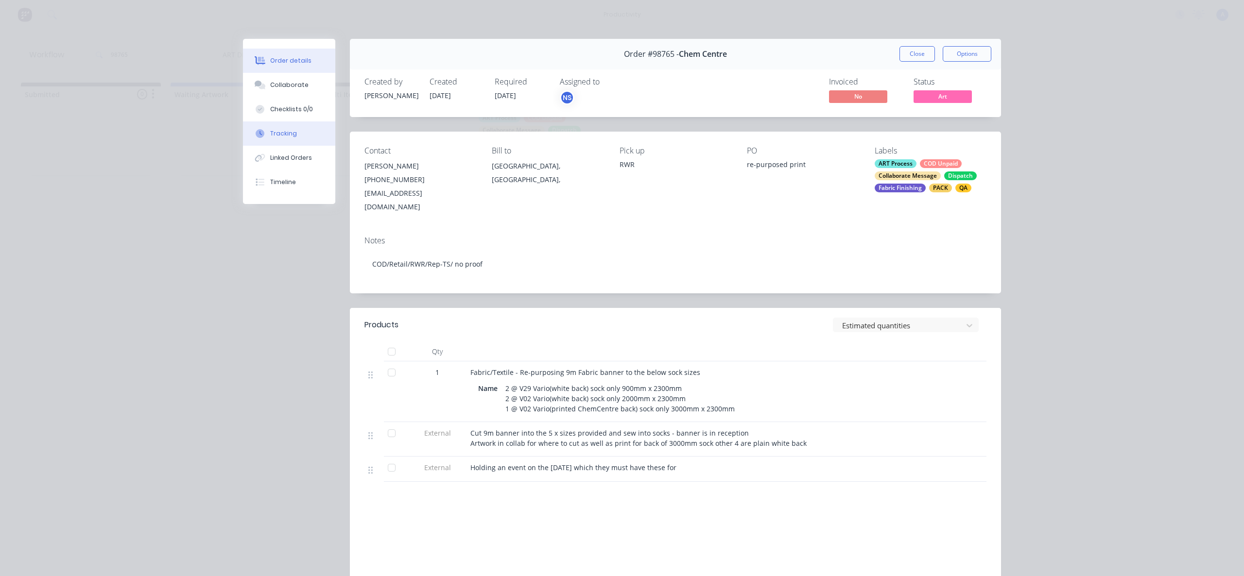
click at [283, 128] on button "Tracking" at bounding box center [289, 133] width 92 height 24
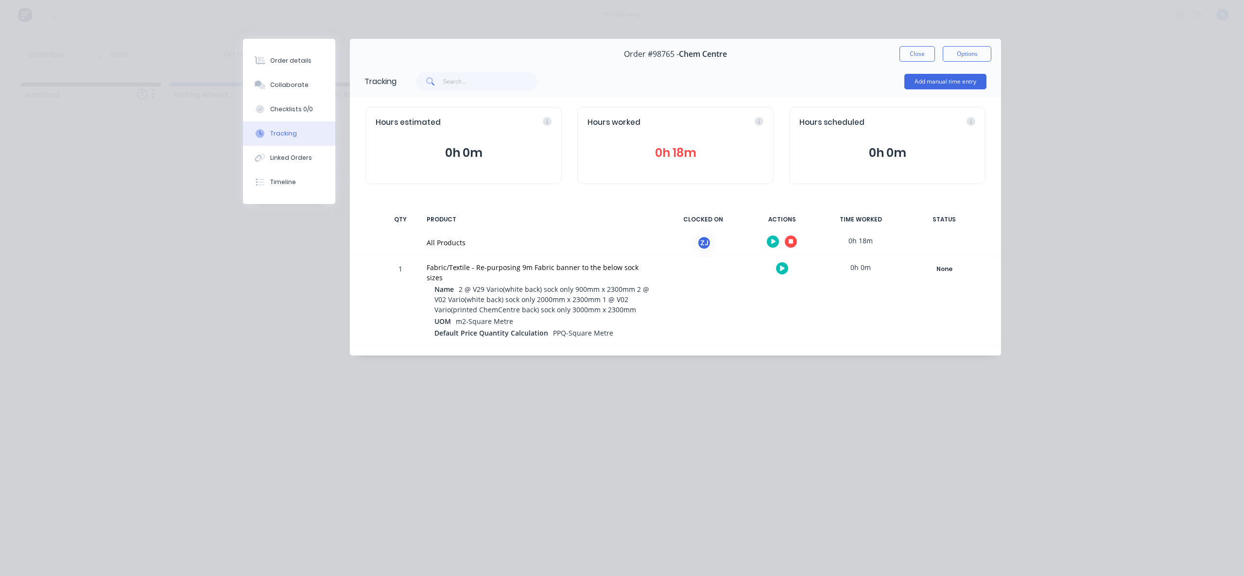
click at [792, 246] on button "button" at bounding box center [791, 242] width 12 height 12
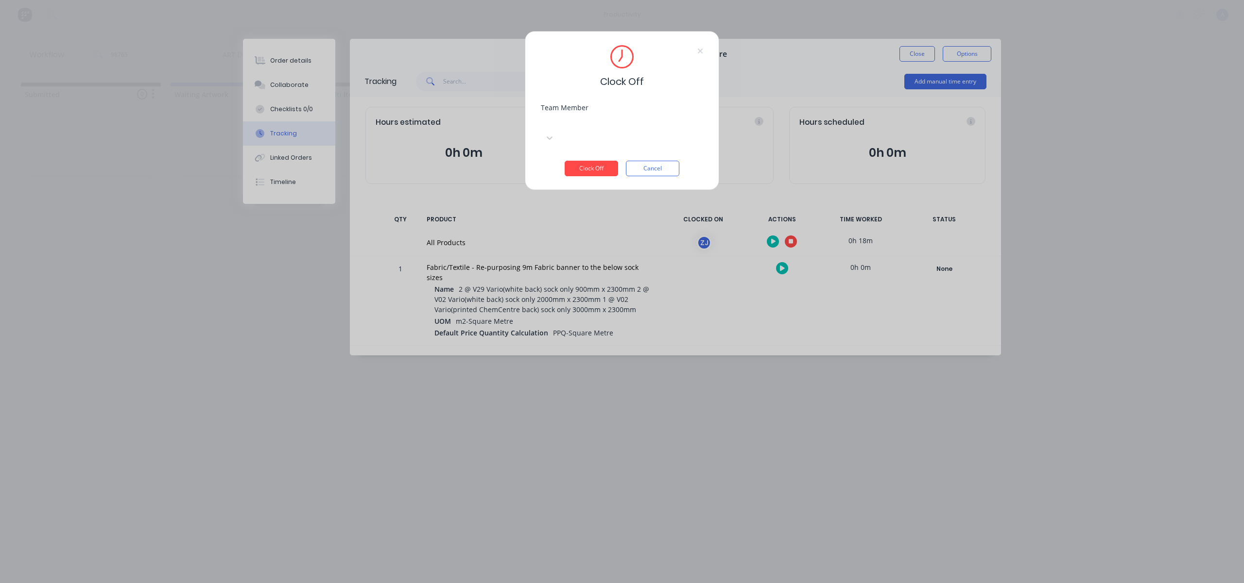
click at [671, 133] on div "Team Member Select..." at bounding box center [622, 132] width 162 height 56
click at [671, 123] on div at bounding box center [614, 122] width 140 height 12
click at [651, 525] on div "[PERSON_NAME]" at bounding box center [622, 530] width 1244 height 10
click at [579, 161] on button "Clock Off" at bounding box center [591, 169] width 53 height 16
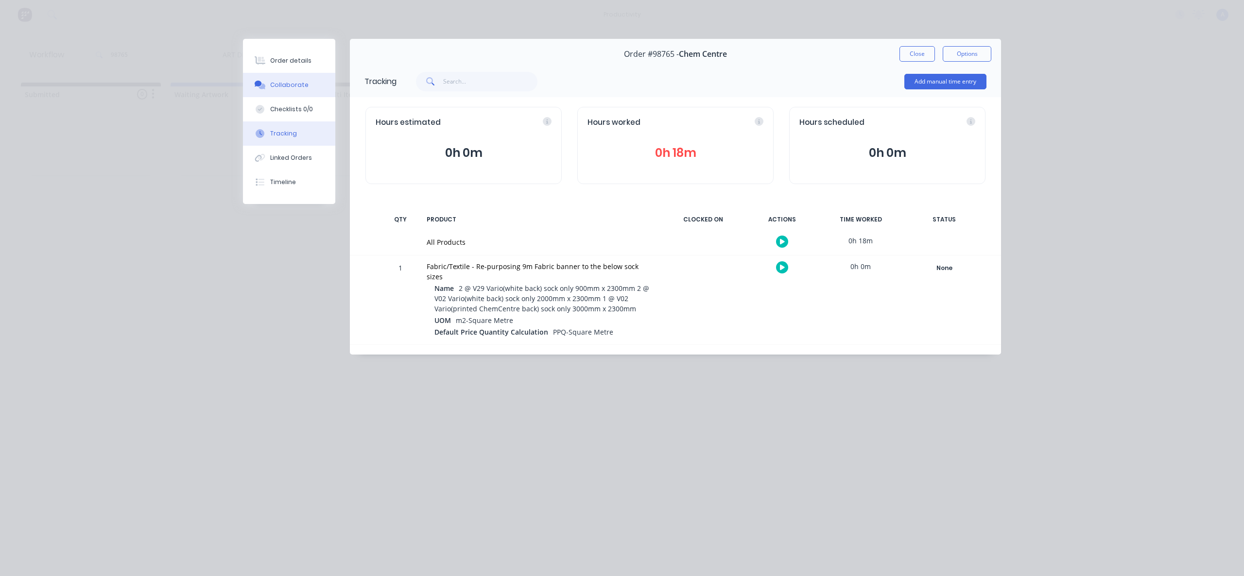
click at [287, 79] on button "Collaborate" at bounding box center [289, 85] width 92 height 24
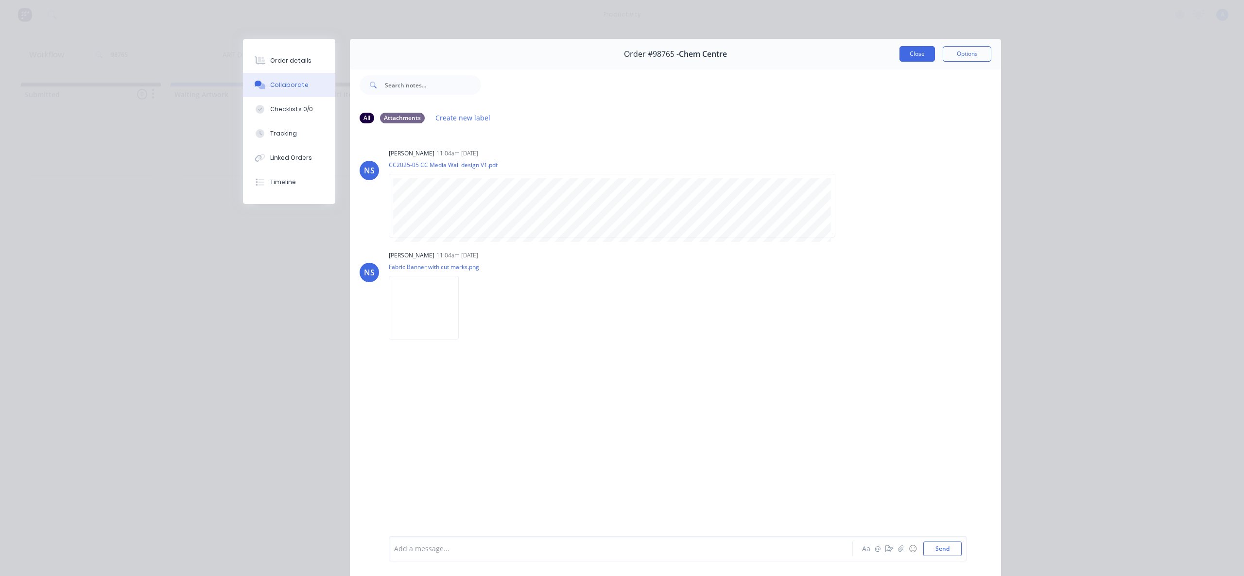
click at [909, 56] on button "Close" at bounding box center [916, 54] width 35 height 16
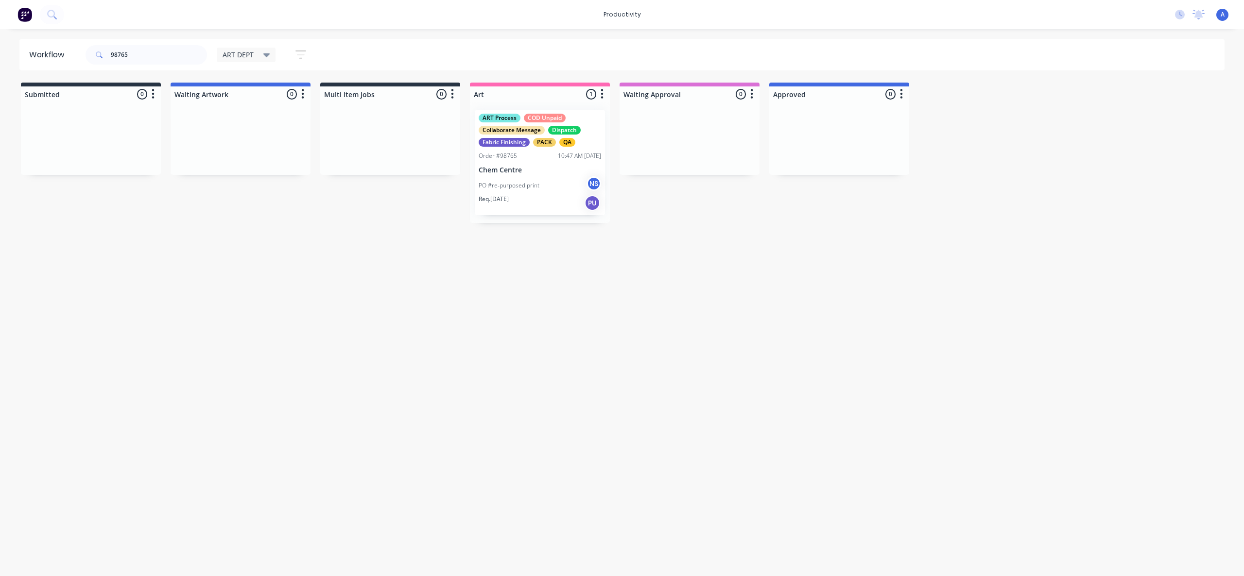
click at [558, 178] on div "PO #re-purposed print NS" at bounding box center [540, 185] width 122 height 18
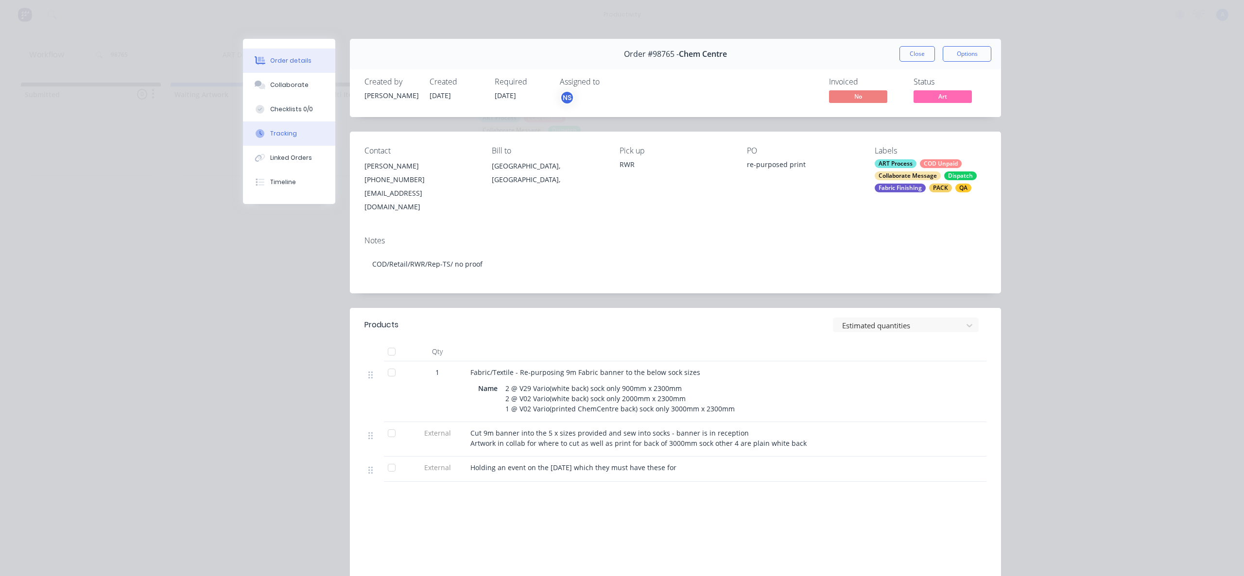
click at [270, 126] on button "Tracking" at bounding box center [289, 133] width 92 height 24
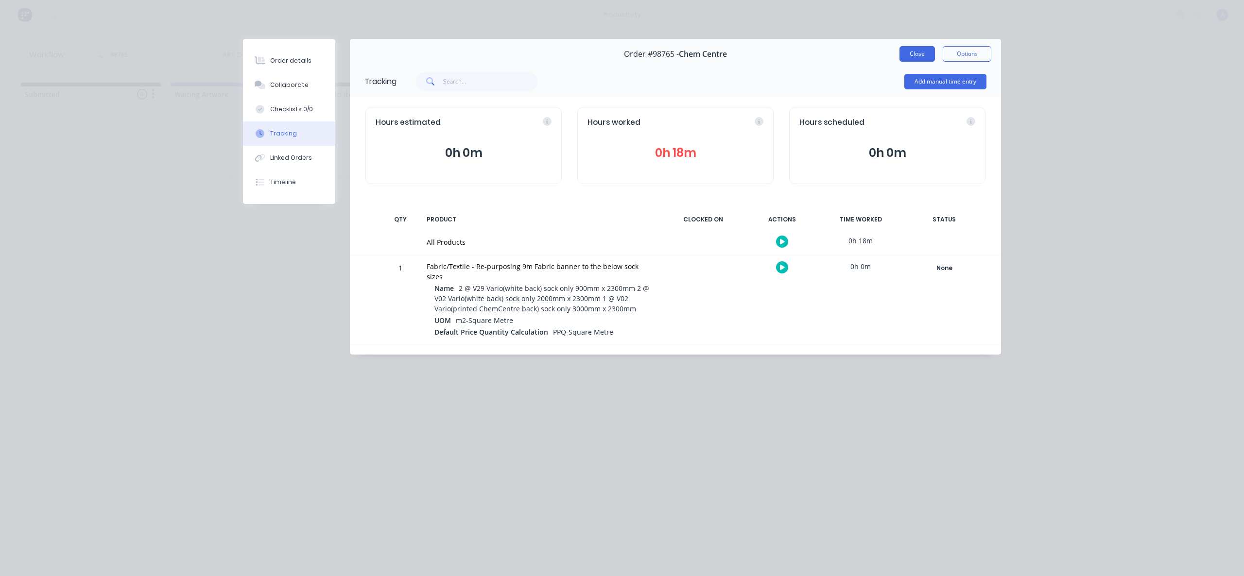
click at [916, 55] on button "Close" at bounding box center [916, 54] width 35 height 16
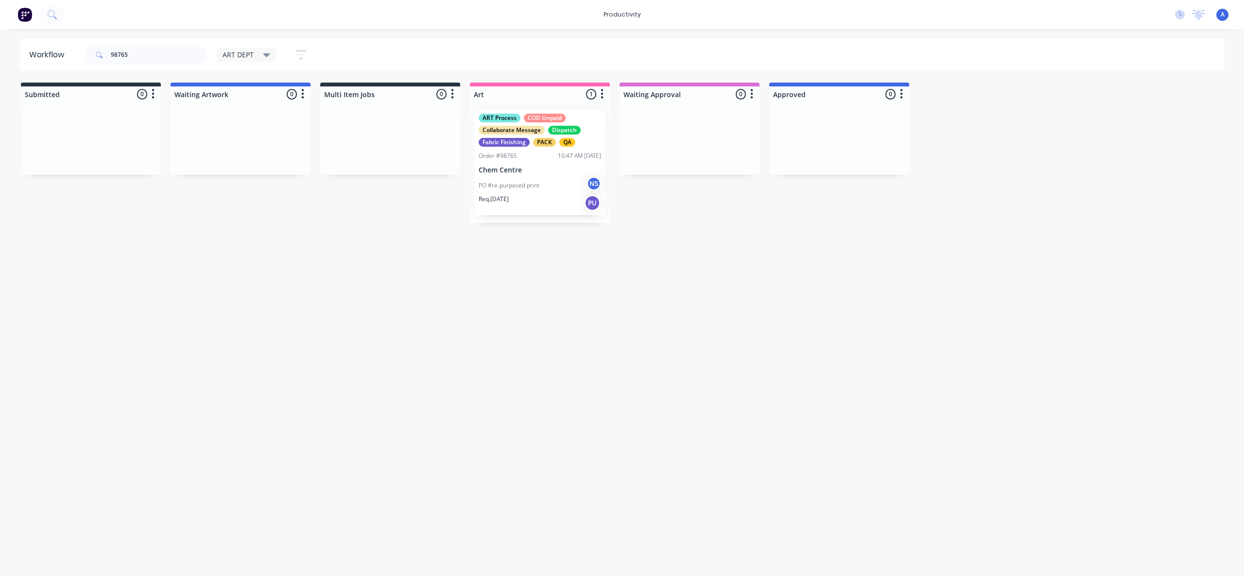
click at [514, 170] on p "Chem Centre" at bounding box center [540, 170] width 122 height 8
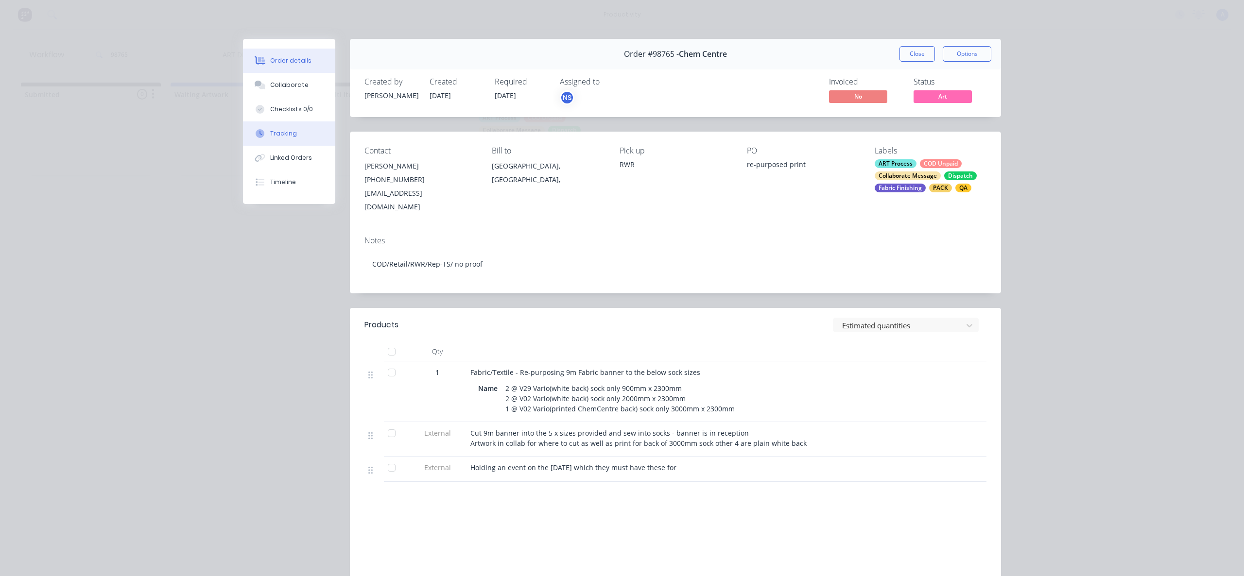
click at [290, 144] on button "Tracking" at bounding box center [289, 133] width 92 height 24
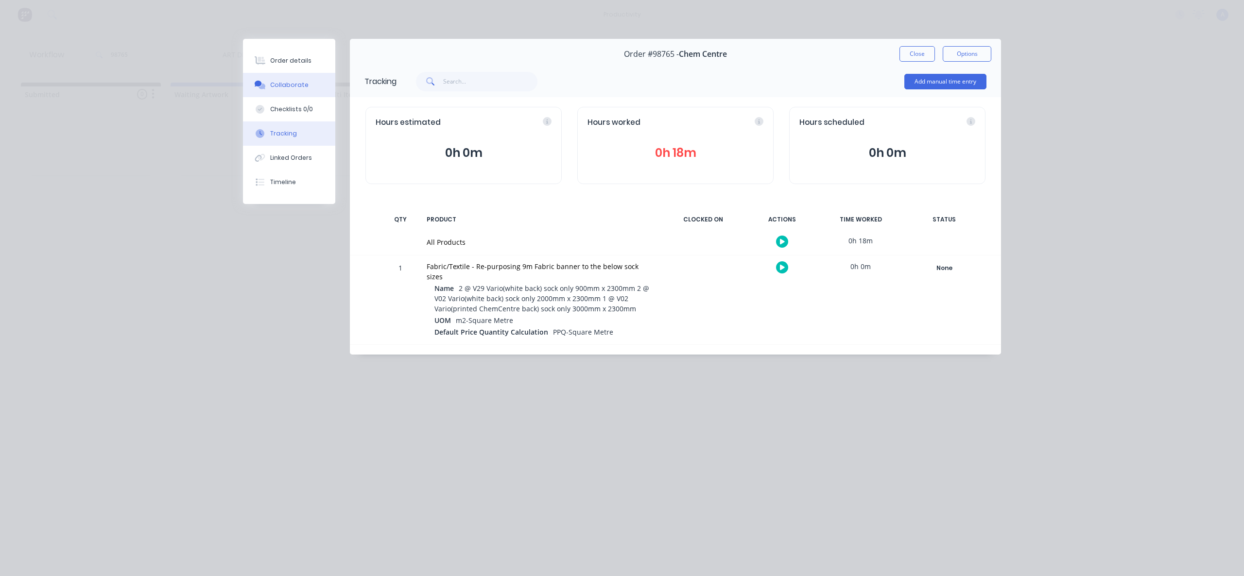
click at [309, 85] on button "Collaborate" at bounding box center [289, 85] width 92 height 24
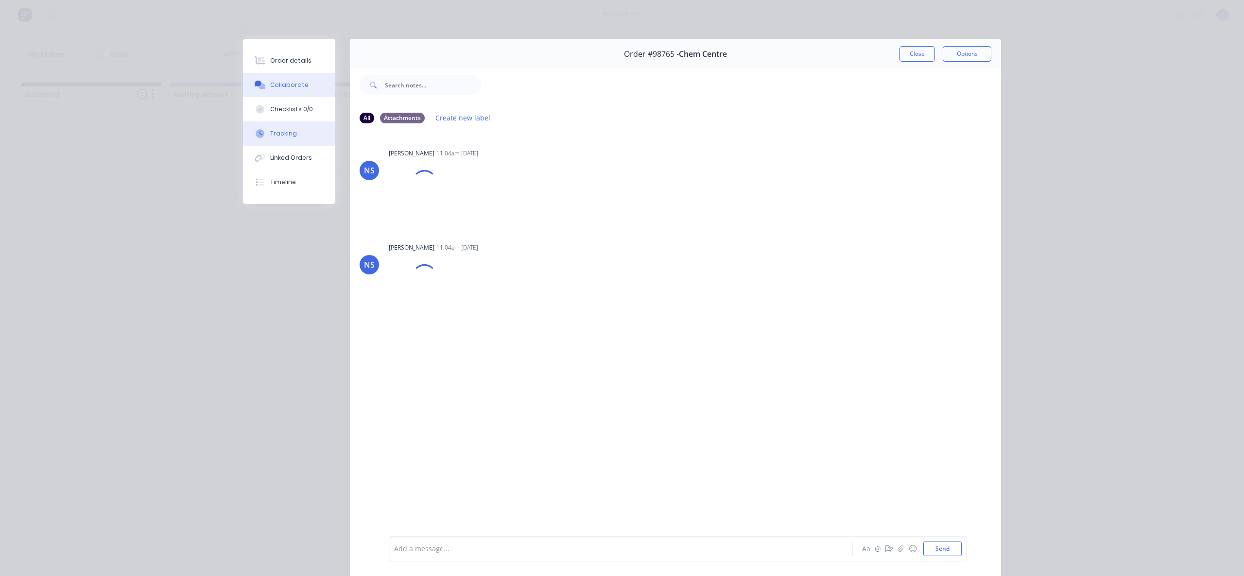
click at [294, 143] on button "Tracking" at bounding box center [289, 133] width 92 height 24
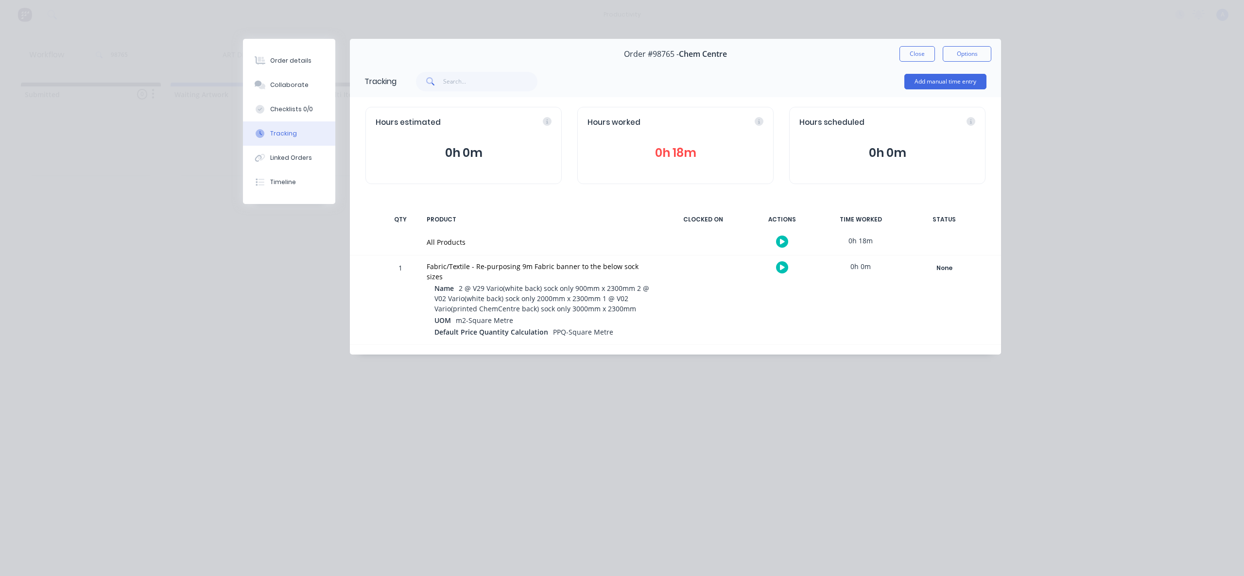
click at [780, 236] on button "button" at bounding box center [782, 242] width 12 height 12
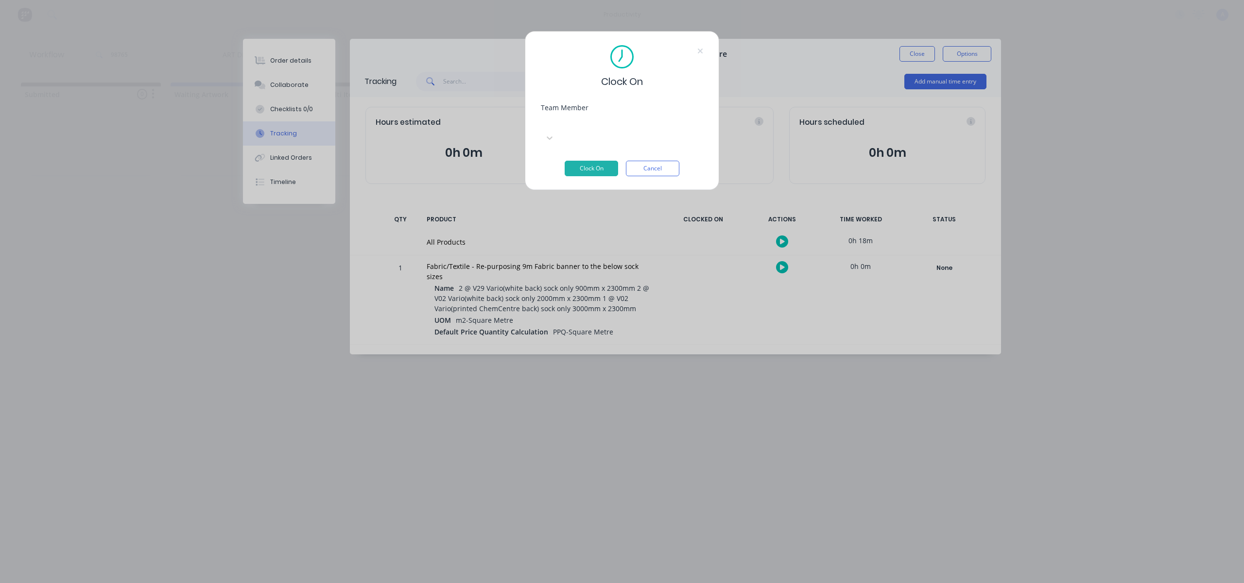
click at [642, 121] on div at bounding box center [614, 122] width 140 height 12
click at [593, 161] on button "Clock On" at bounding box center [591, 169] width 53 height 16
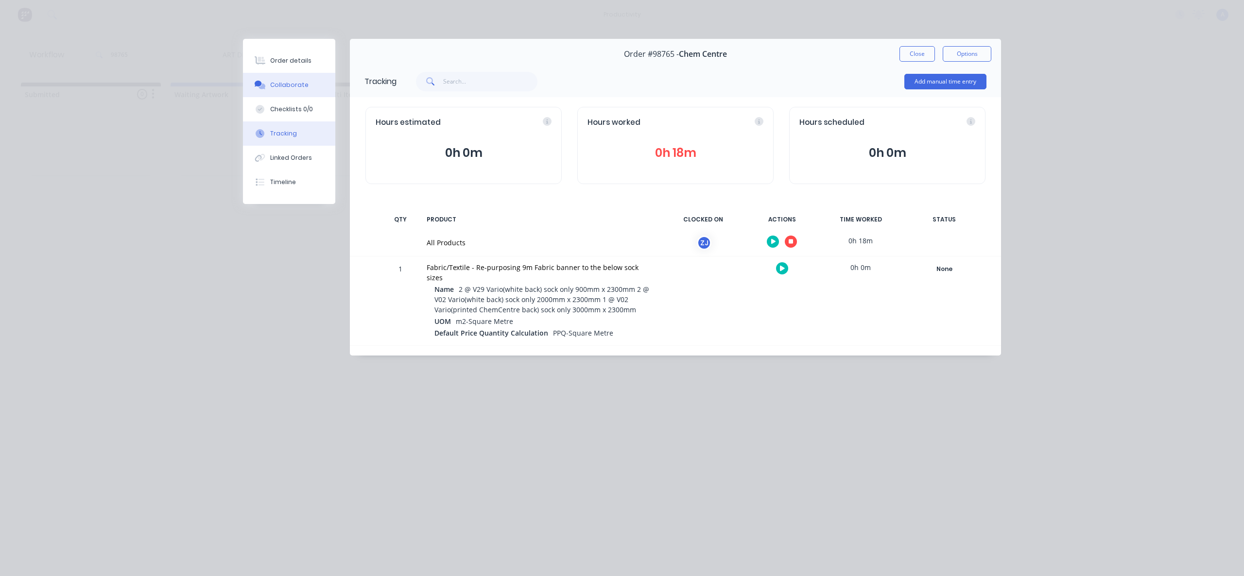
click at [296, 95] on button "Collaborate" at bounding box center [289, 85] width 92 height 24
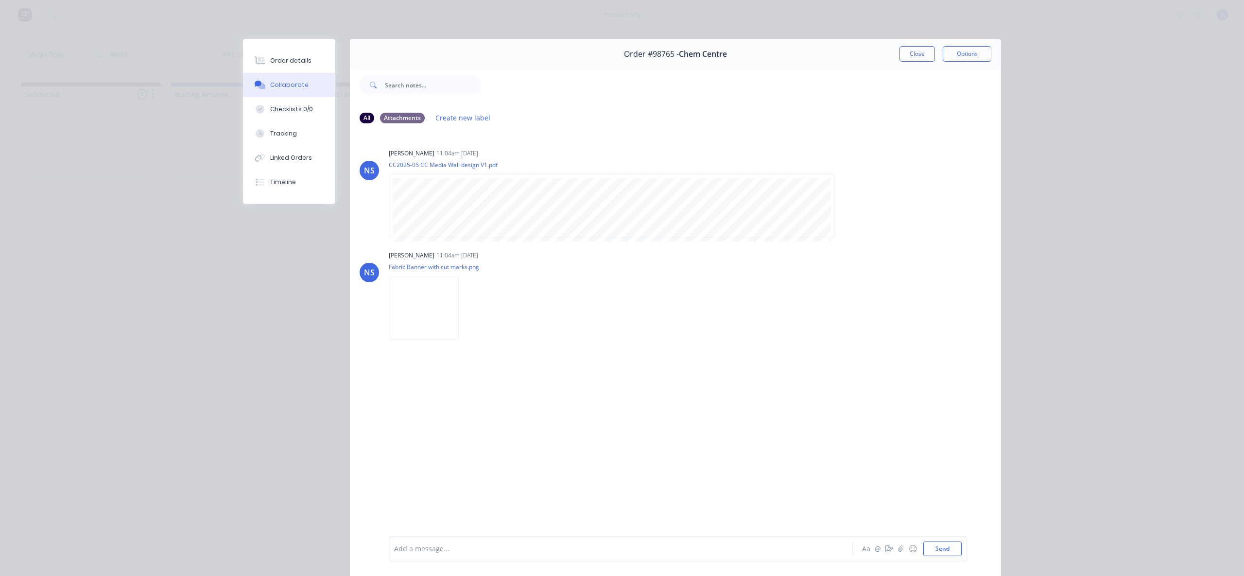
click at [911, 46] on div "Order #98765 - Chem Centre Close Options" at bounding box center [675, 54] width 651 height 31
click at [914, 53] on button "Close" at bounding box center [916, 54] width 35 height 16
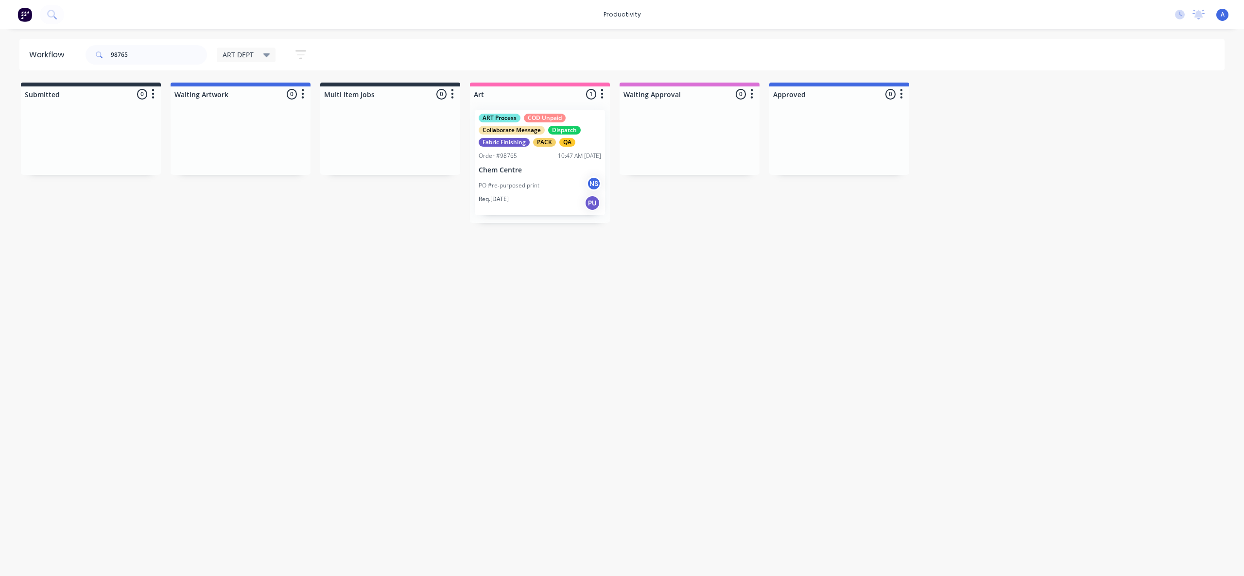
click at [581, 330] on div "Workflow 98765 ART DEPT Save new view None edit ART DEPT (Default) edit Banner …" at bounding box center [622, 298] width 1244 height 518
click at [538, 167] on p "Chem Centre" at bounding box center [540, 170] width 122 height 8
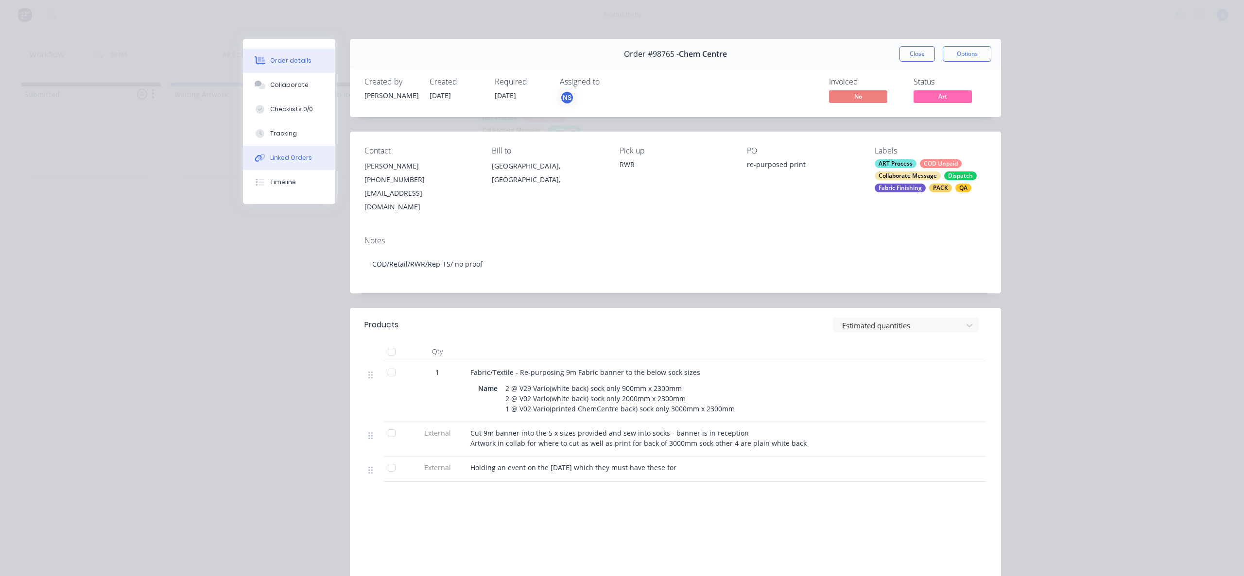
click at [317, 154] on button "Linked Orders" at bounding box center [289, 158] width 92 height 24
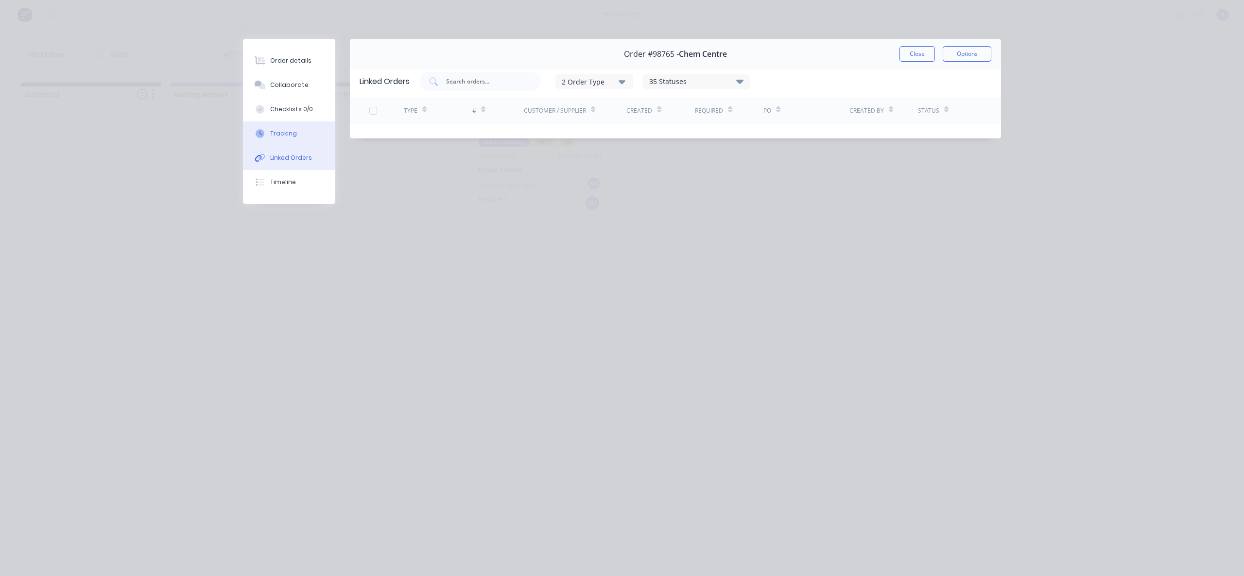
click at [306, 141] on button "Tracking" at bounding box center [289, 133] width 92 height 24
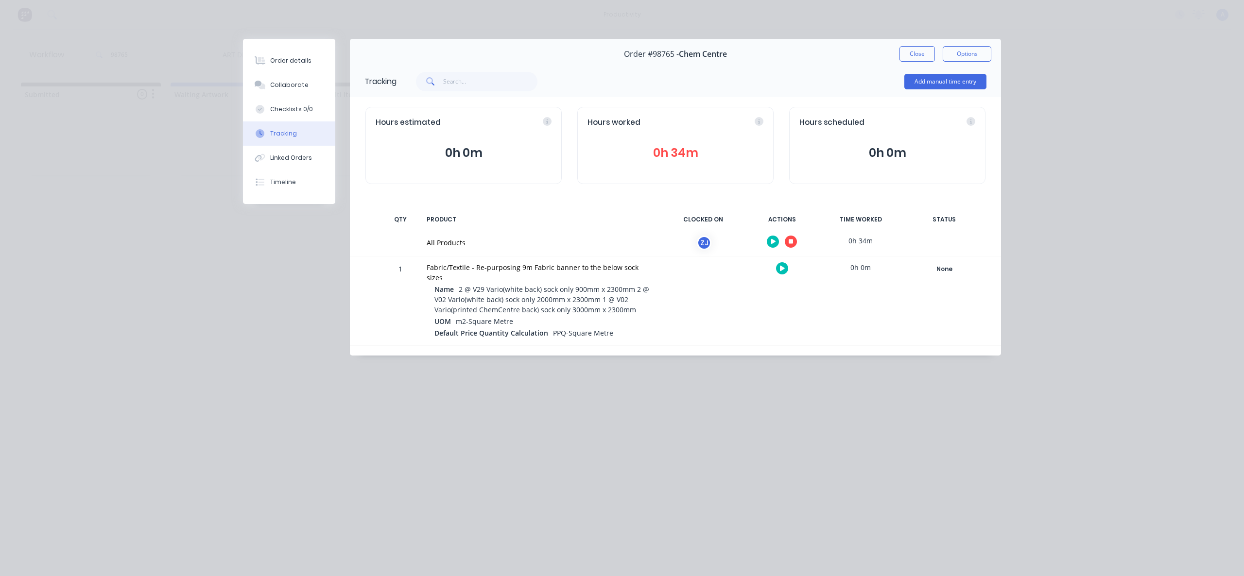
click at [790, 244] on icon "button" at bounding box center [791, 242] width 5 height 6
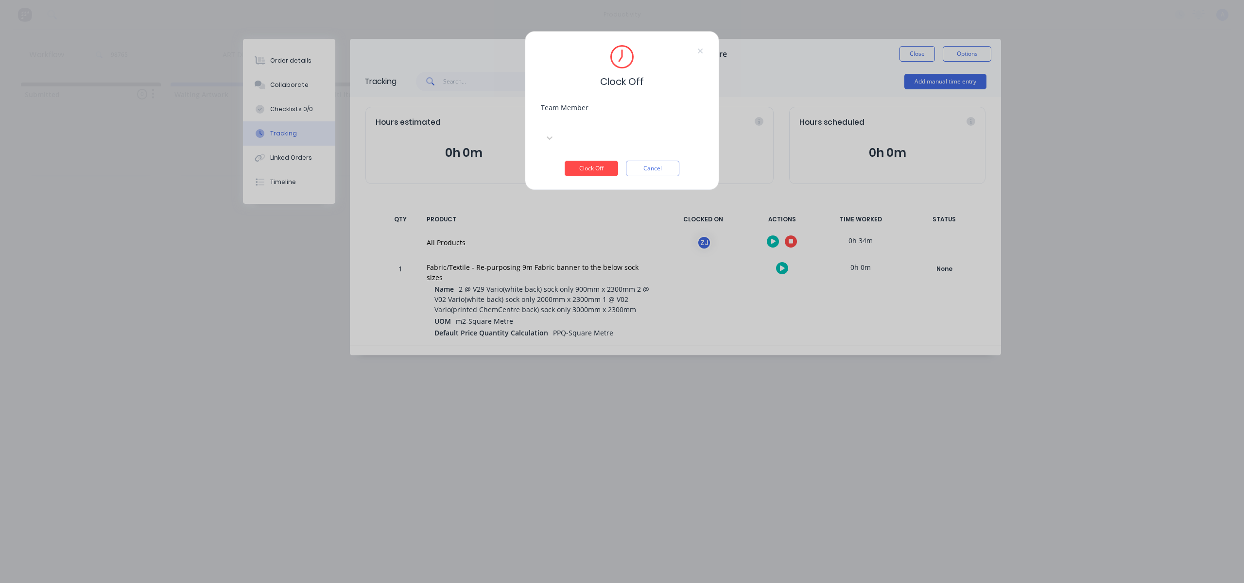
click at [619, 116] on div "Select..." at bounding box center [614, 130] width 146 height 29
click at [605, 525] on div "[PERSON_NAME]" at bounding box center [622, 530] width 1244 height 10
click at [604, 161] on button "Clock Off" at bounding box center [591, 169] width 53 height 16
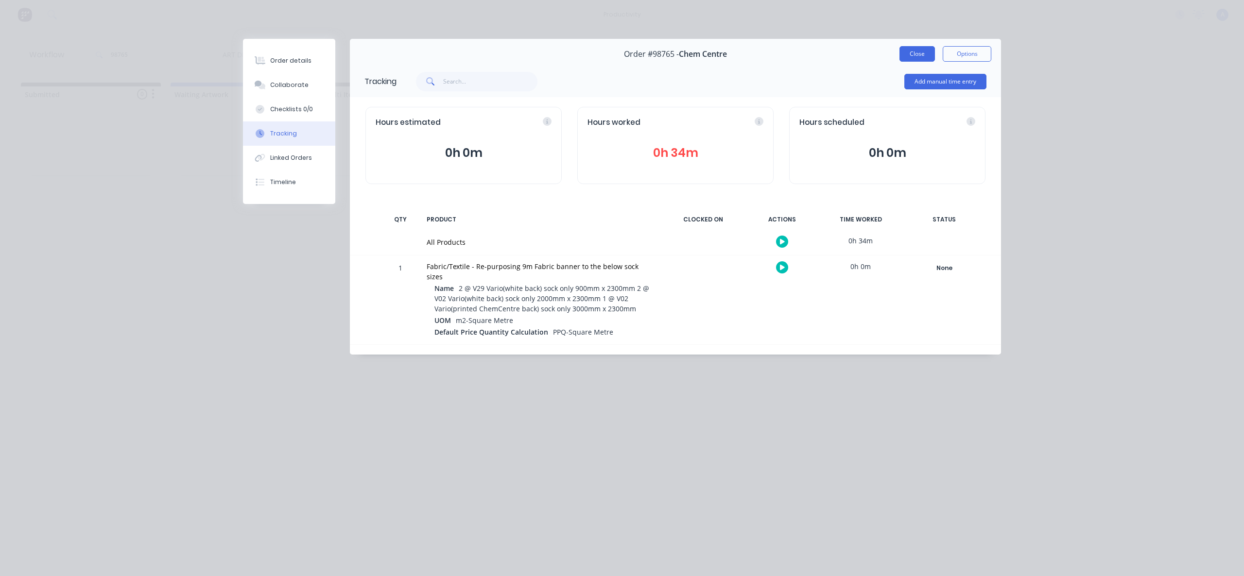
click at [907, 52] on button "Close" at bounding box center [916, 54] width 35 height 16
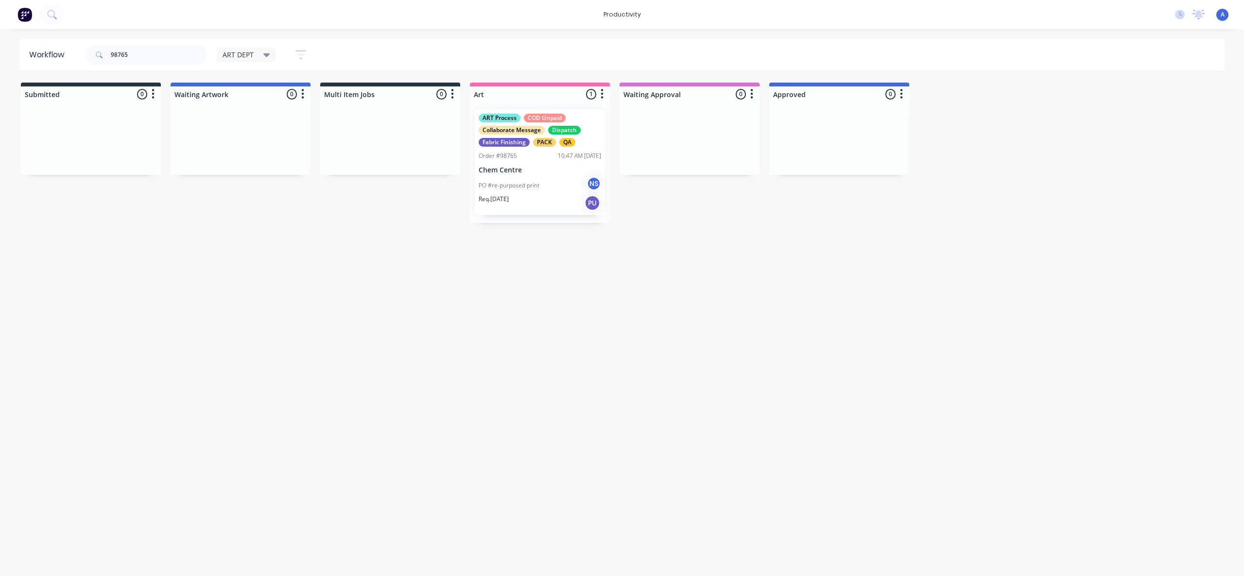
click at [863, 276] on div "Workflow 98765 ART DEPT Save new view None edit ART DEPT (Default) edit Banner …" at bounding box center [622, 298] width 1244 height 518
click at [507, 294] on div "Workflow 98765 ART DEPT Save new view None edit ART DEPT (Default) edit Banner …" at bounding box center [622, 298] width 1244 height 518
click at [520, 175] on div "ART Process COD Unpaid Collaborate Message Dispatch Fabric Finishing PACK QA Or…" at bounding box center [540, 162] width 130 height 105
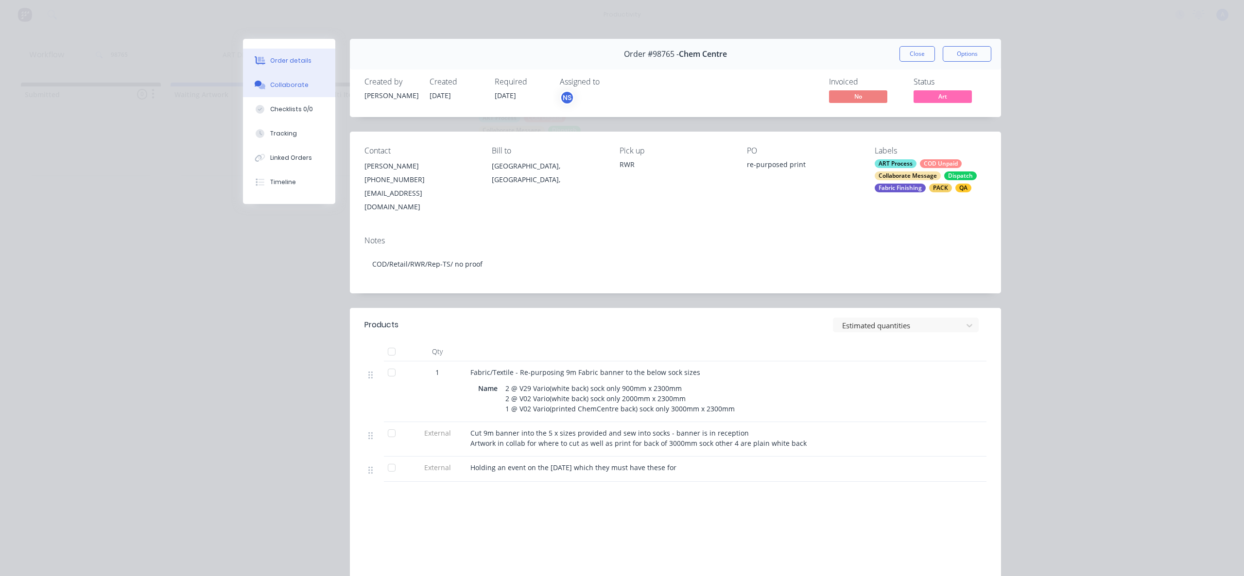
click at [296, 86] on div "Collaborate" at bounding box center [289, 85] width 38 height 9
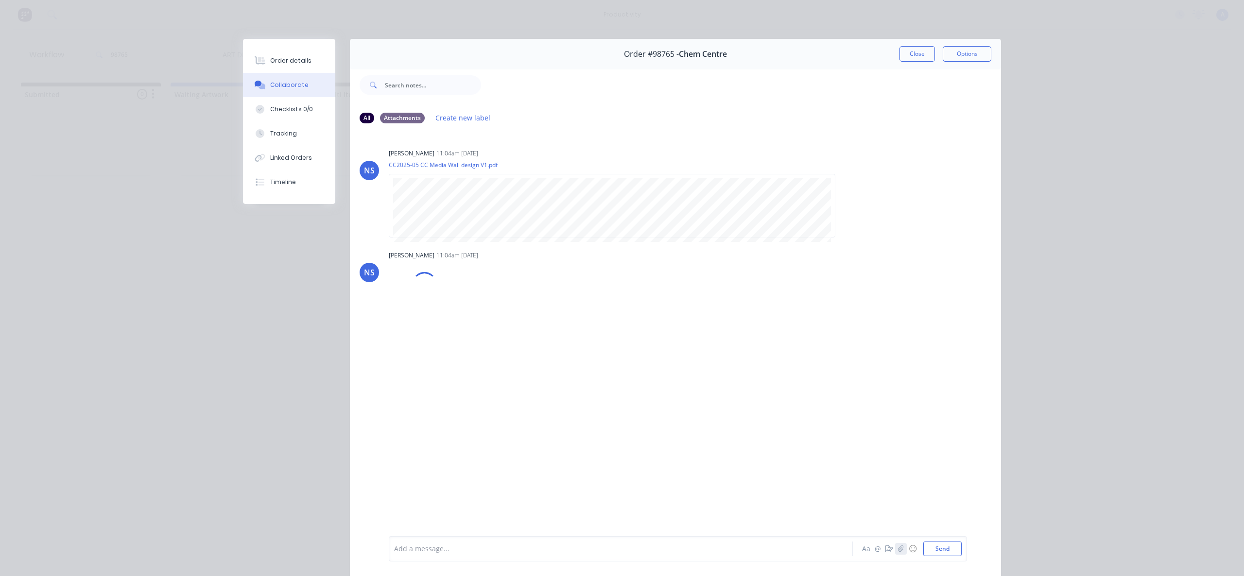
click at [898, 550] on icon "button" at bounding box center [901, 549] width 6 height 7
click at [948, 556] on button "Send" at bounding box center [942, 549] width 38 height 15
click at [403, 412] on img at bounding box center [424, 410] width 70 height 64
click at [294, 137] on button "Tracking" at bounding box center [289, 133] width 92 height 24
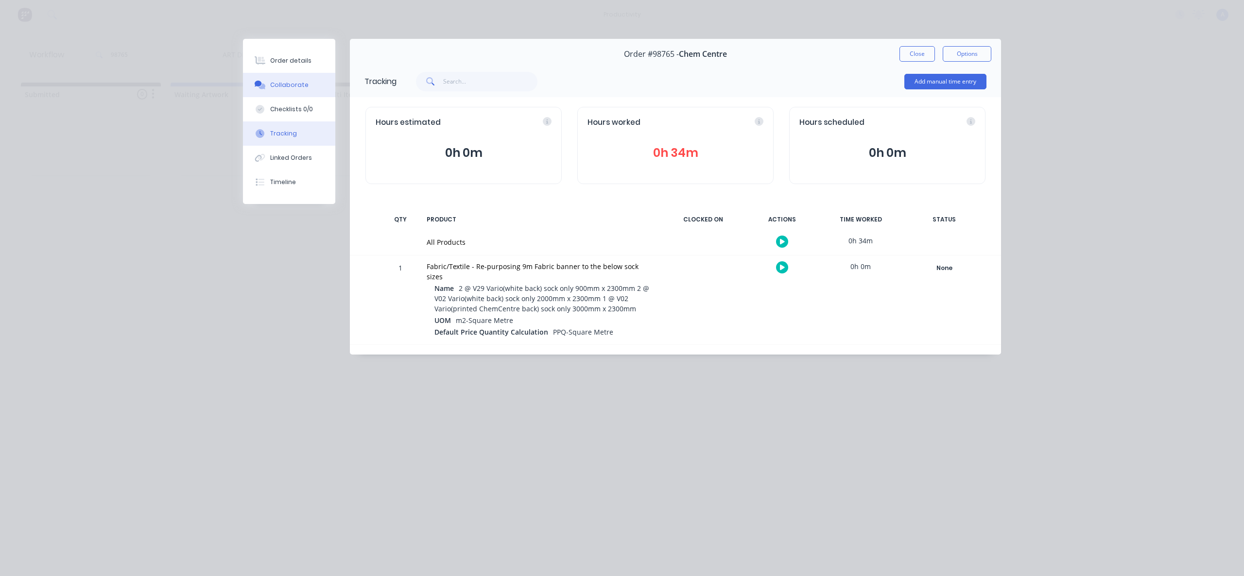
click at [300, 91] on button "Collaborate" at bounding box center [289, 85] width 92 height 24
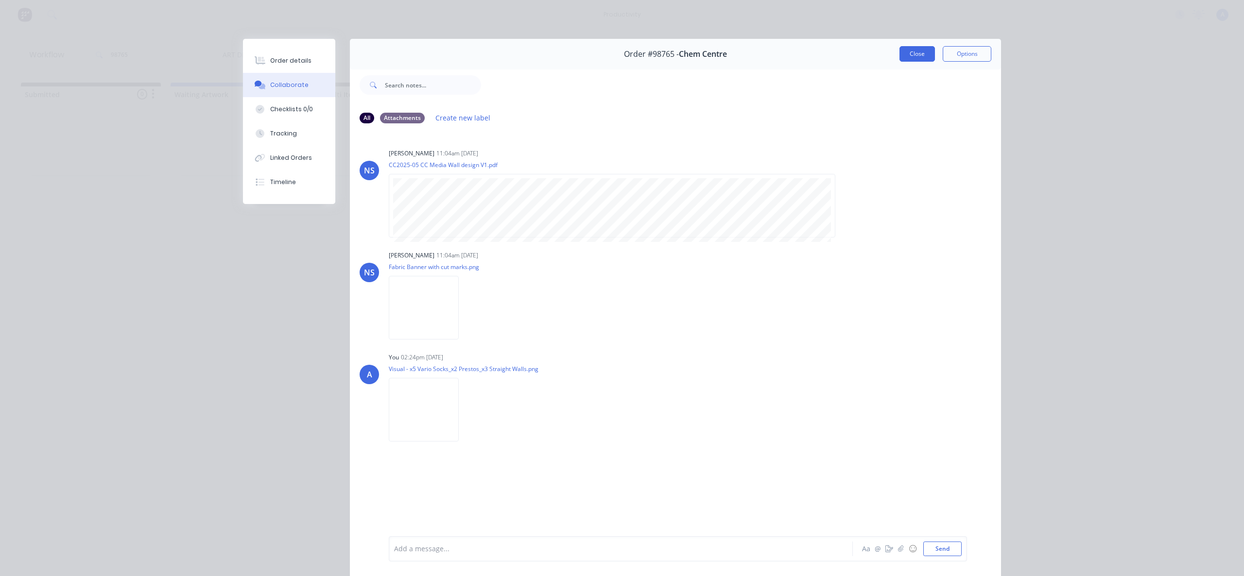
click at [910, 49] on button "Close" at bounding box center [916, 54] width 35 height 16
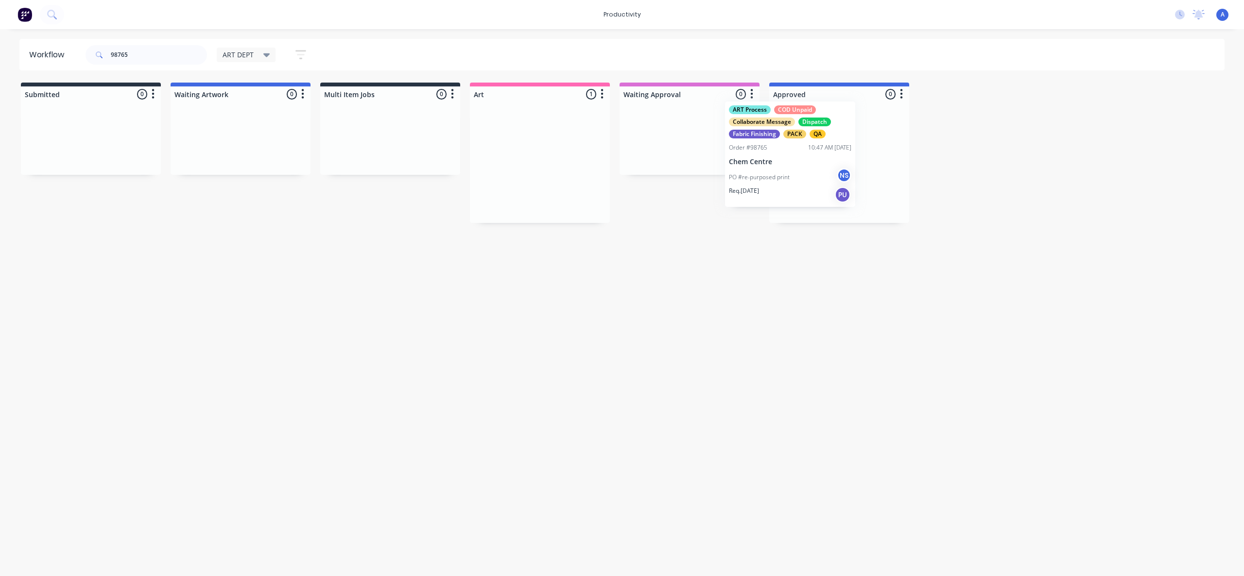
drag, startPoint x: 543, startPoint y: 210, endPoint x: 831, endPoint y: 193, distance: 288.1
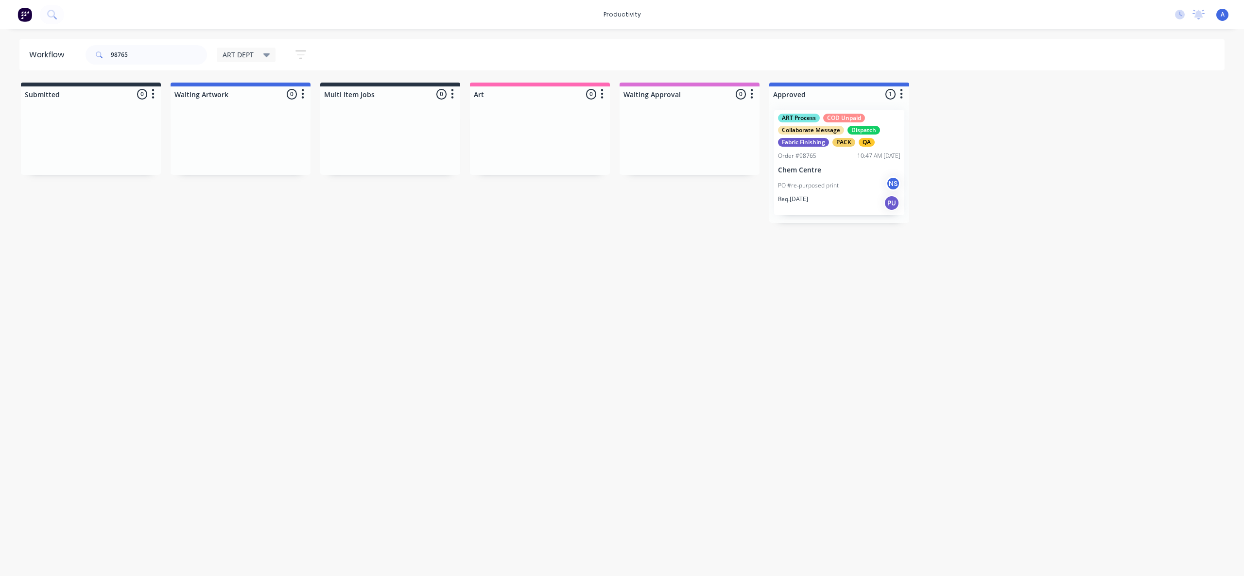
click at [501, 321] on div "Workflow 98765 ART DEPT Save new view None edit ART DEPT (Default) edit Banner …" at bounding box center [622, 298] width 1244 height 518
click at [817, 180] on div "PO #re-purposed print NS" at bounding box center [839, 185] width 122 height 18
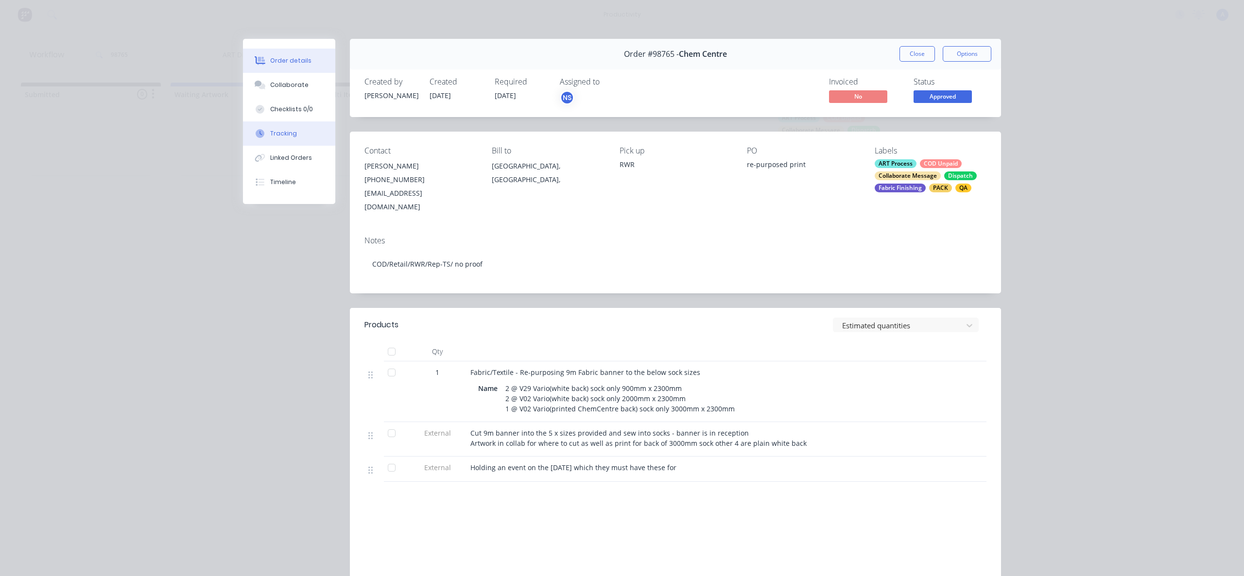
click at [324, 133] on button "Tracking" at bounding box center [289, 133] width 92 height 24
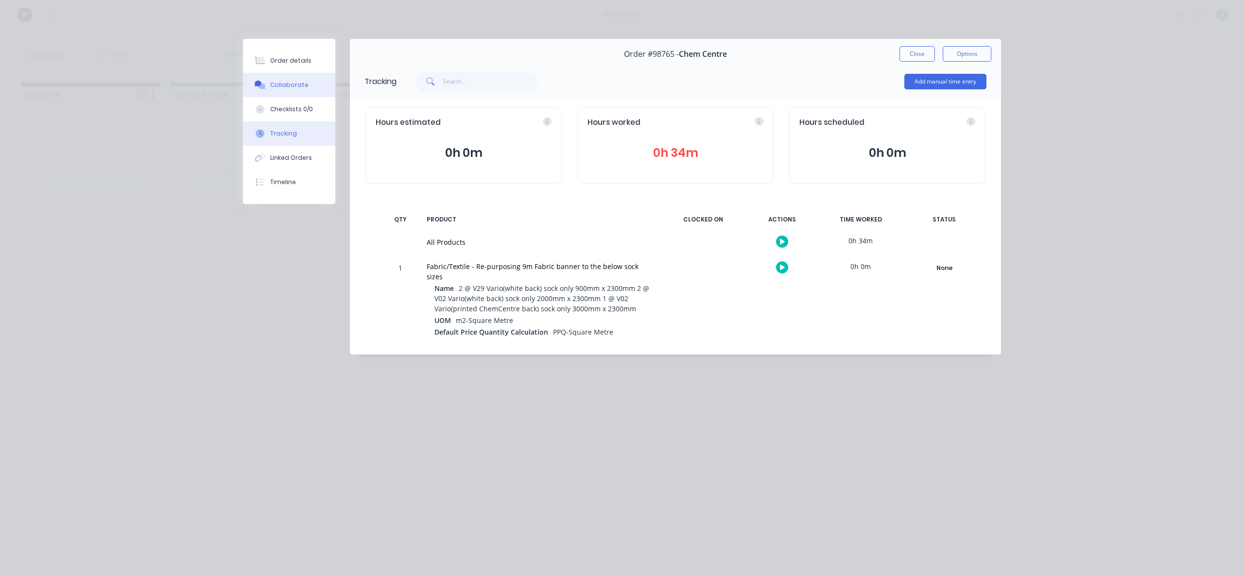
click at [301, 88] on div "Collaborate" at bounding box center [289, 85] width 38 height 9
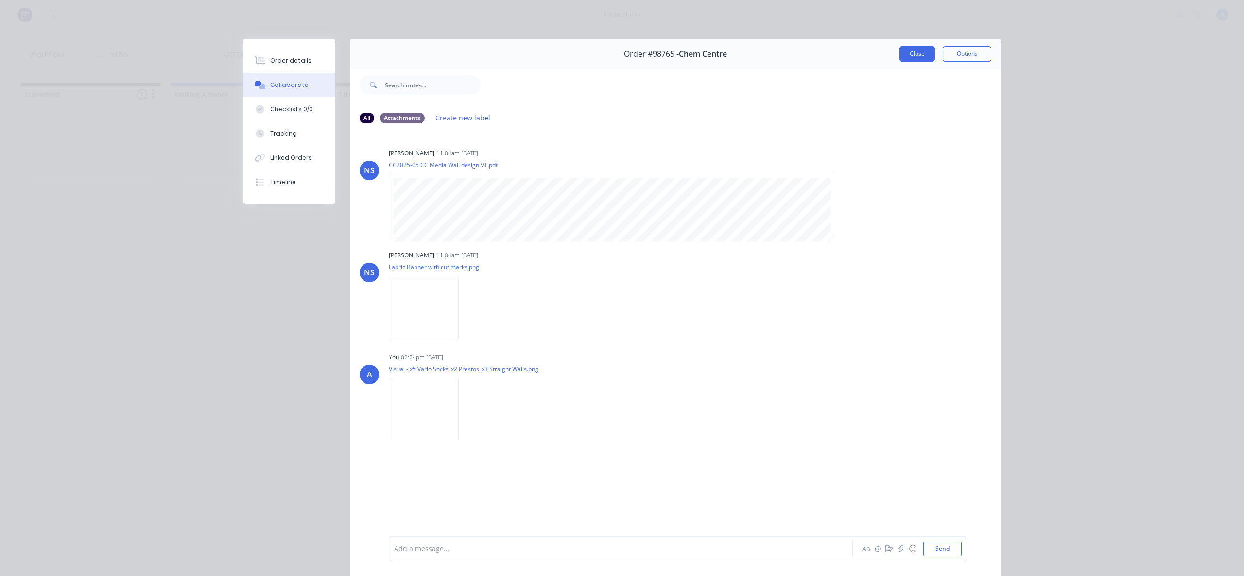
click at [908, 52] on button "Close" at bounding box center [916, 54] width 35 height 16
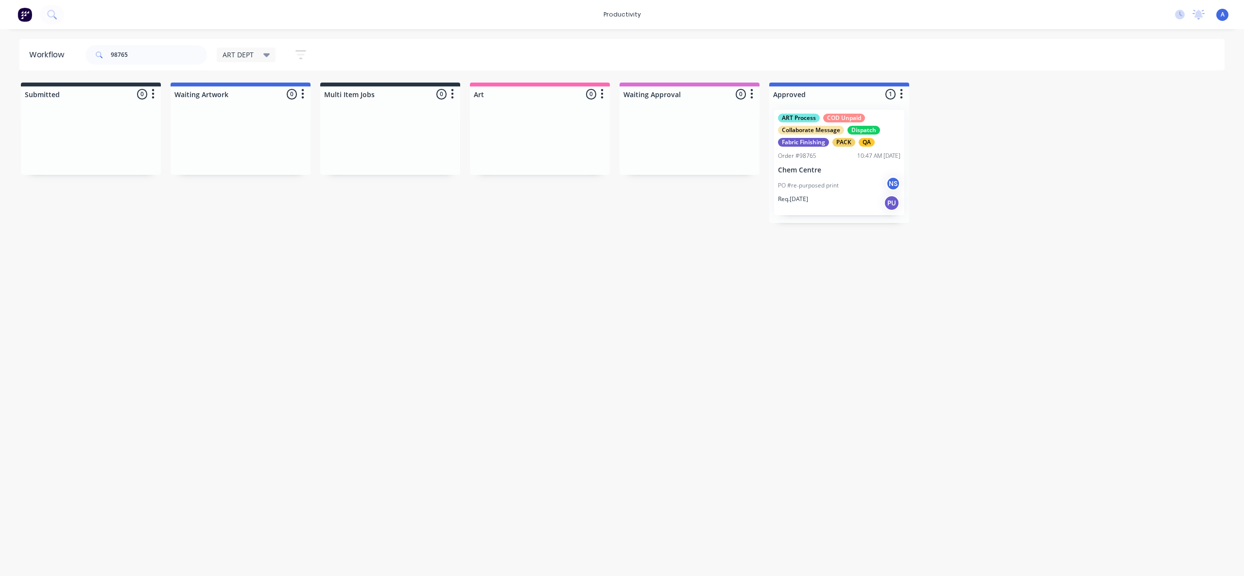
click at [717, 371] on div "Workflow 98765 ART DEPT Save new view None edit ART DEPT (Default) edit Banner …" at bounding box center [622, 298] width 1244 height 518
click at [836, 182] on p "PO #re-purposed print" at bounding box center [808, 185] width 61 height 9
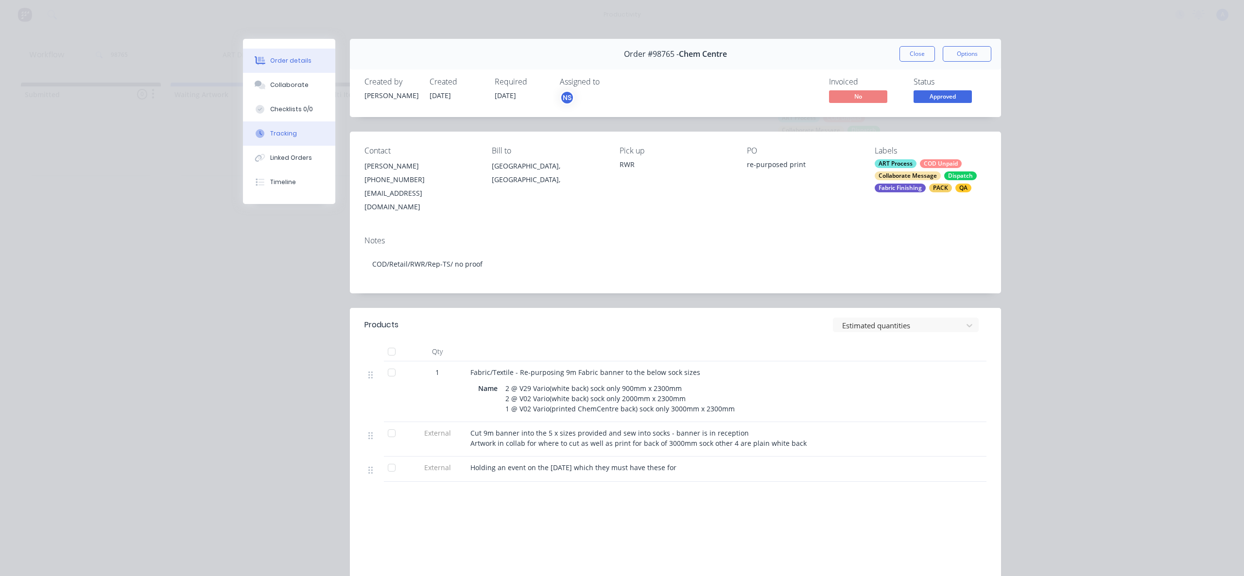
click at [301, 135] on button "Tracking" at bounding box center [289, 133] width 92 height 24
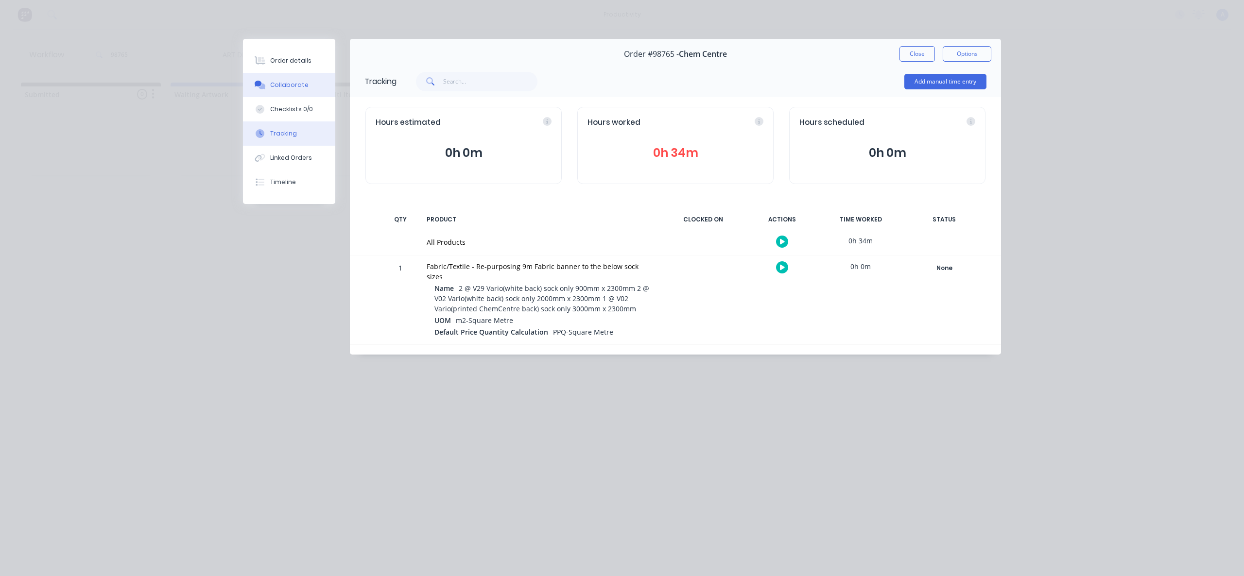
click at [284, 88] on div "Collaborate" at bounding box center [289, 85] width 38 height 9
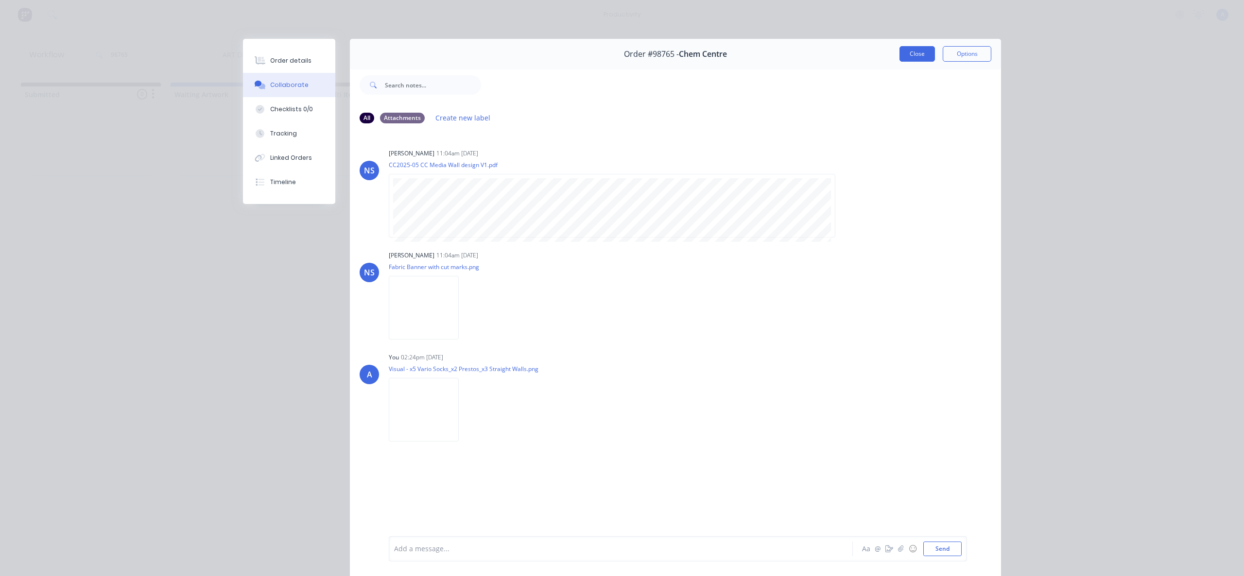
click at [916, 54] on button "Close" at bounding box center [916, 54] width 35 height 16
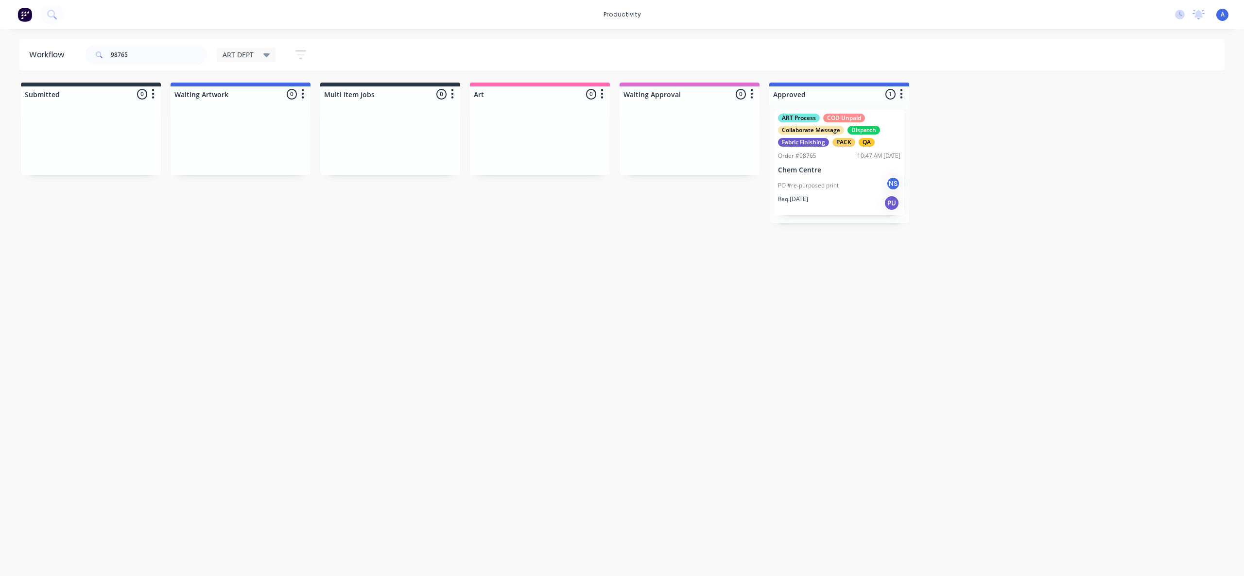
click at [861, 178] on div "PO #re-purposed print NS" at bounding box center [839, 185] width 122 height 18
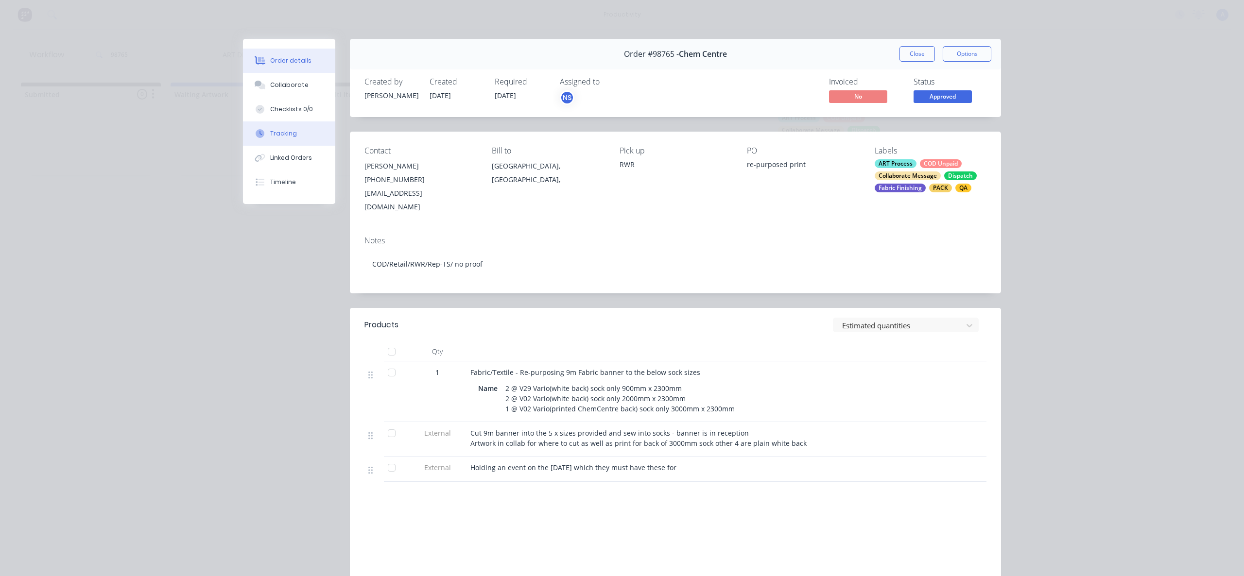
click at [275, 124] on button "Tracking" at bounding box center [289, 133] width 92 height 24
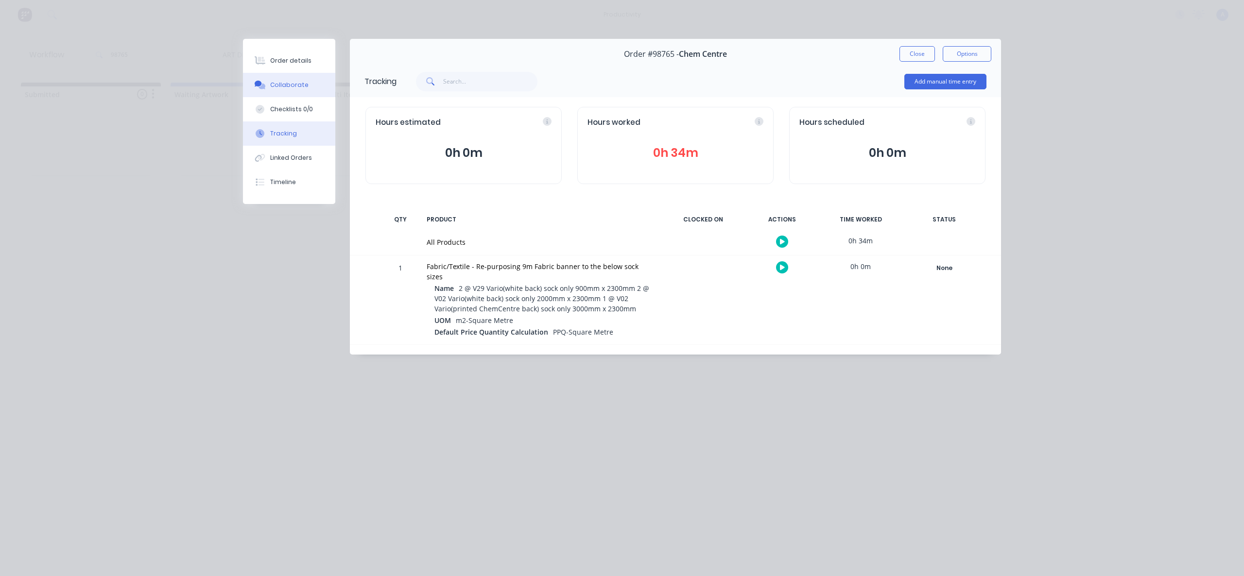
click at [284, 86] on div "Collaborate" at bounding box center [289, 85] width 38 height 9
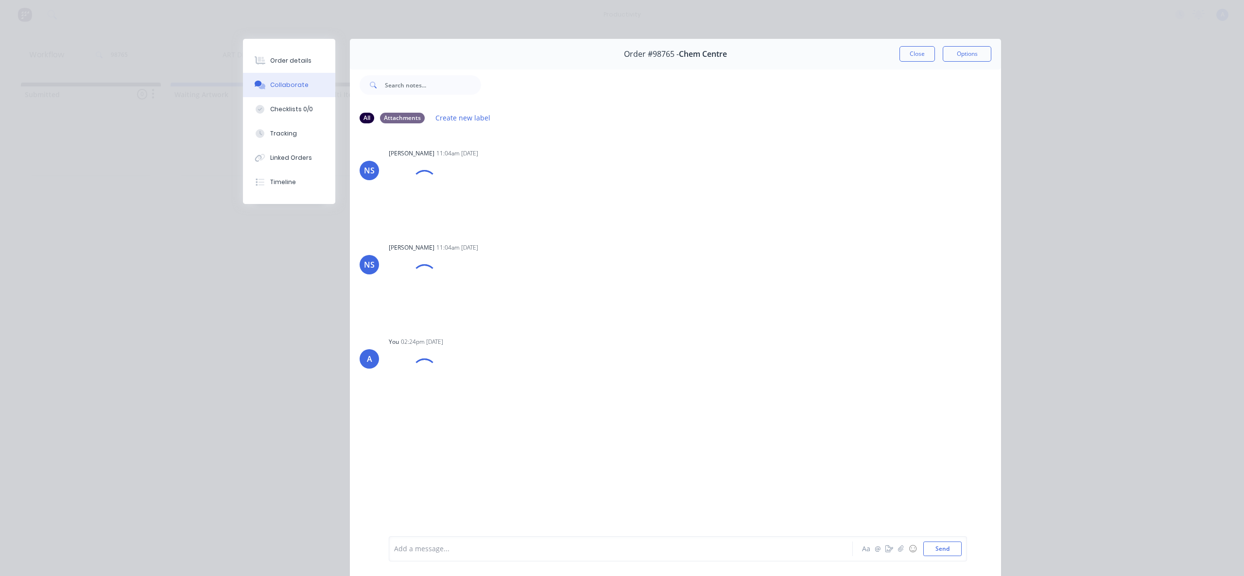
click at [915, 53] on button "Close" at bounding box center [916, 54] width 35 height 16
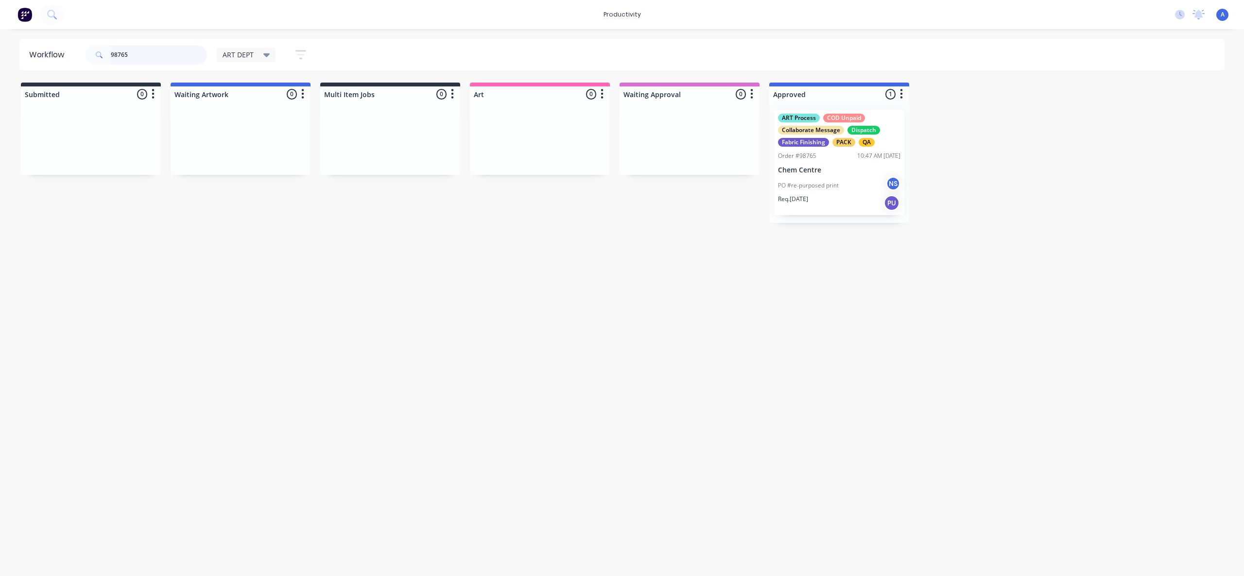
click at [154, 56] on input "98765" at bounding box center [159, 54] width 96 height 19
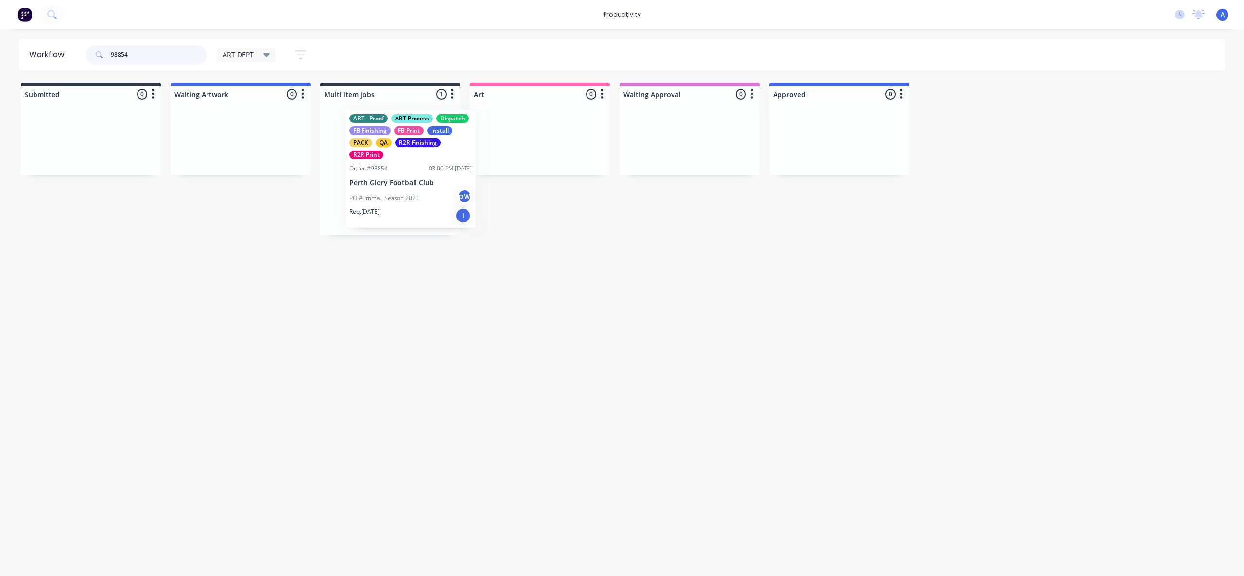
drag, startPoint x: 362, startPoint y: 193, endPoint x: 385, endPoint y: 194, distance: 22.8
click at [385, 194] on div "ART - Proof ART Process Dispatch FB Finishing FB Print Install PACK QA R2R Fini…" at bounding box center [390, 168] width 140 height 133
click at [147, 58] on input "98854" at bounding box center [159, 54] width 96 height 19
type input "9"
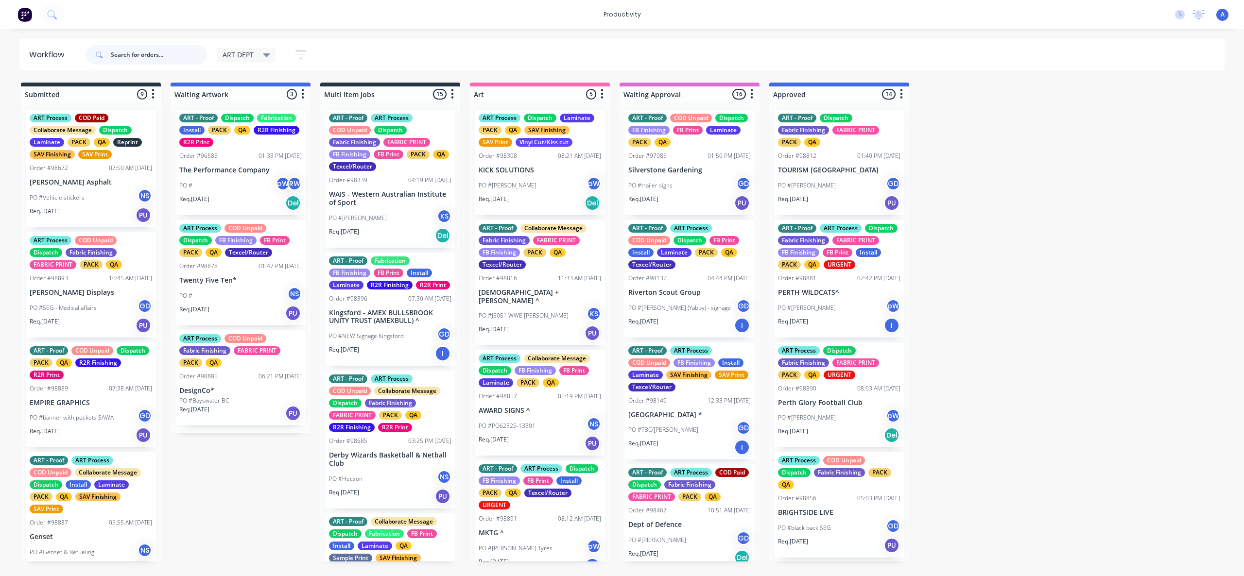
click at [138, 55] on input "text" at bounding box center [159, 54] width 96 height 19
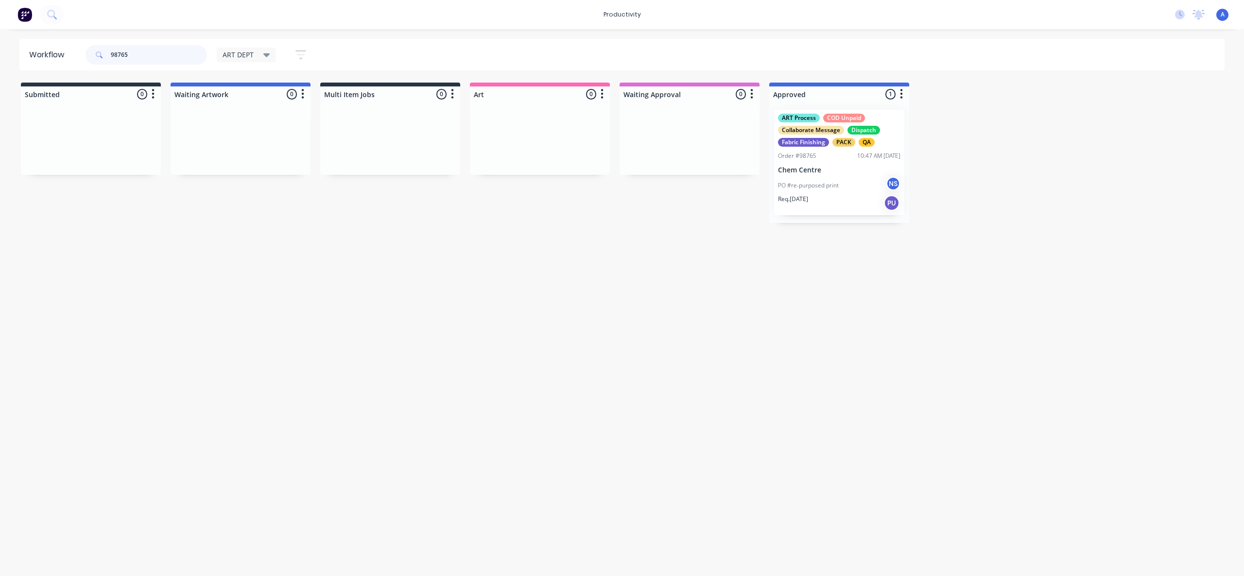
click at [168, 58] on input "98765" at bounding box center [159, 54] width 96 height 19
type input "9"
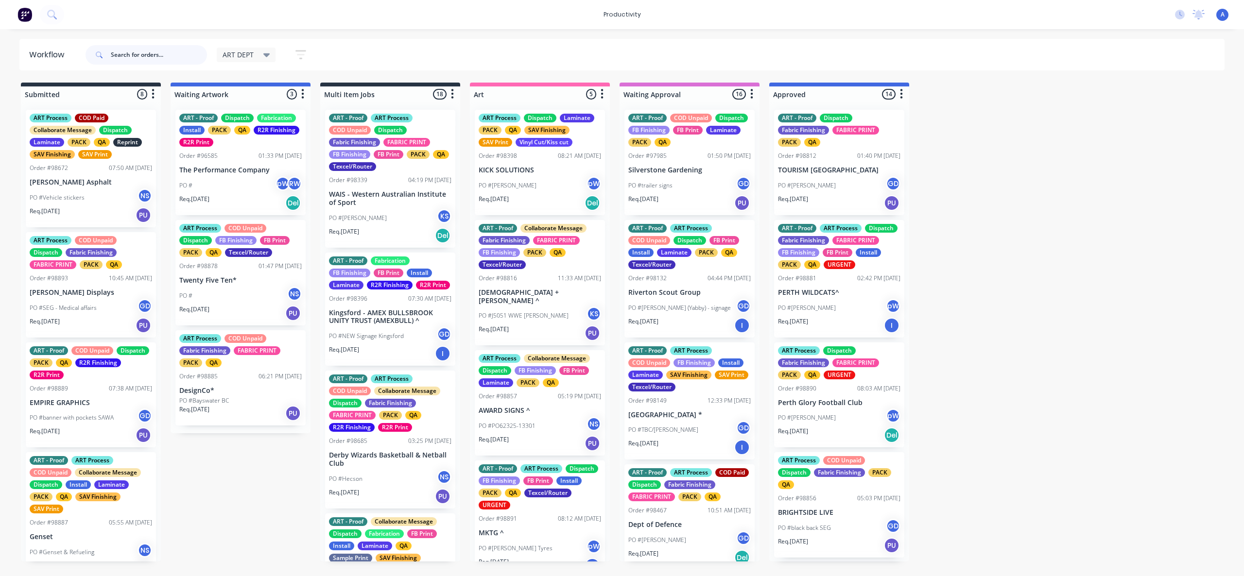
click at [143, 50] on input "text" at bounding box center [159, 54] width 96 height 19
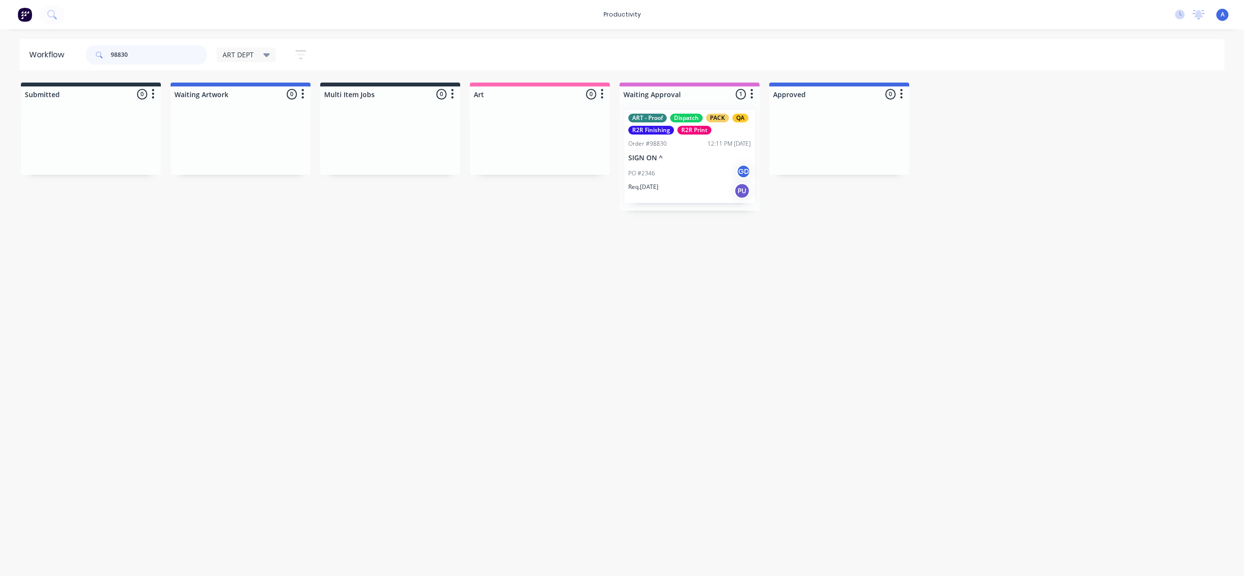
type input "98830"
drag, startPoint x: 678, startPoint y: 156, endPoint x: 551, endPoint y: 159, distance: 126.8
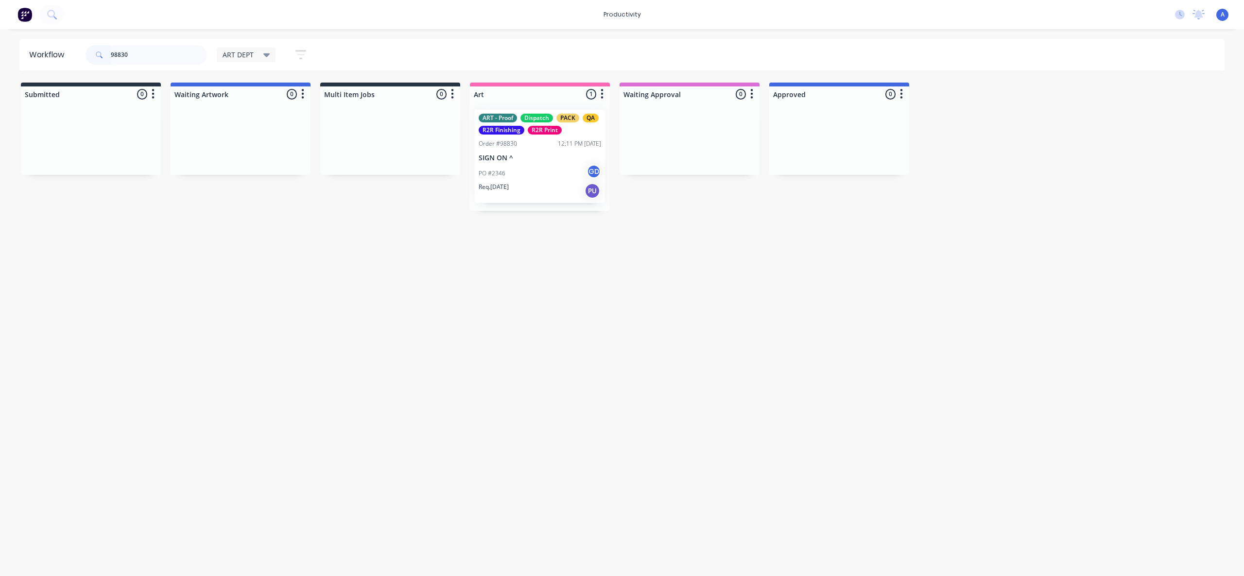
click at [540, 159] on p "SIGN ON ^" at bounding box center [540, 158] width 122 height 8
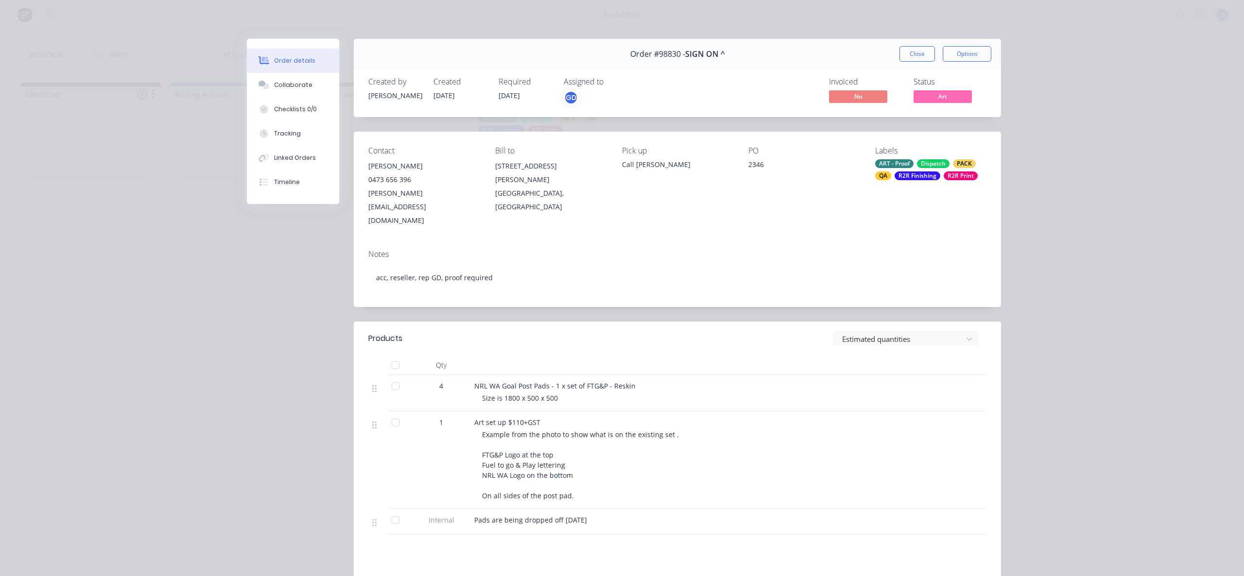
drag, startPoint x: 261, startPoint y: 134, endPoint x: 337, endPoint y: 140, distance: 76.1
click at [261, 134] on icon at bounding box center [263, 133] width 9 height 9
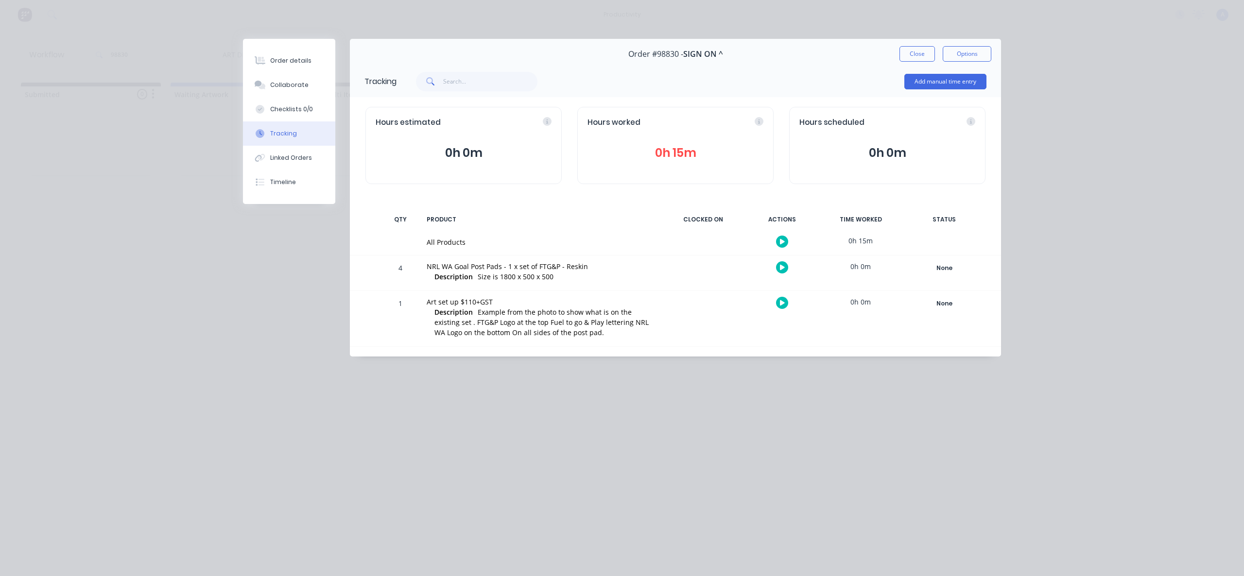
click at [784, 241] on icon "button" at bounding box center [782, 242] width 5 height 6
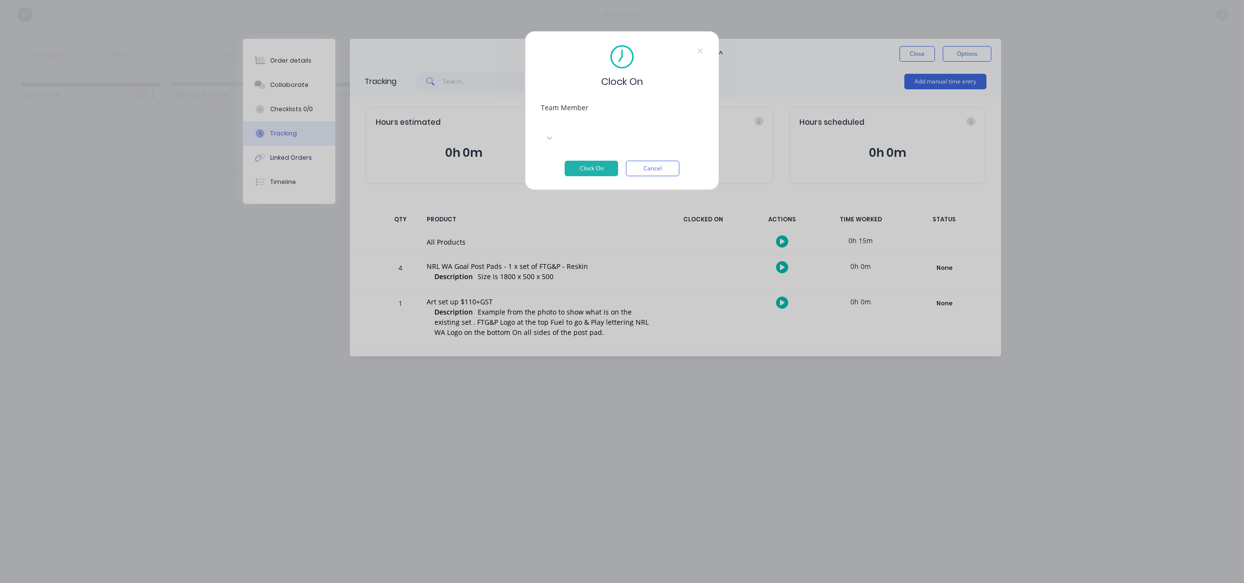
click at [629, 123] on div at bounding box center [614, 122] width 140 height 12
click at [593, 161] on button "Clock On" at bounding box center [591, 169] width 53 height 16
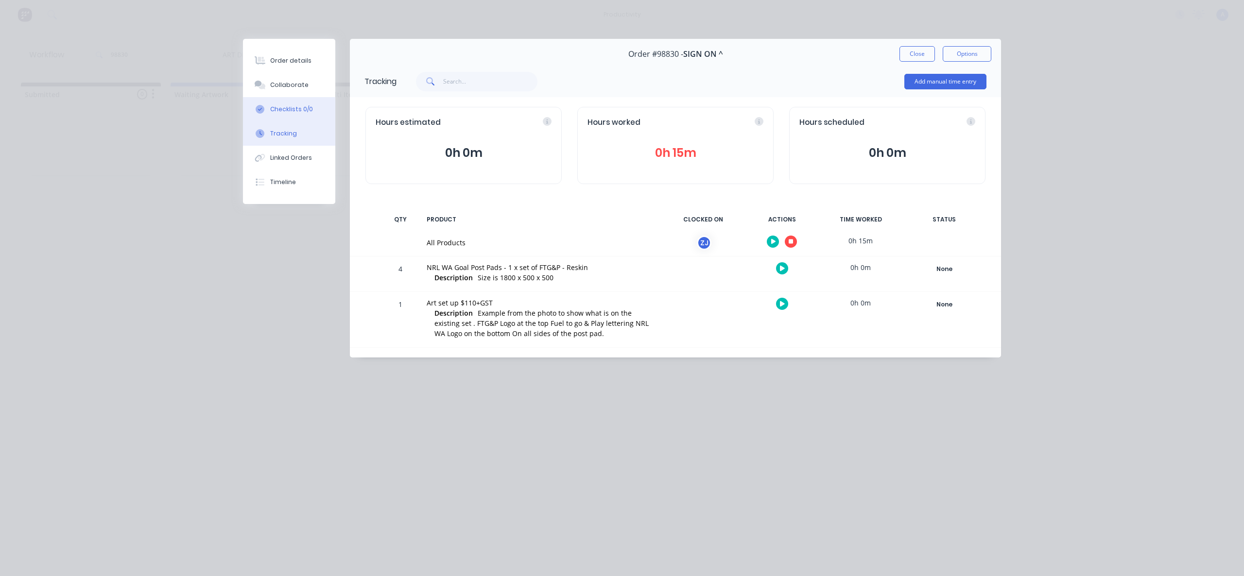
click at [299, 99] on button "Checklists 0/0" at bounding box center [289, 109] width 92 height 24
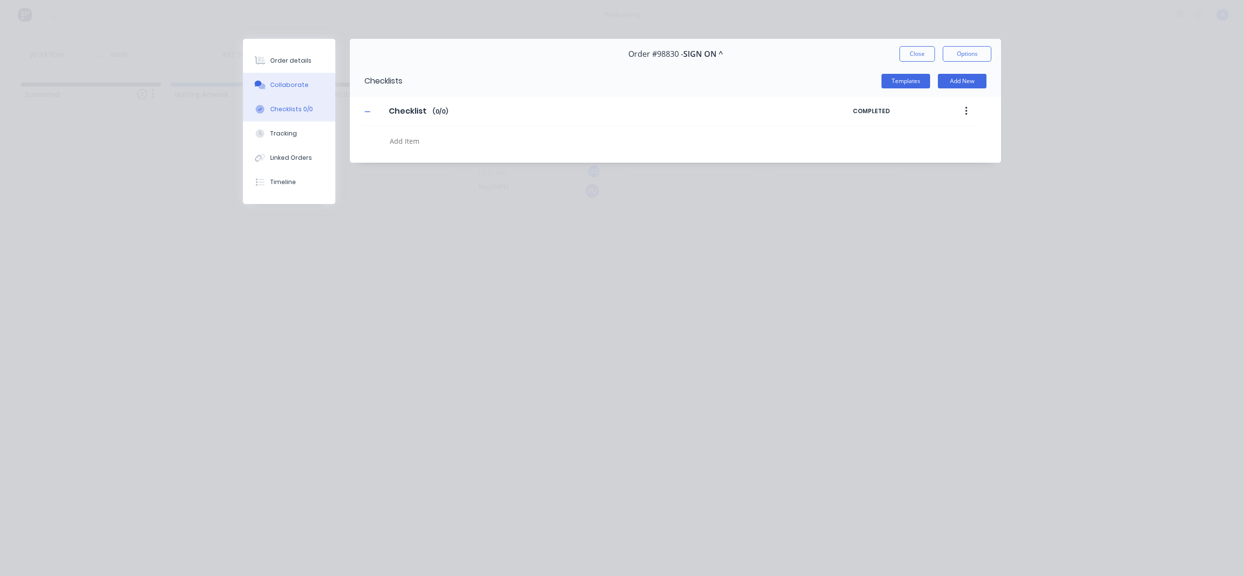
click at [296, 86] on div "Collaborate" at bounding box center [289, 85] width 38 height 9
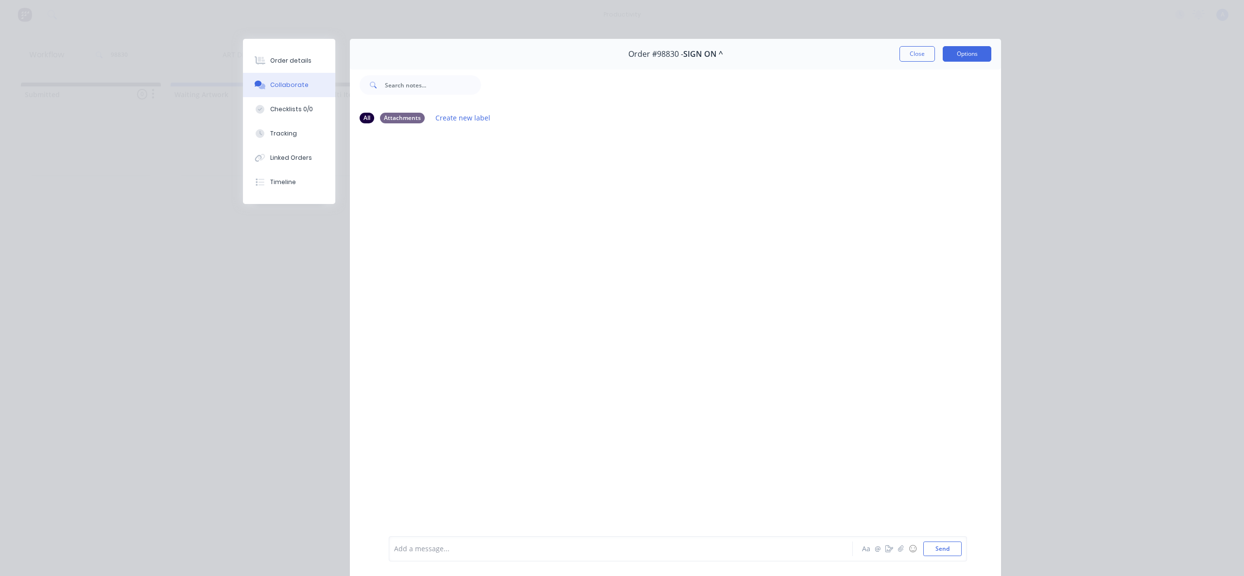
click at [943, 50] on button "Options" at bounding box center [967, 54] width 49 height 16
click at [915, 50] on button "Close" at bounding box center [916, 54] width 35 height 16
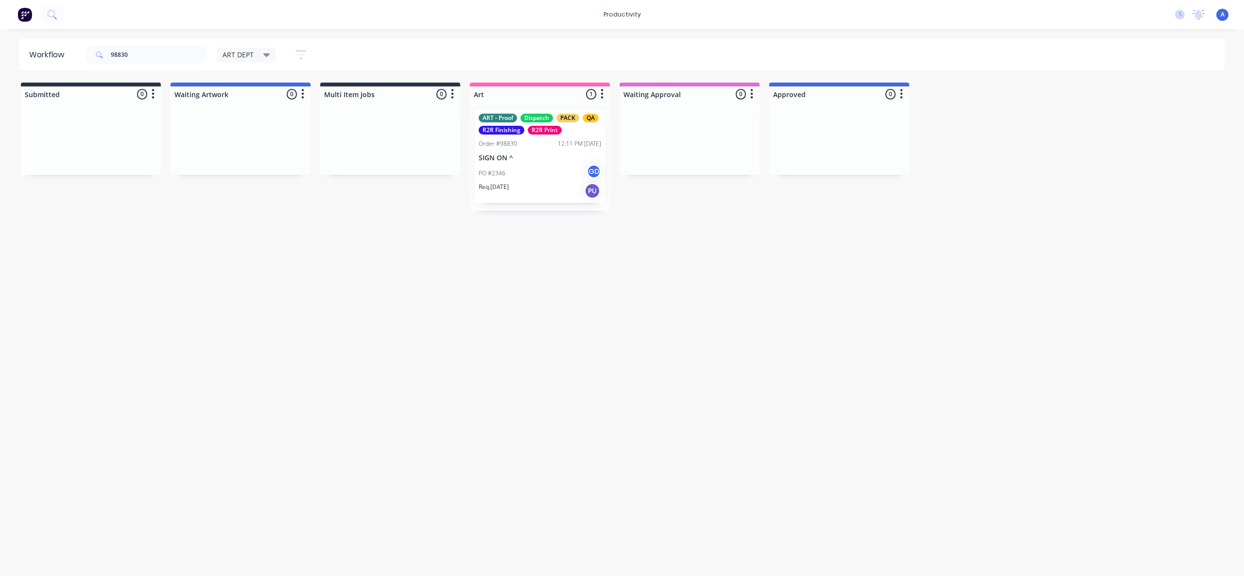
click at [670, 343] on div "Workflow 98830 ART DEPT Save new view None edit ART DEPT (Default) edit Banner …" at bounding box center [622, 298] width 1244 height 518
click at [526, 155] on p "SIGN ON ^" at bounding box center [540, 158] width 122 height 8
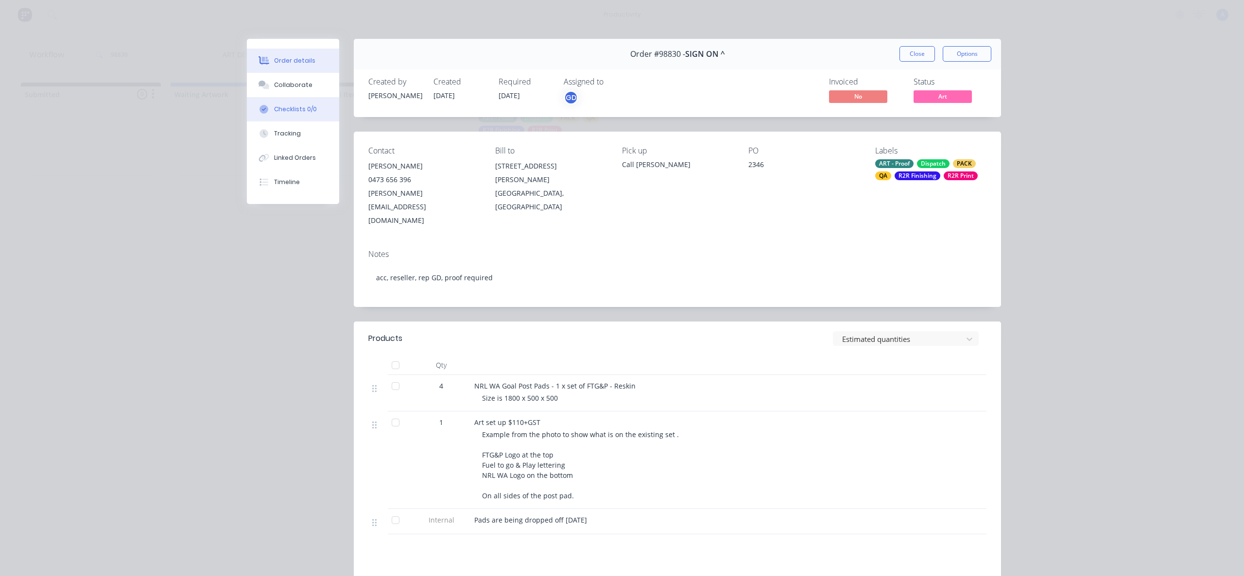
click at [297, 104] on button "Checklists 0/0" at bounding box center [293, 109] width 92 height 24
type textarea "x"
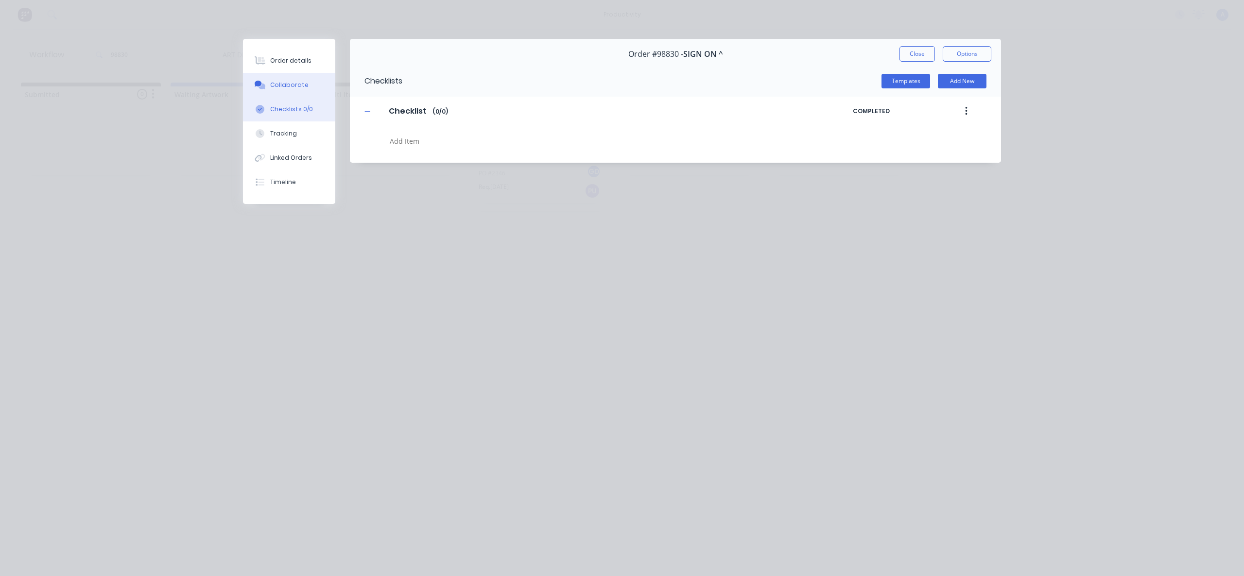
click at [302, 84] on div "Collaborate" at bounding box center [289, 85] width 38 height 9
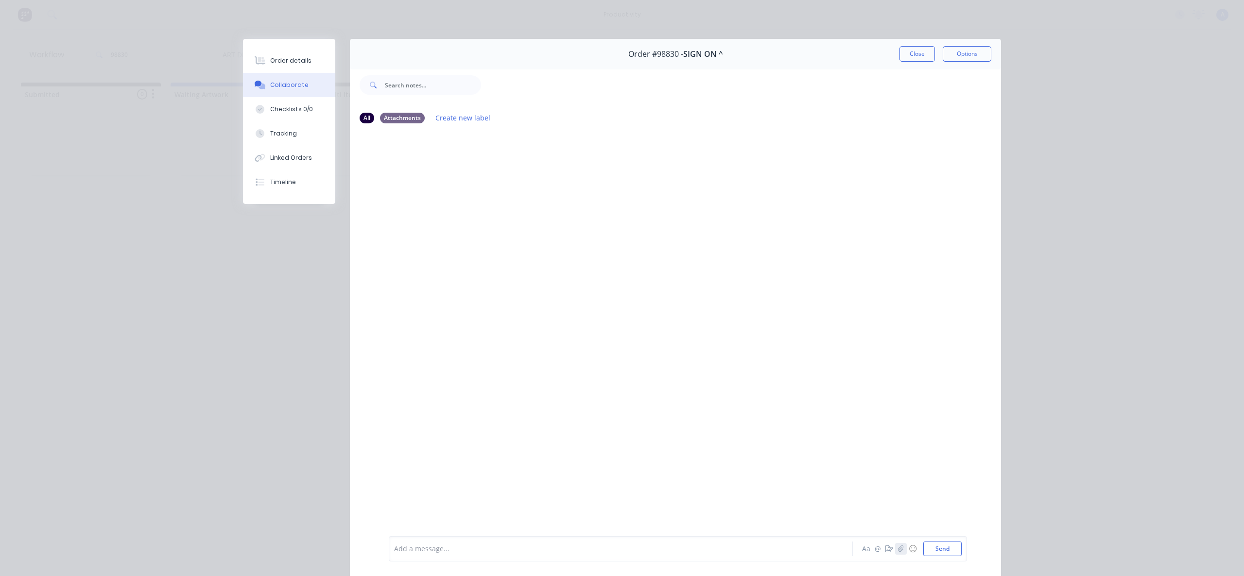
click at [901, 553] on button "button" at bounding box center [901, 549] width 12 height 12
click at [936, 552] on button "Send" at bounding box center [942, 549] width 38 height 15
click at [261, 124] on button "Tracking" at bounding box center [289, 133] width 92 height 24
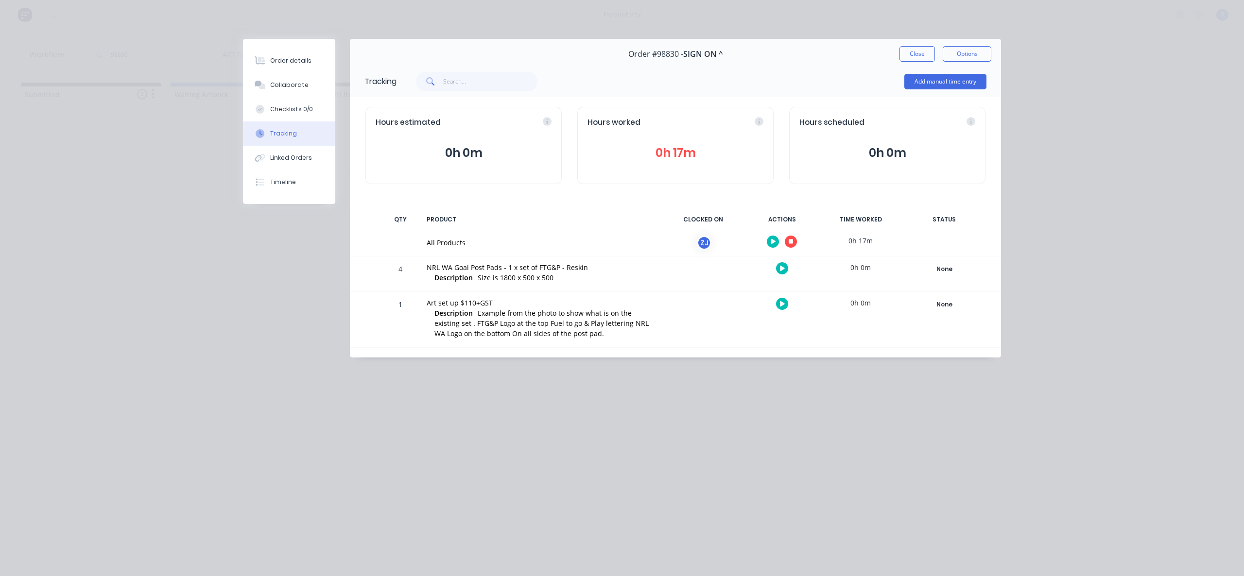
click at [930, 57] on button "Close" at bounding box center [916, 54] width 35 height 16
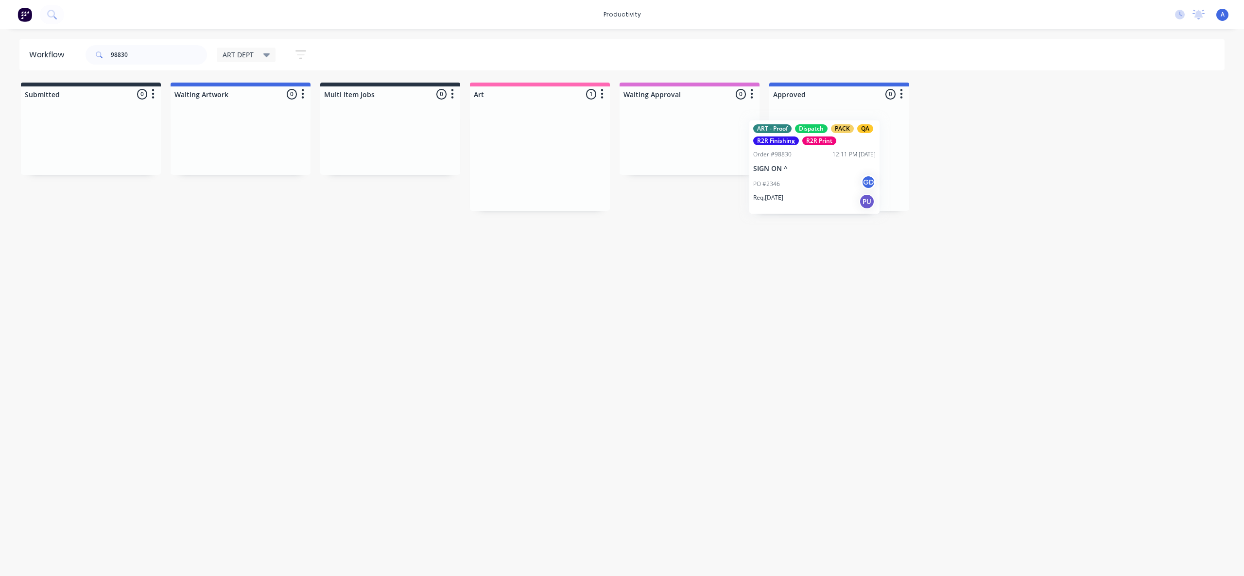
drag, startPoint x: 549, startPoint y: 181, endPoint x: 848, endPoint y: 192, distance: 298.5
click at [848, 192] on div "Req. [DATE] PU" at bounding box center [839, 191] width 122 height 17
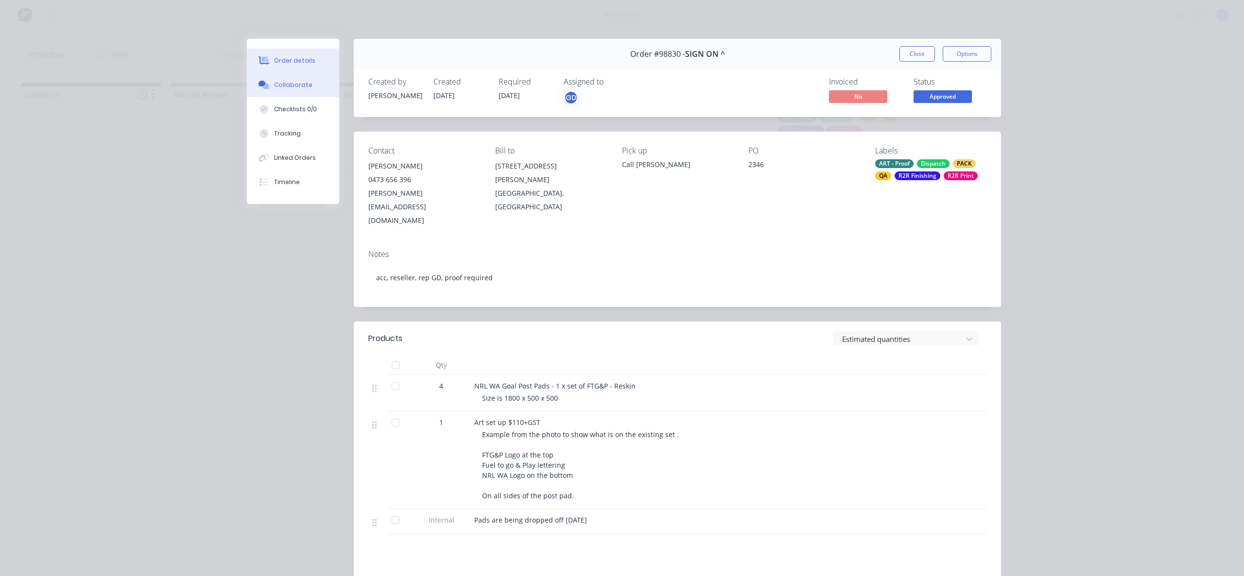
click at [269, 93] on button "Collaborate" at bounding box center [293, 85] width 92 height 24
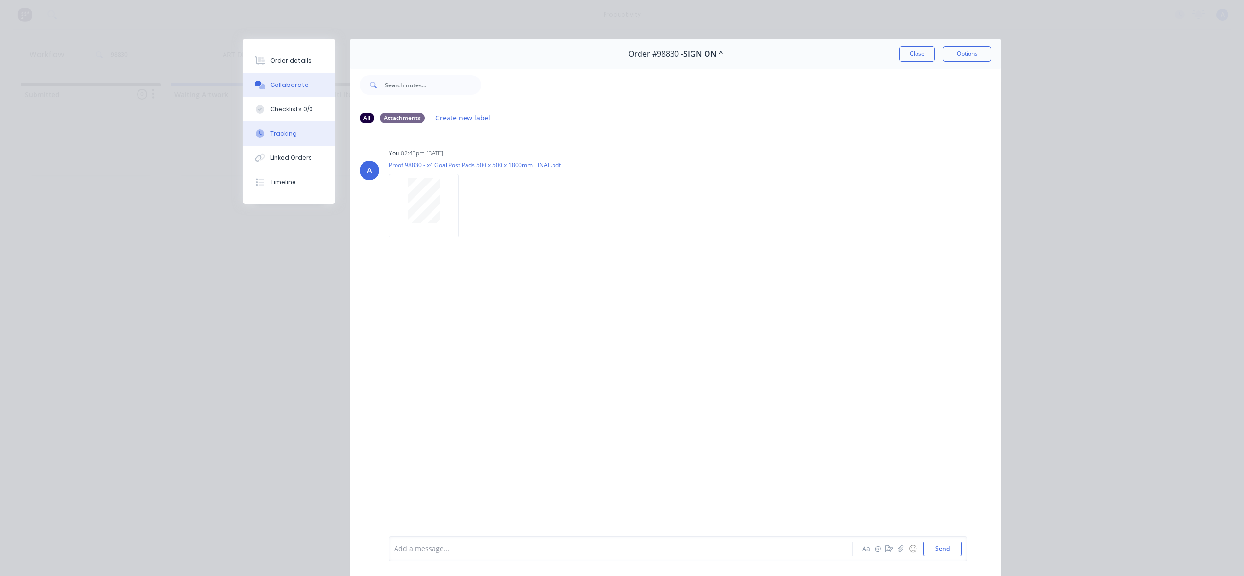
click at [259, 140] on button "Tracking" at bounding box center [289, 133] width 92 height 24
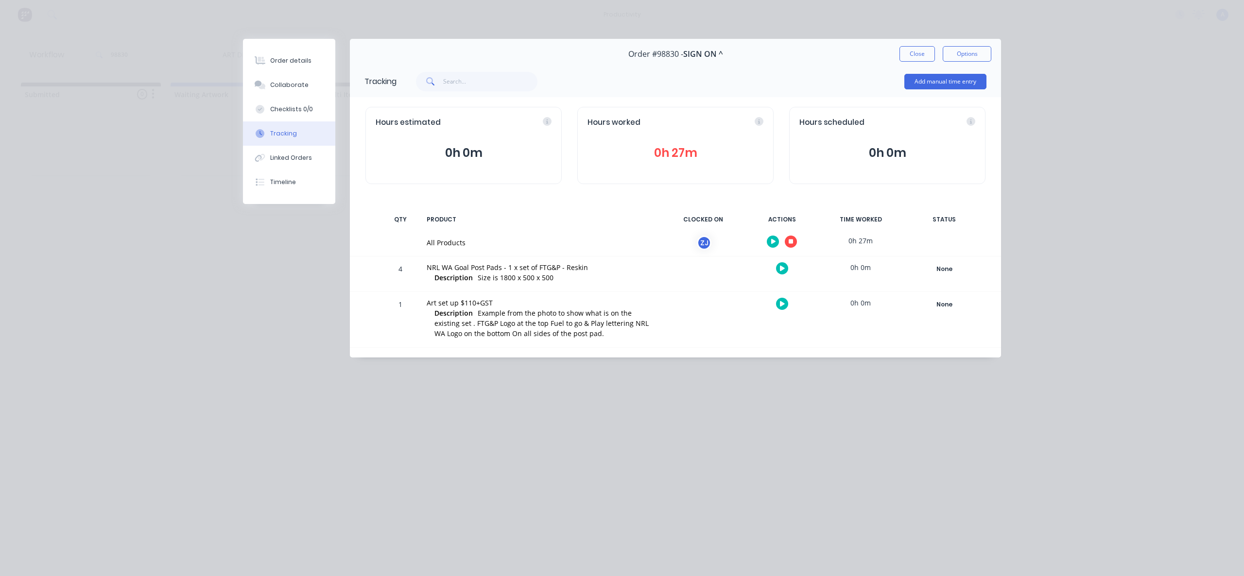
click at [789, 240] on icon "button" at bounding box center [791, 242] width 5 height 5
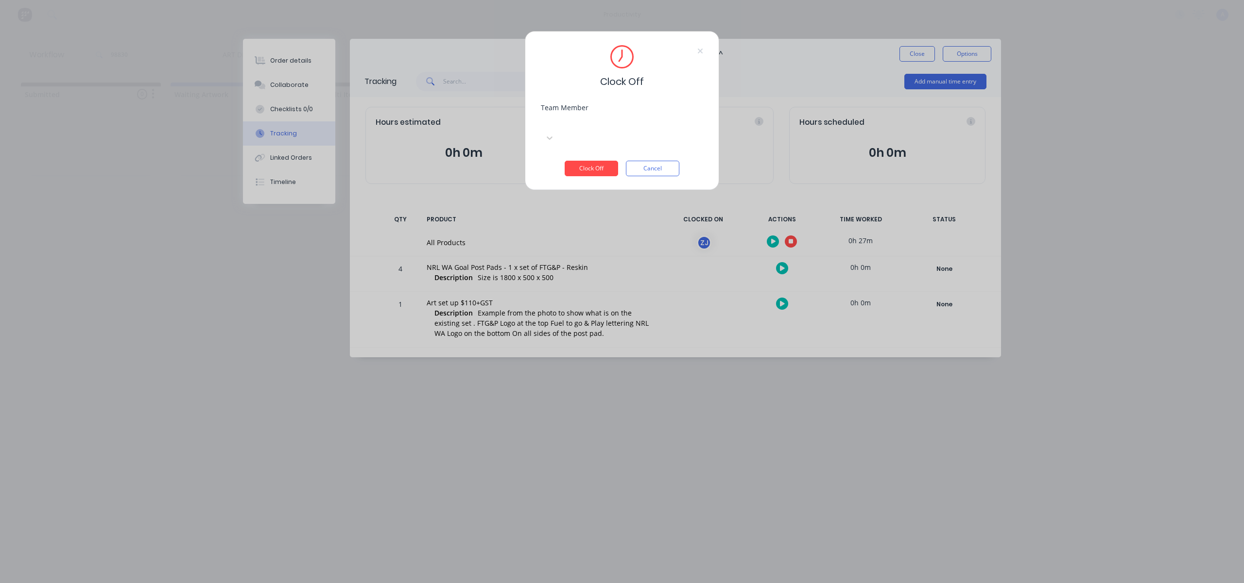
click at [600, 122] on div at bounding box center [614, 122] width 140 height 12
click at [595, 525] on div "[PERSON_NAME]" at bounding box center [622, 530] width 1244 height 10
click at [594, 161] on button "Clock Off" at bounding box center [591, 169] width 53 height 16
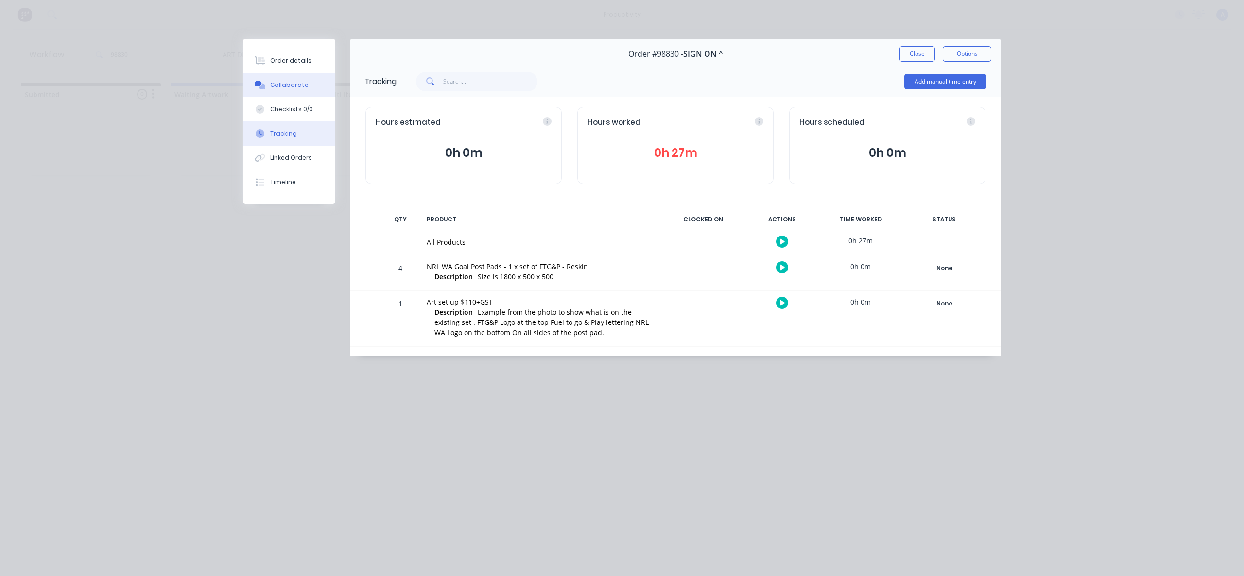
click at [297, 79] on button "Collaborate" at bounding box center [289, 85] width 92 height 24
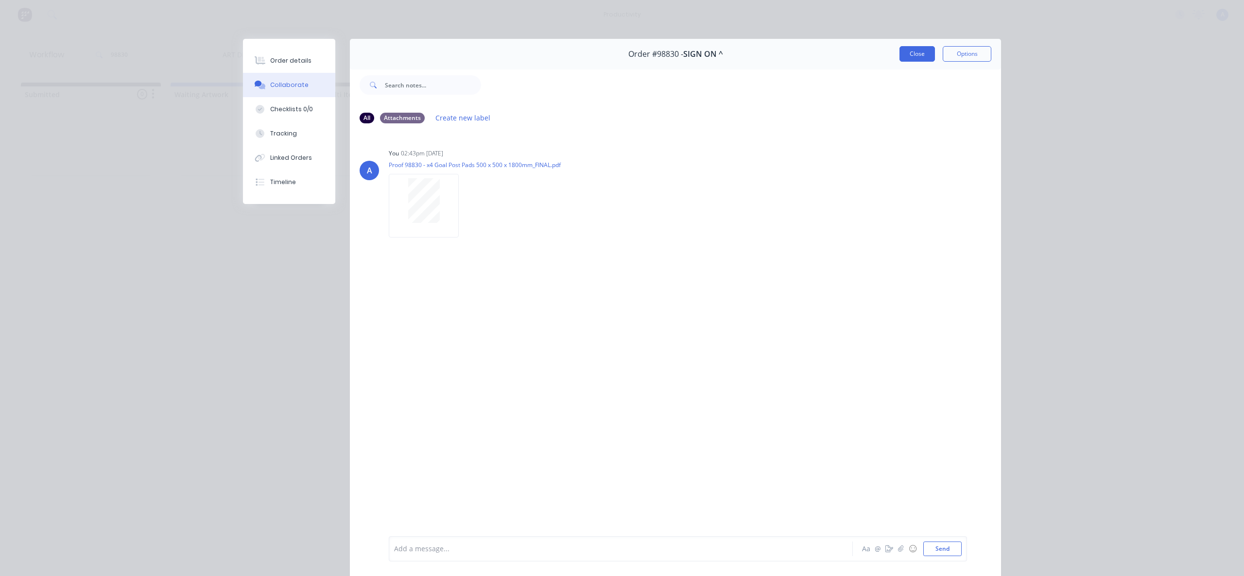
click at [918, 57] on button "Close" at bounding box center [916, 54] width 35 height 16
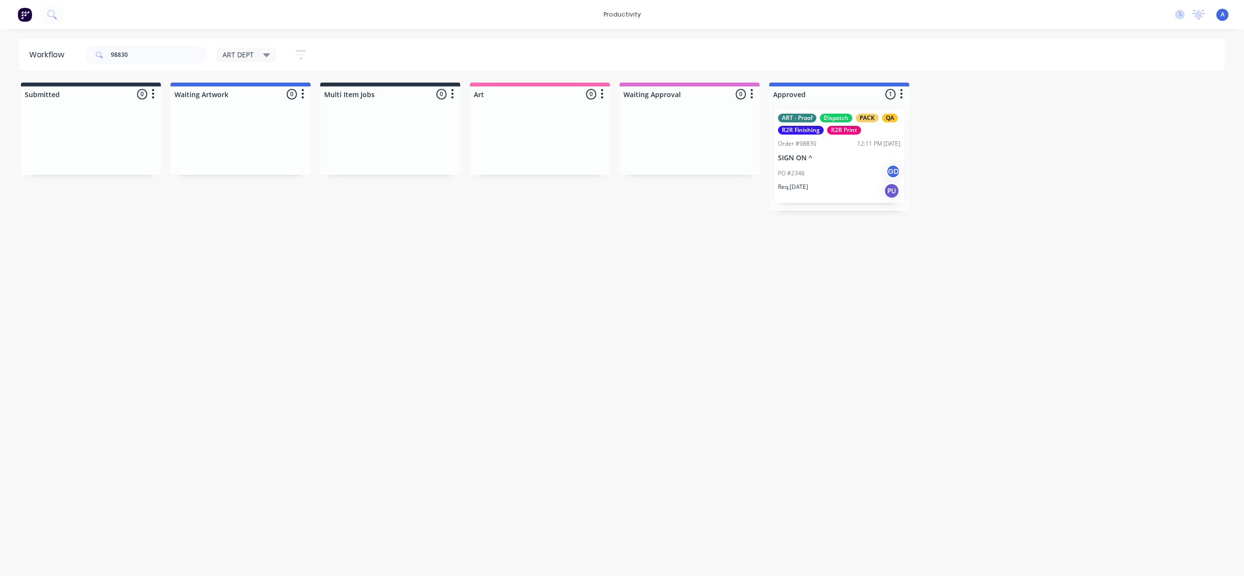
drag, startPoint x: 1011, startPoint y: 301, endPoint x: 778, endPoint y: 430, distance: 266.4
click at [1011, 301] on div "Workflow 98830 ART DEPT Save new view None edit ART DEPT (Default) edit Banner …" at bounding box center [622, 298] width 1244 height 518
click at [822, 188] on div "Req. [DATE] PU" at bounding box center [839, 191] width 122 height 17
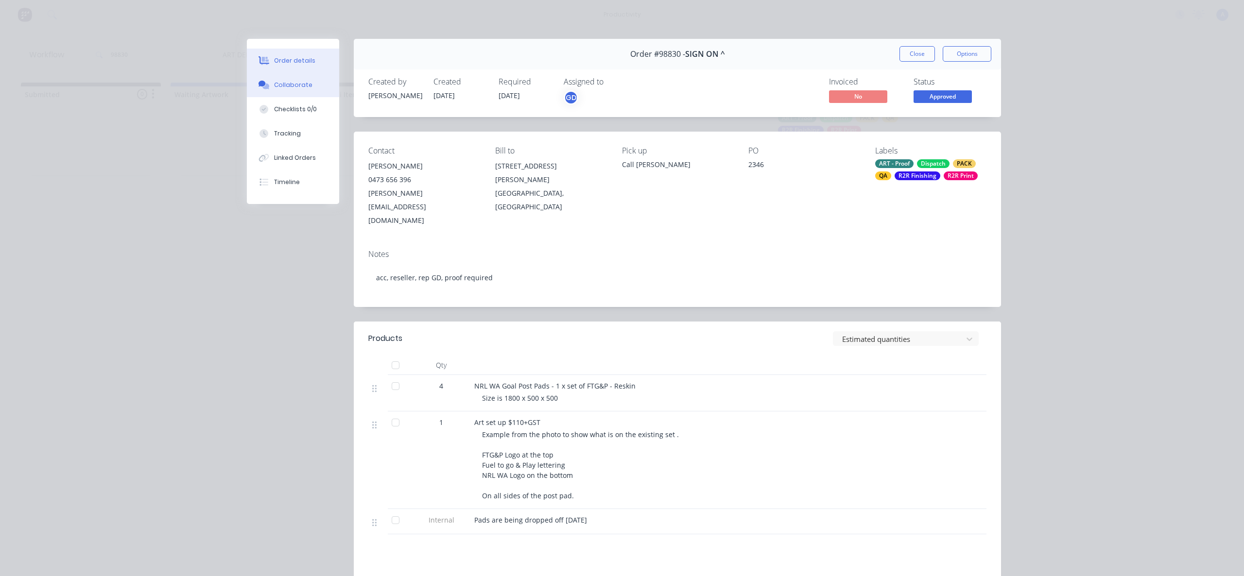
click at [311, 88] on button "Collaborate" at bounding box center [293, 85] width 92 height 24
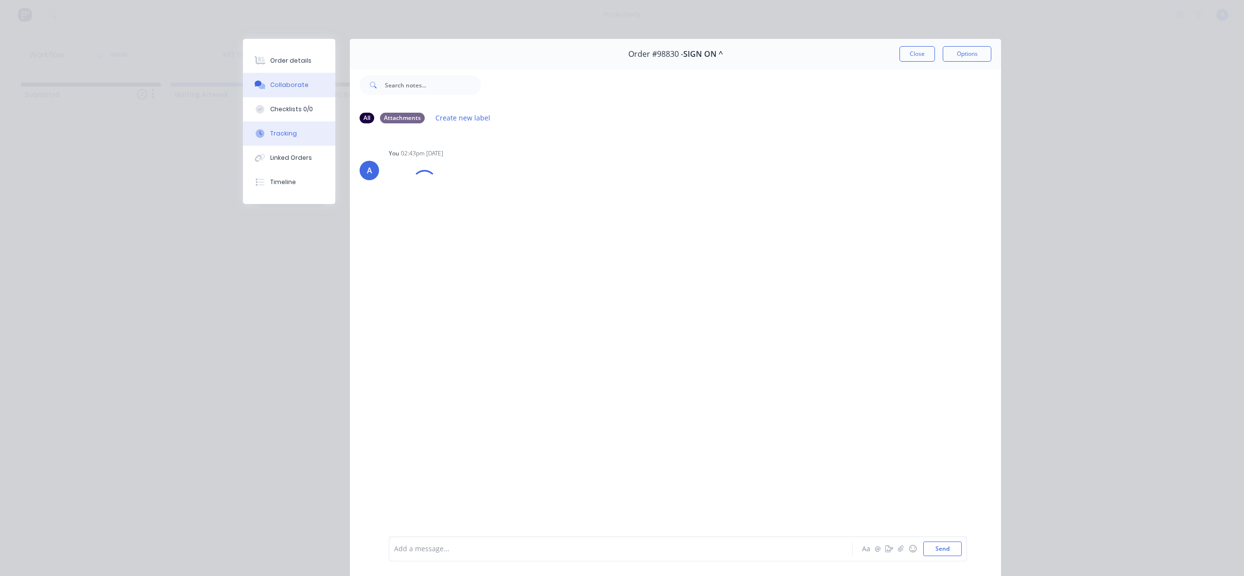
click at [300, 131] on button "Tracking" at bounding box center [289, 133] width 92 height 24
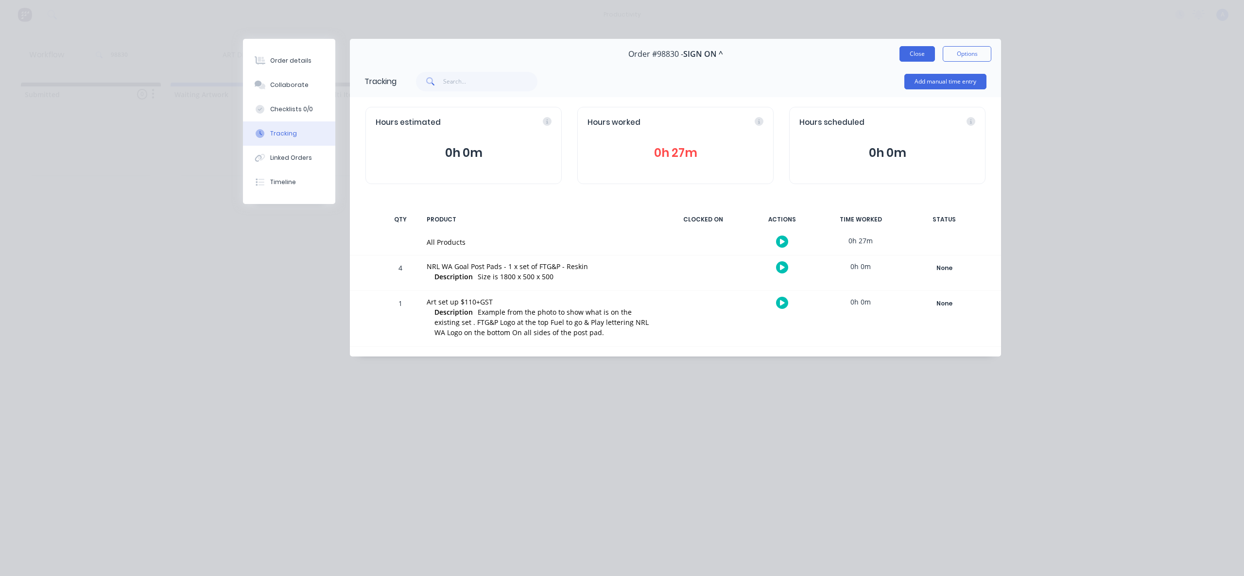
click at [915, 48] on button "Close" at bounding box center [916, 54] width 35 height 16
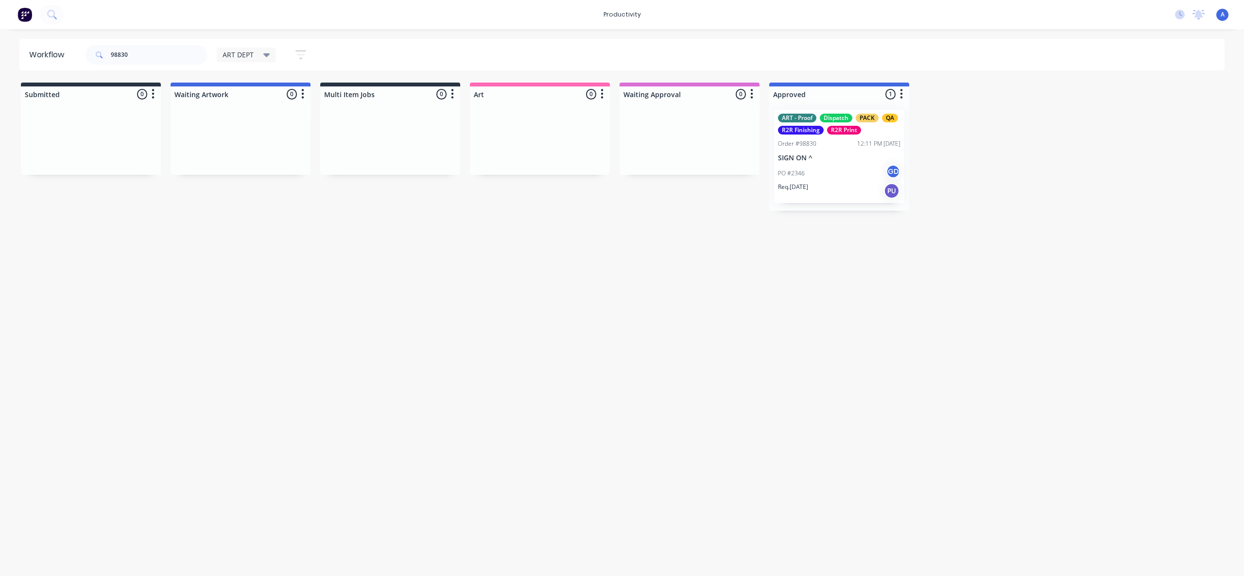
click at [1002, 242] on div "Workflow 98830 ART DEPT Save new view None edit ART DEPT (Default) edit Banner …" at bounding box center [622, 298] width 1244 height 518
click at [819, 154] on p "SIGN ON ^" at bounding box center [839, 158] width 122 height 8
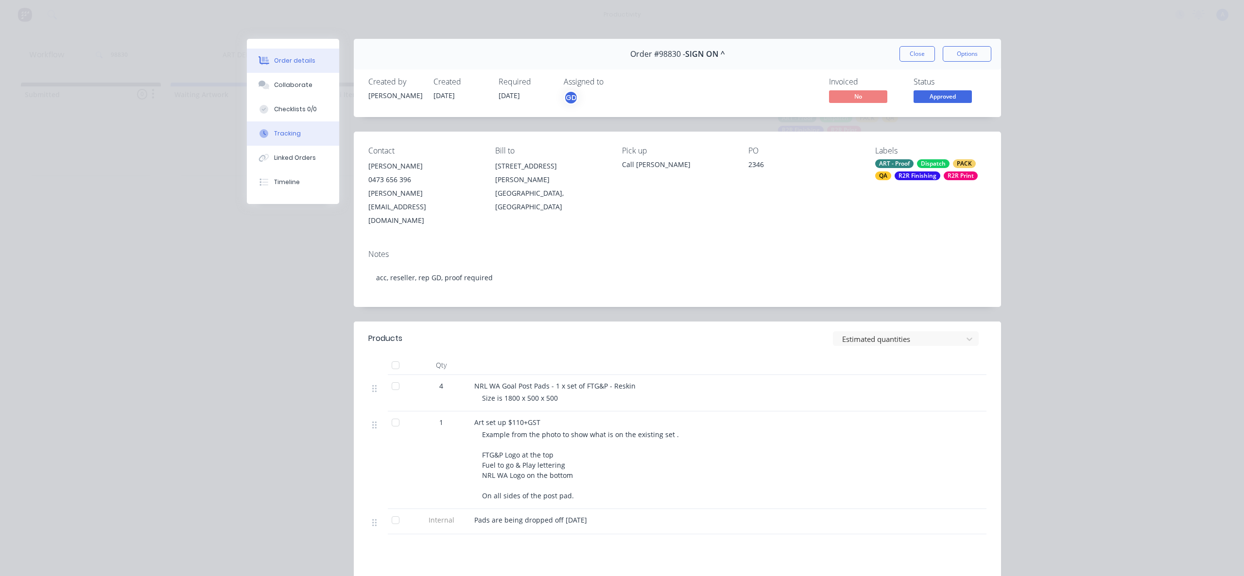
click at [277, 138] on button "Tracking" at bounding box center [293, 133] width 92 height 24
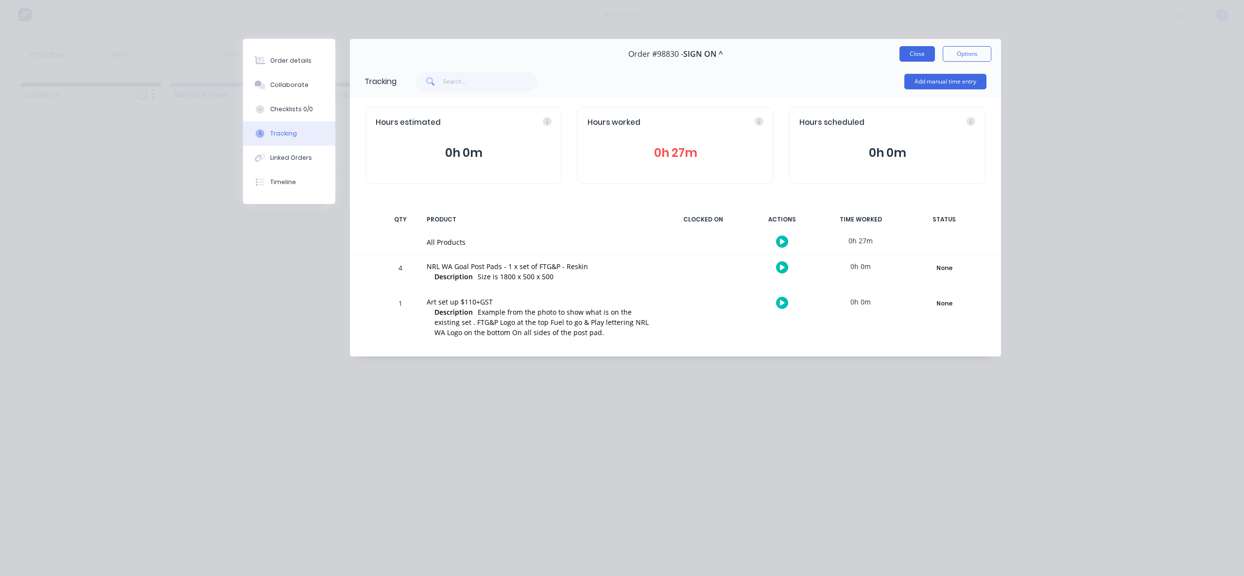
click at [921, 57] on button "Close" at bounding box center [916, 54] width 35 height 16
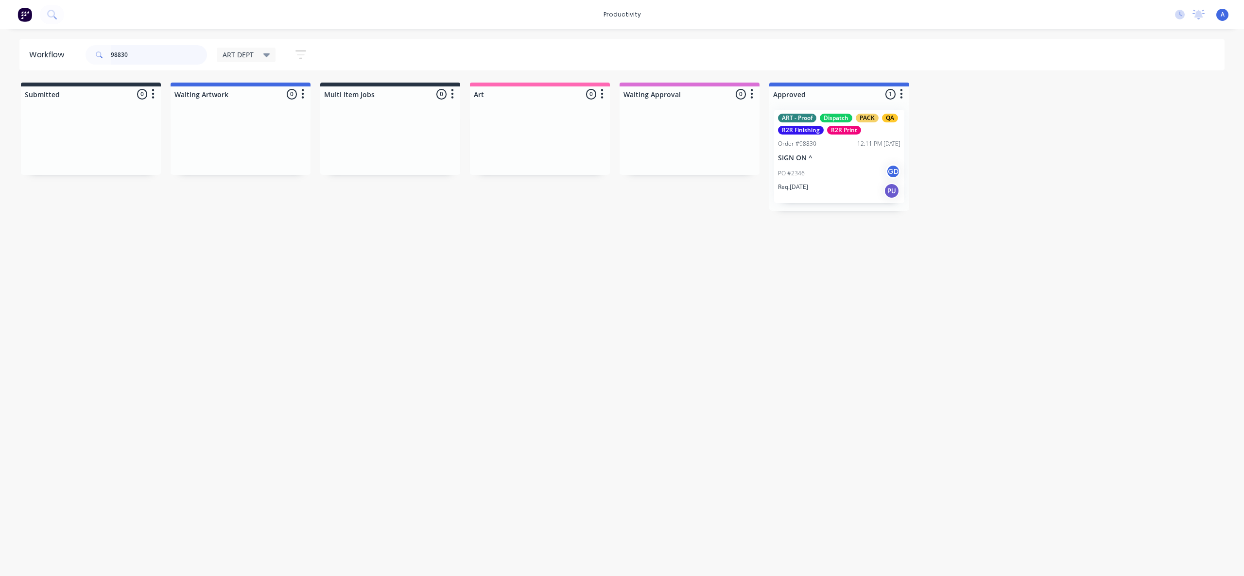
click at [143, 57] on input "98830" at bounding box center [159, 54] width 96 height 19
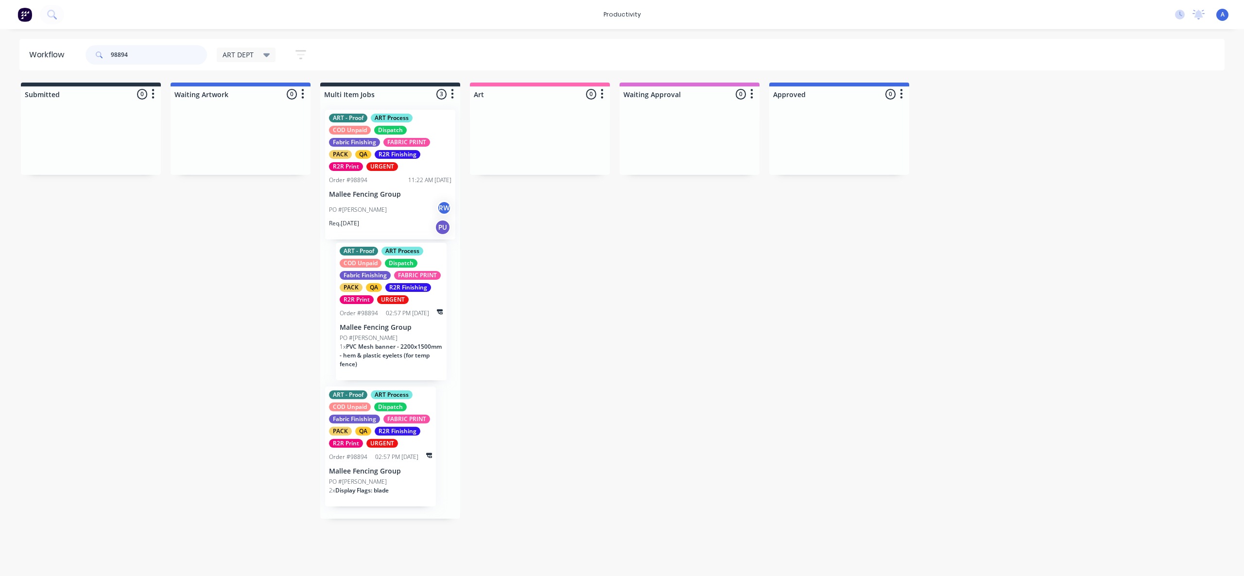
drag, startPoint x: 392, startPoint y: 334, endPoint x: 576, endPoint y: 157, distance: 255.3
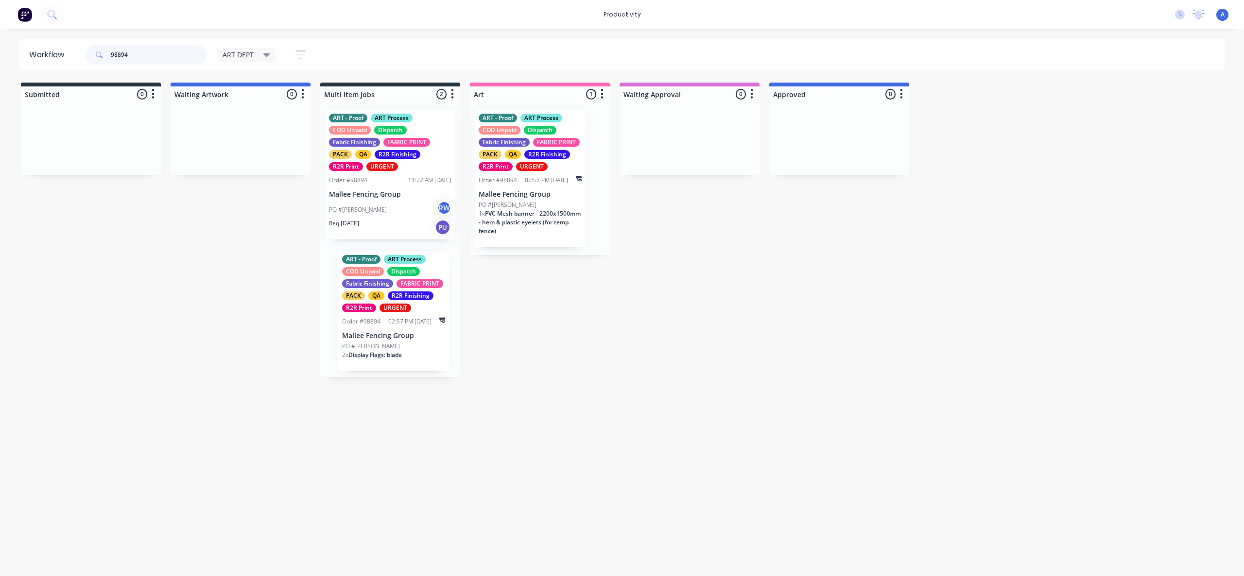
drag, startPoint x: 412, startPoint y: 314, endPoint x: 574, endPoint y: 315, distance: 161.8
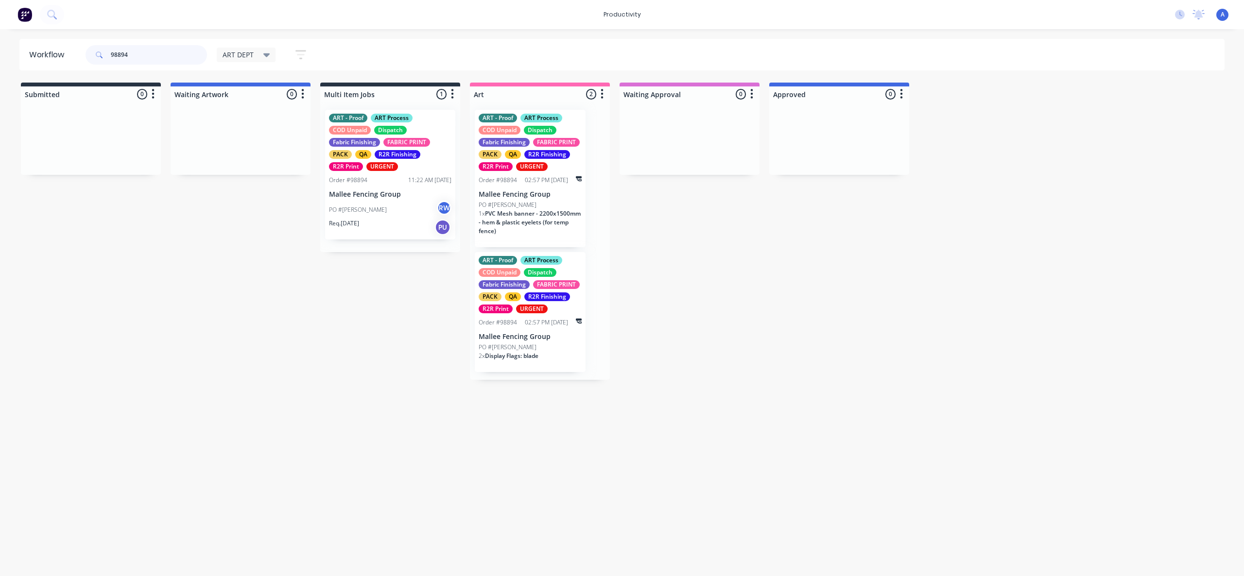
type input "98894"
click at [407, 194] on p "Mallee Fencing Group" at bounding box center [390, 194] width 122 height 8
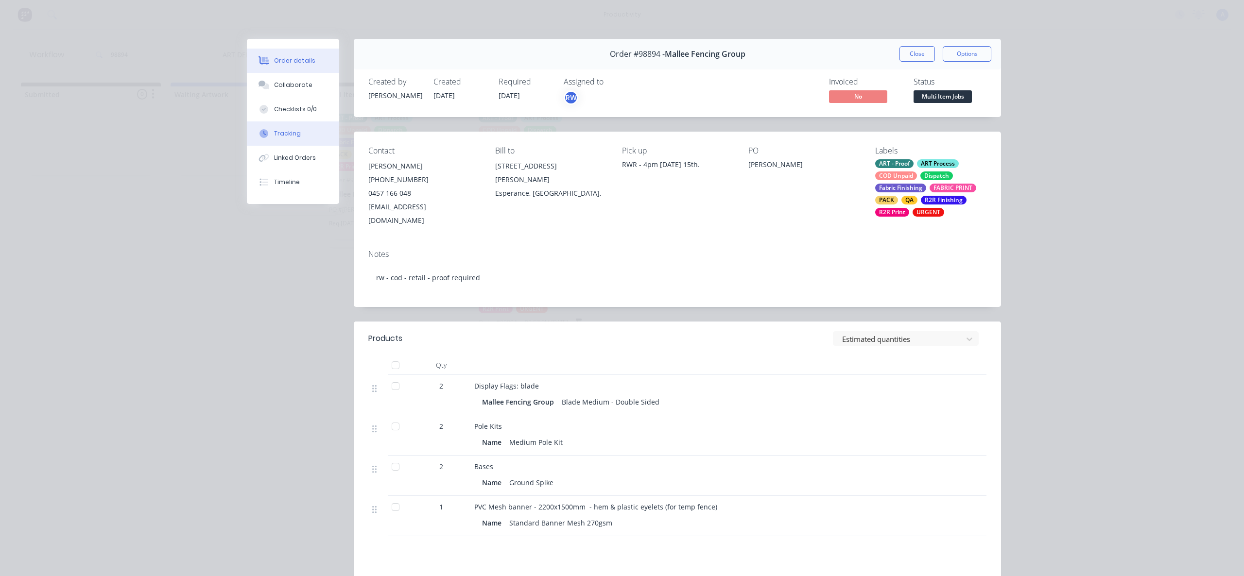
click at [291, 122] on button "Tracking" at bounding box center [293, 133] width 92 height 24
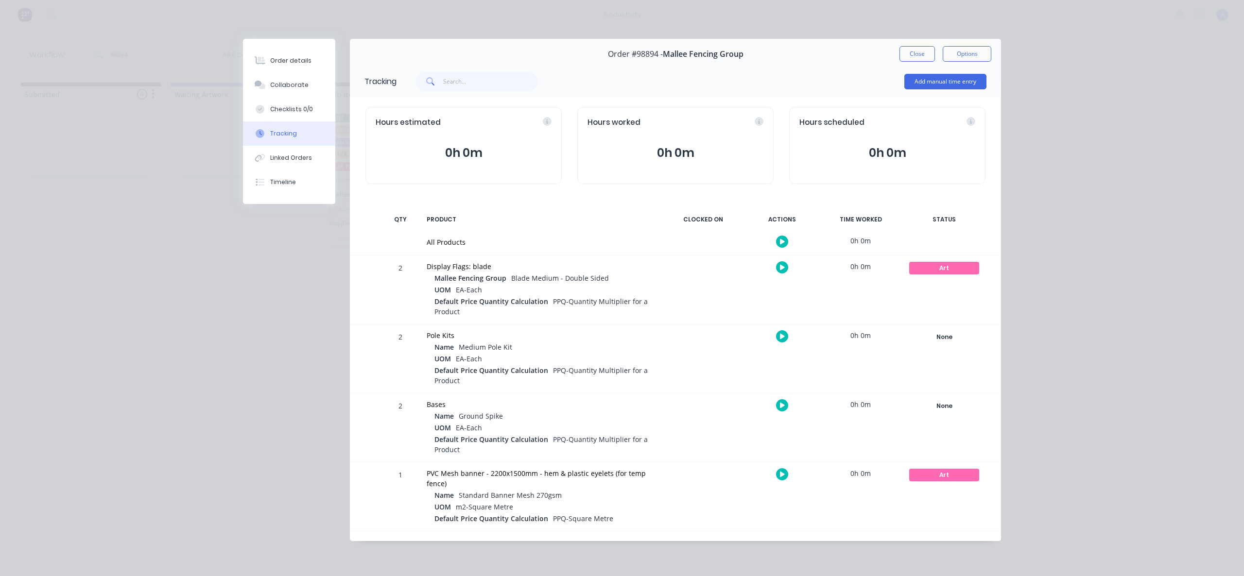
click at [784, 239] on icon "button" at bounding box center [782, 242] width 5 height 6
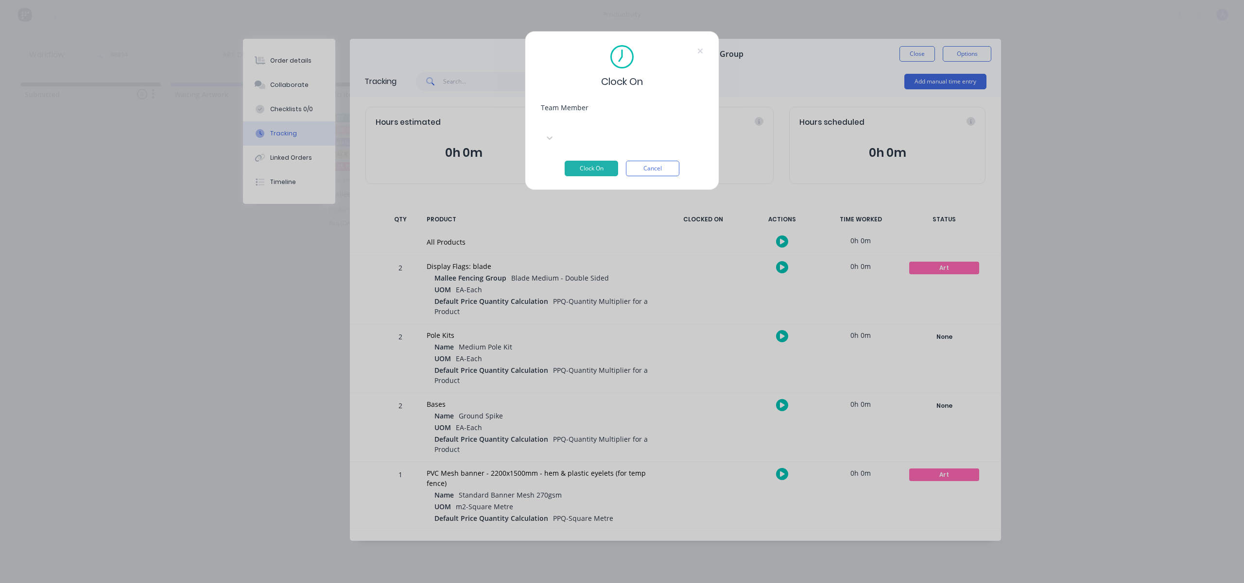
click at [595, 117] on div "Select..." at bounding box center [614, 123] width 146 height 15
click at [610, 161] on button "Clock On" at bounding box center [591, 169] width 53 height 16
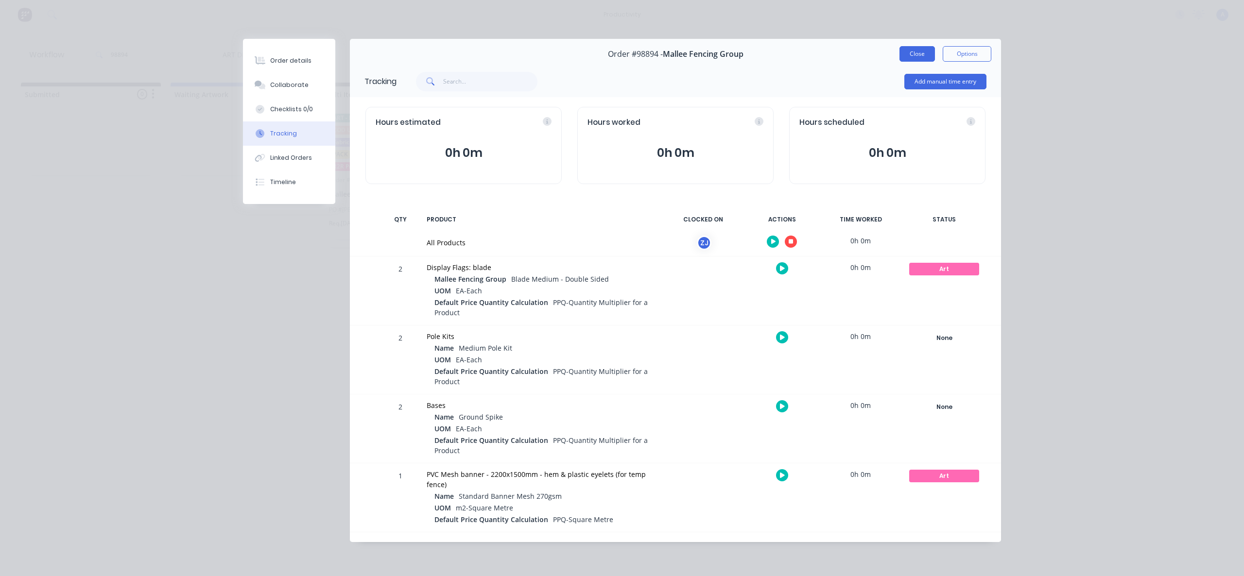
click at [904, 60] on button "Close" at bounding box center [916, 54] width 35 height 16
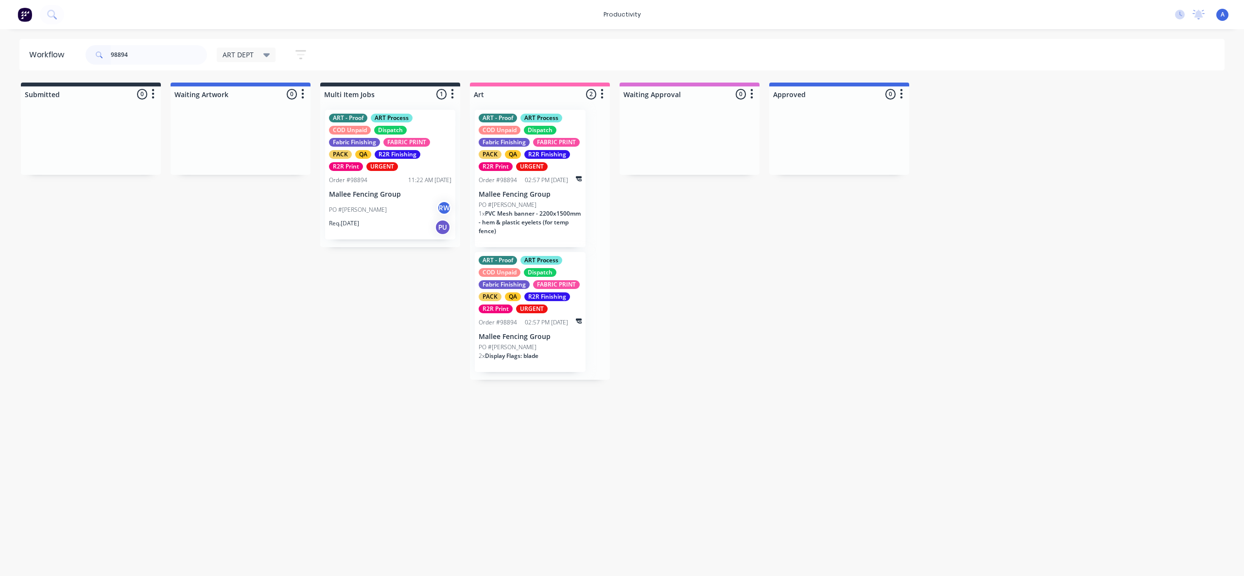
click at [394, 198] on p "Mallee Fencing Group" at bounding box center [390, 194] width 122 height 8
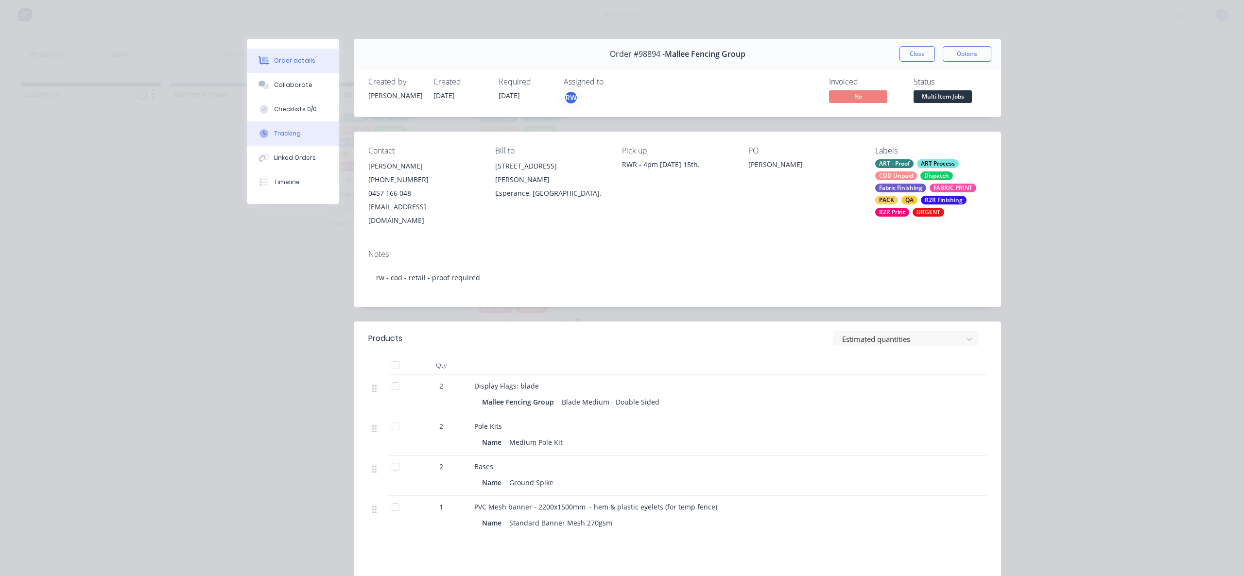
click at [267, 124] on button "Tracking" at bounding box center [293, 133] width 92 height 24
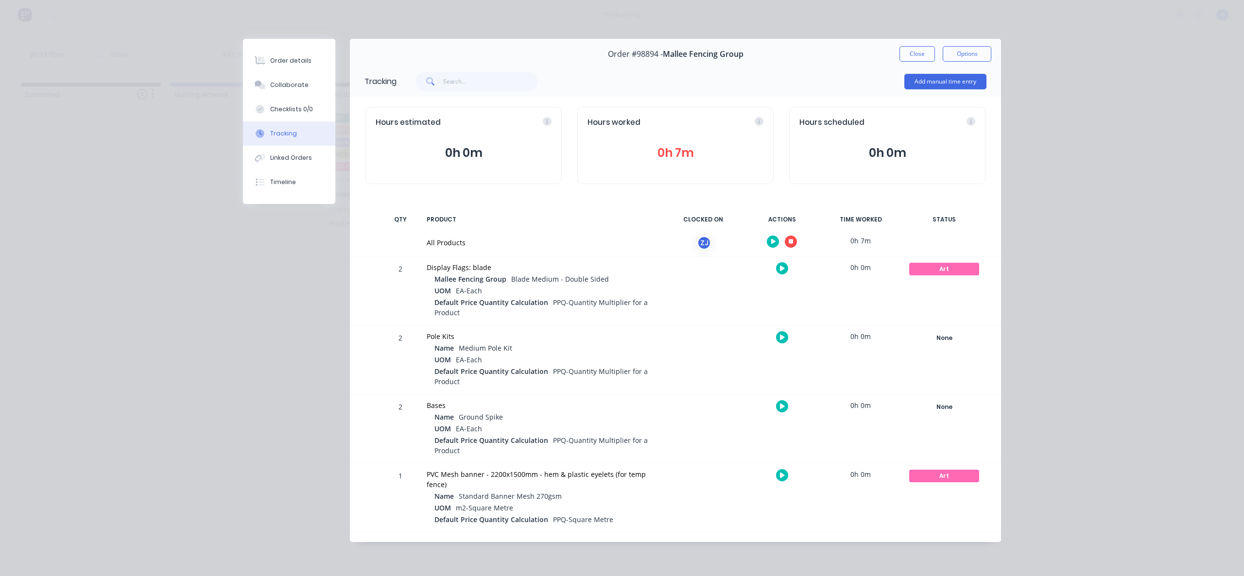
click at [789, 240] on icon "button" at bounding box center [791, 242] width 5 height 5
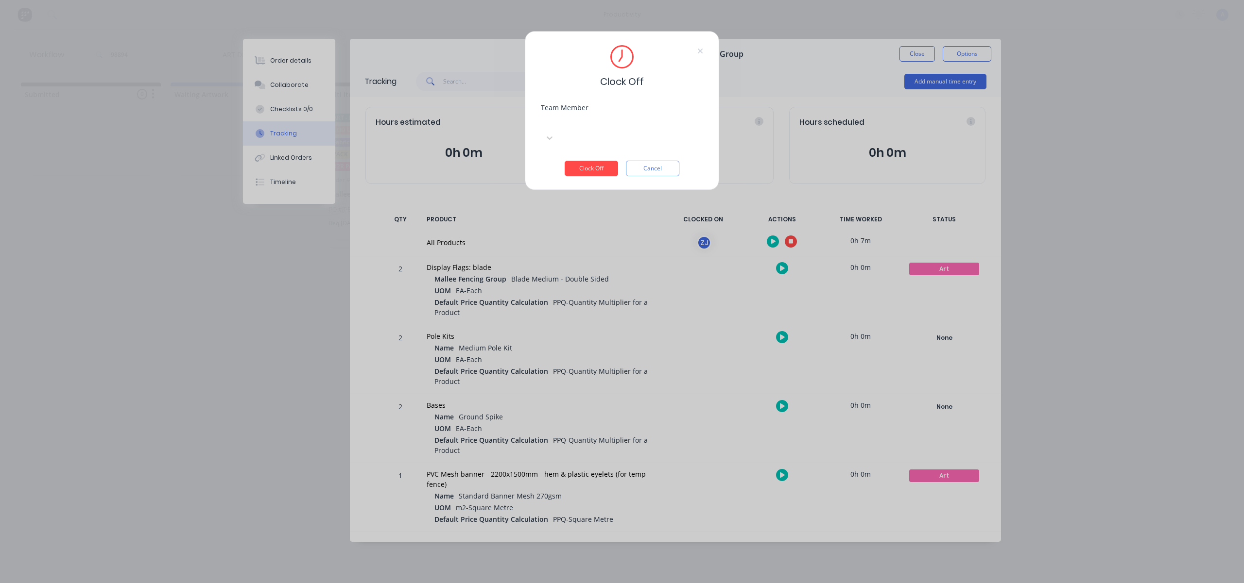
click at [627, 124] on div at bounding box center [614, 122] width 140 height 12
click at [605, 525] on div "[PERSON_NAME]" at bounding box center [622, 530] width 1244 height 10
drag, startPoint x: 607, startPoint y: 154, endPoint x: 727, endPoint y: 134, distance: 122.1
click at [608, 161] on button "Clock Off" at bounding box center [591, 169] width 53 height 16
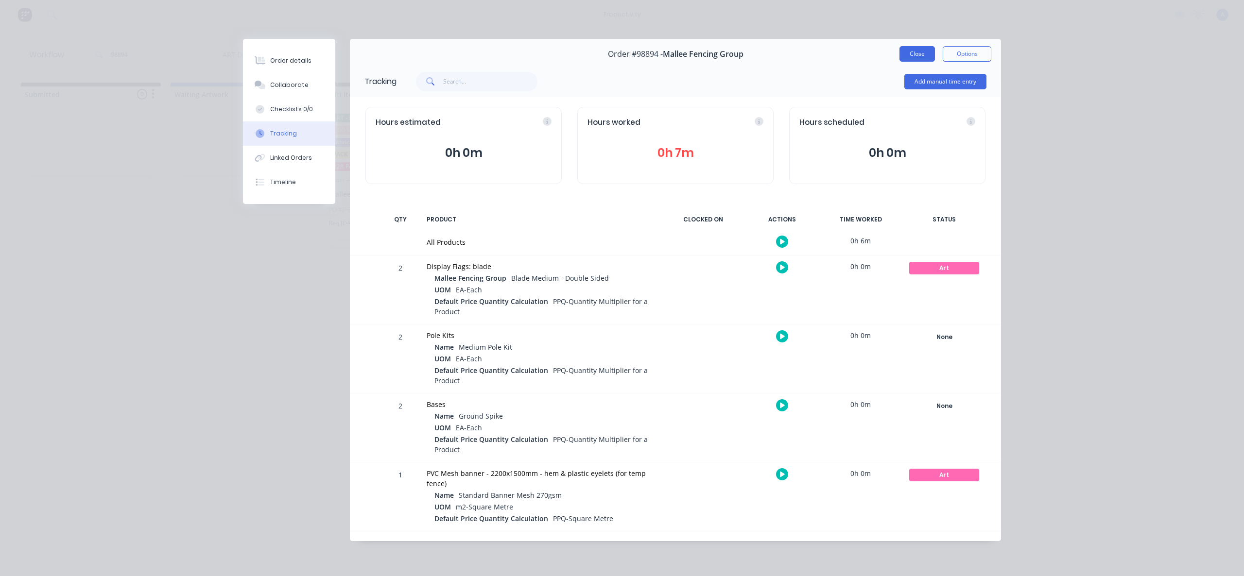
click at [905, 52] on button "Close" at bounding box center [916, 54] width 35 height 16
